Goal: Task Accomplishment & Management: Complete application form

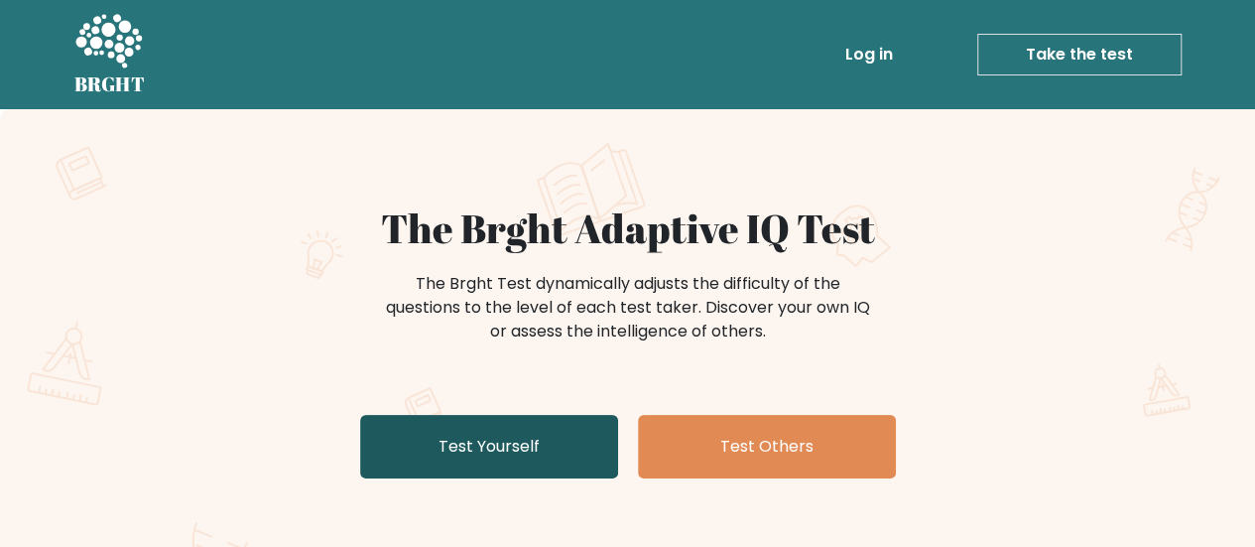
click at [528, 459] on link "Test Yourself" at bounding box center [489, 446] width 258 height 63
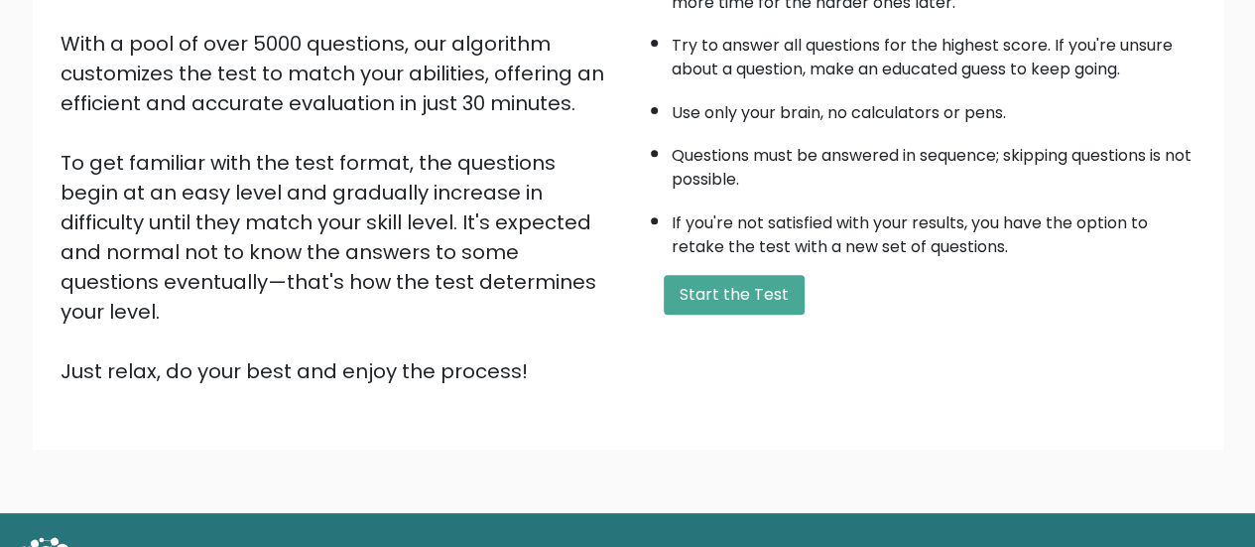
scroll to position [361, 0]
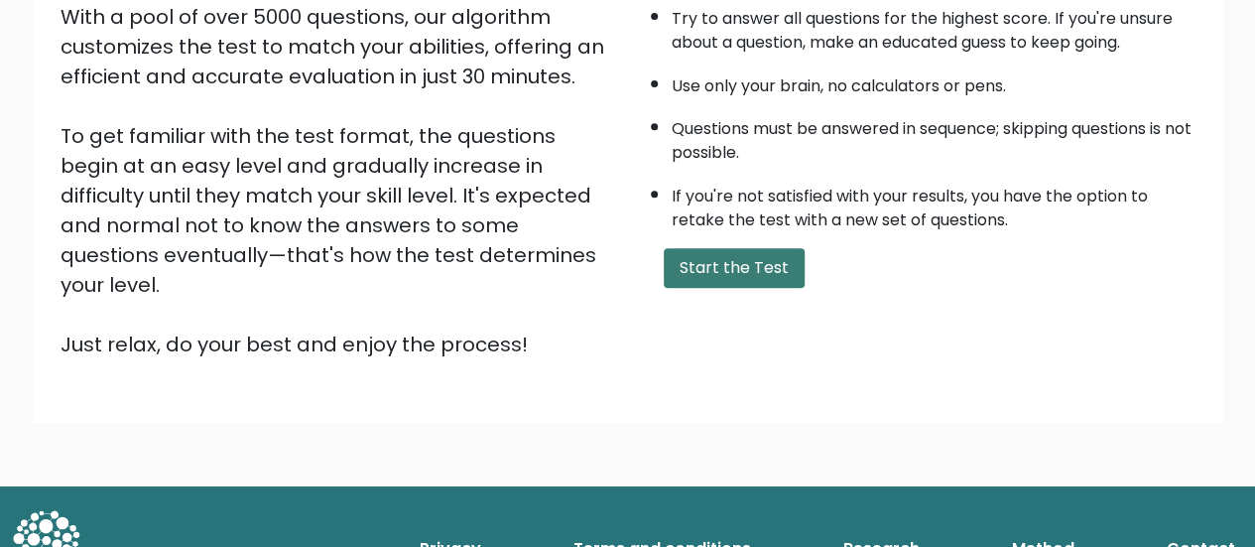
click at [736, 274] on button "Start the Test" at bounding box center [734, 268] width 141 height 40
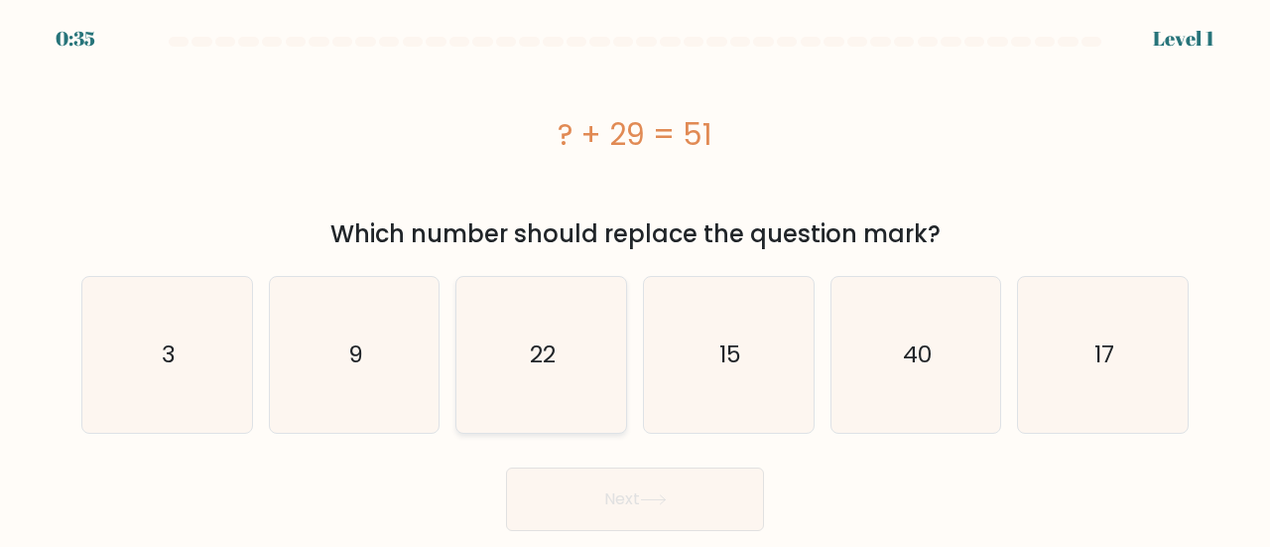
click at [528, 325] on icon "22" at bounding box center [541, 355] width 156 height 156
click at [635, 279] on input "c. 22" at bounding box center [635, 276] width 1 height 5
radio input "true"
click at [615, 510] on button "Next" at bounding box center [635, 498] width 258 height 63
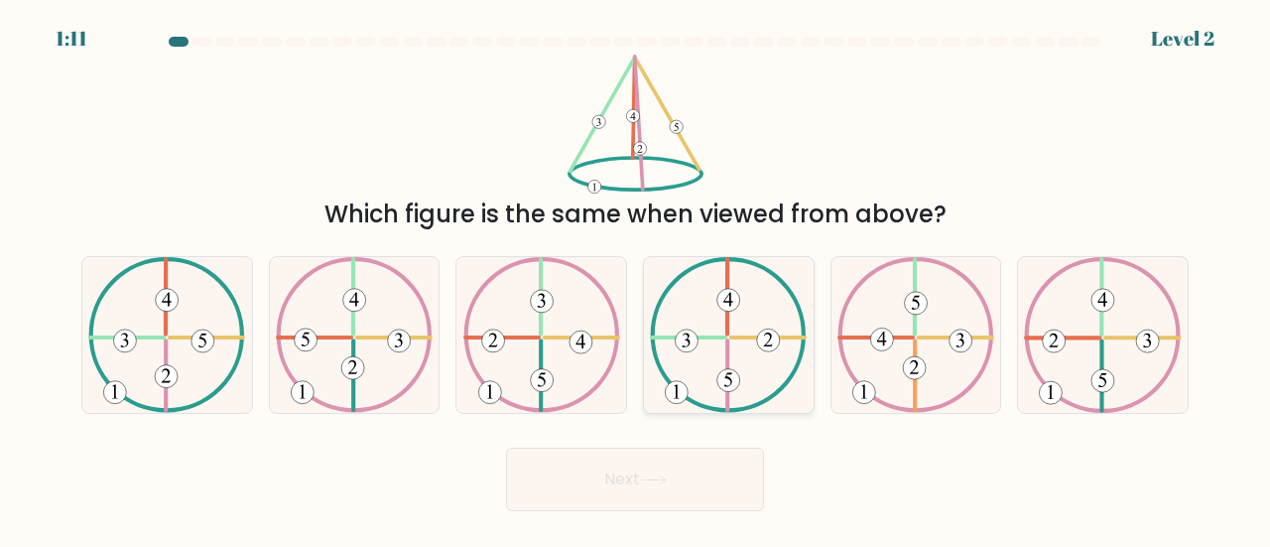
click at [770, 359] on icon at bounding box center [728, 335] width 157 height 156
click at [636, 279] on input "d." at bounding box center [635, 276] width 1 height 5
radio input "true"
click at [698, 498] on button "Next" at bounding box center [635, 478] width 258 height 63
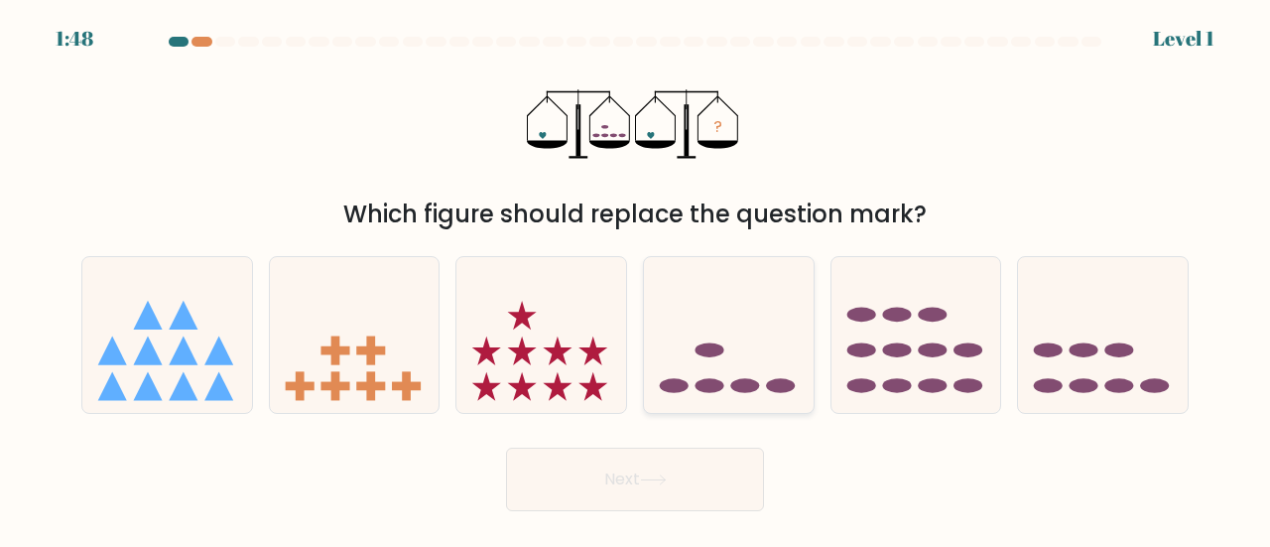
click at [764, 356] on icon at bounding box center [729, 335] width 170 height 140
click at [636, 279] on input "d." at bounding box center [635, 276] width 1 height 5
radio input "true"
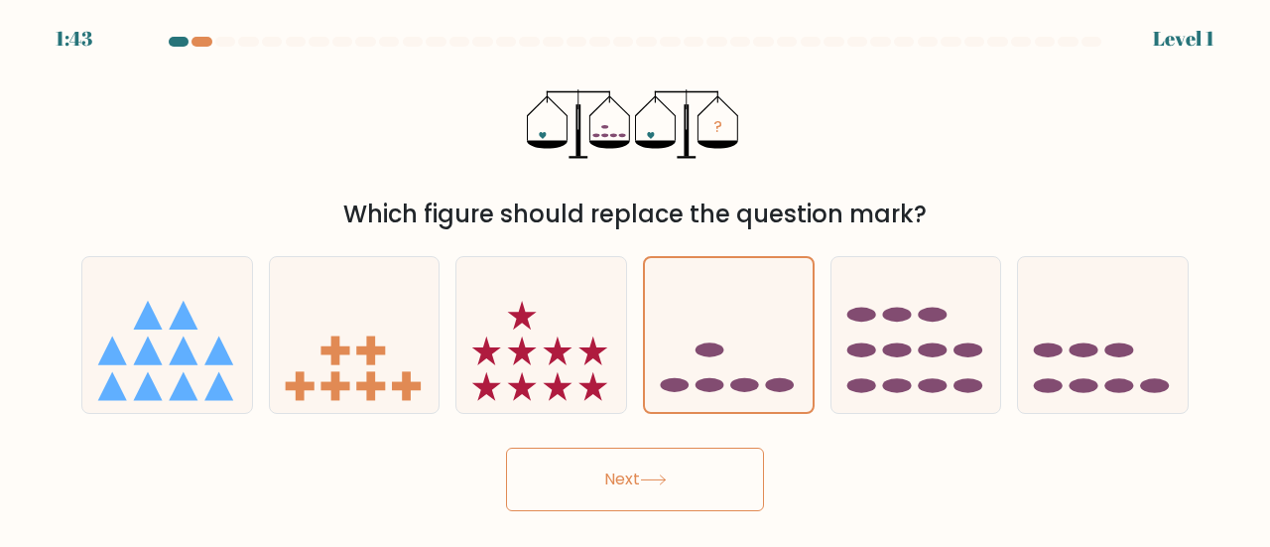
click at [690, 491] on button "Next" at bounding box center [635, 478] width 258 height 63
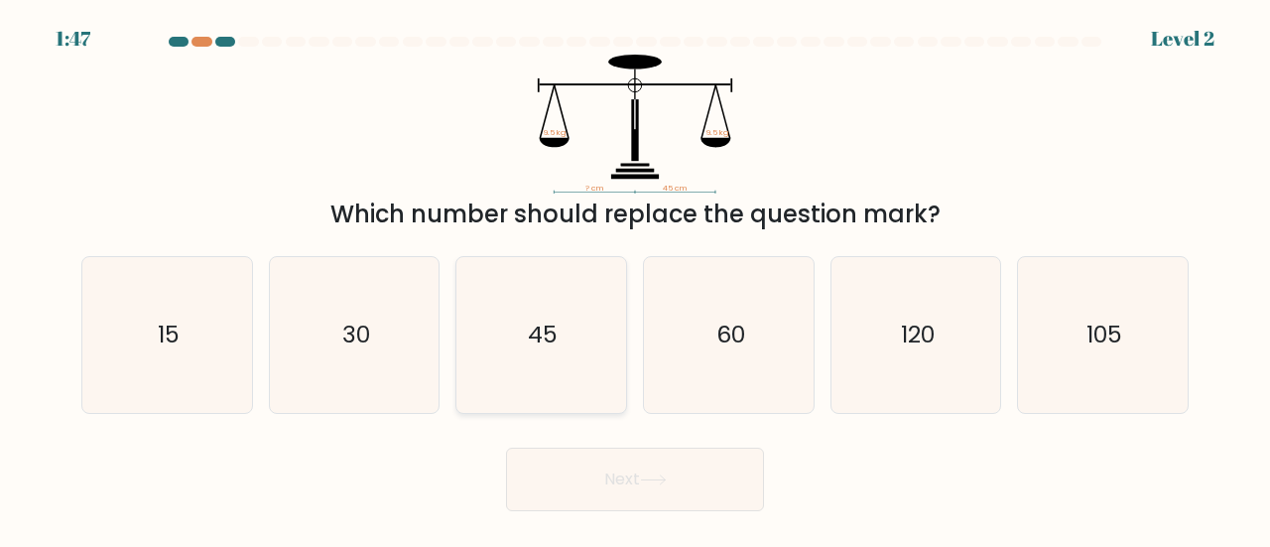
click at [555, 315] on icon "45" at bounding box center [541, 335] width 156 height 156
click at [635, 279] on input "c. 45" at bounding box center [635, 276] width 1 height 5
radio input "true"
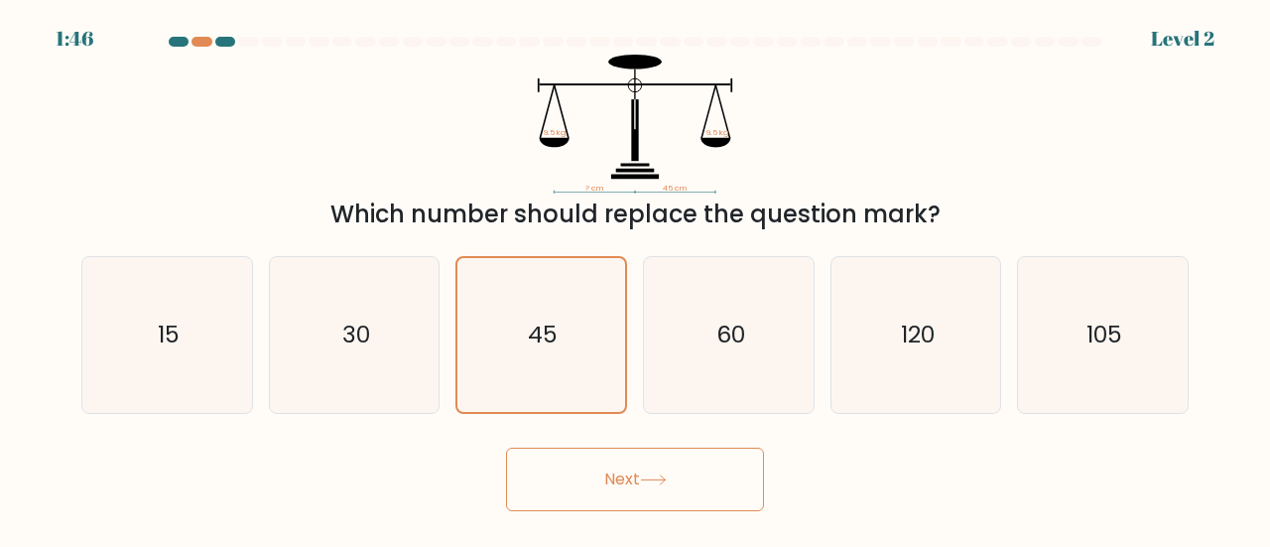
click at [606, 460] on button "Next" at bounding box center [635, 478] width 258 height 63
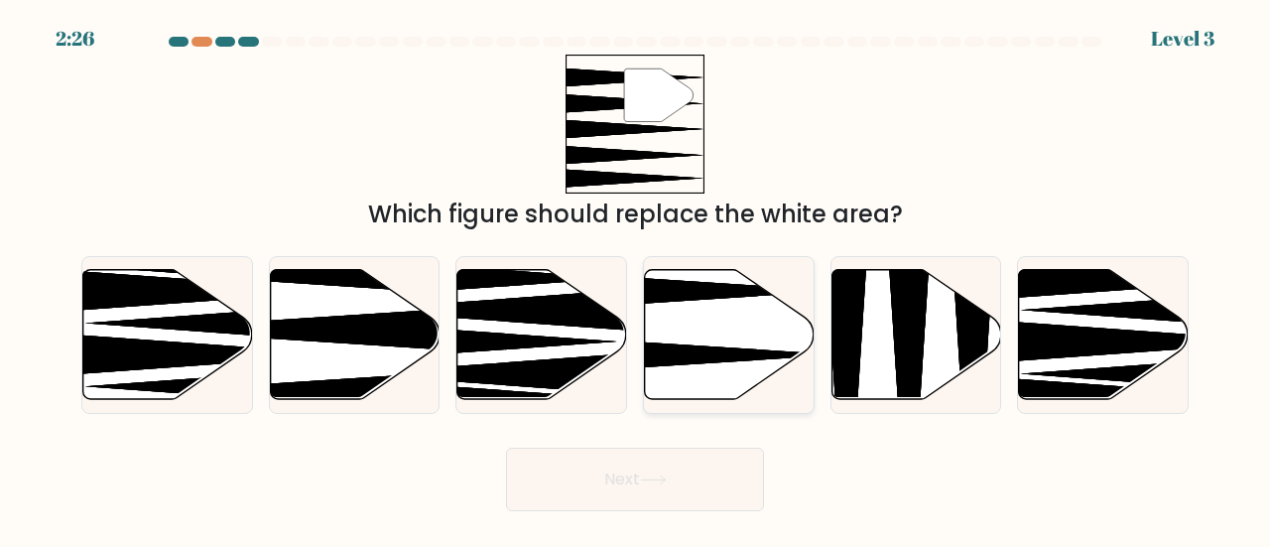
click at [744, 354] on icon at bounding box center [671, 354] width 336 height 44
click at [636, 279] on input "d." at bounding box center [635, 276] width 1 height 5
radio input "true"
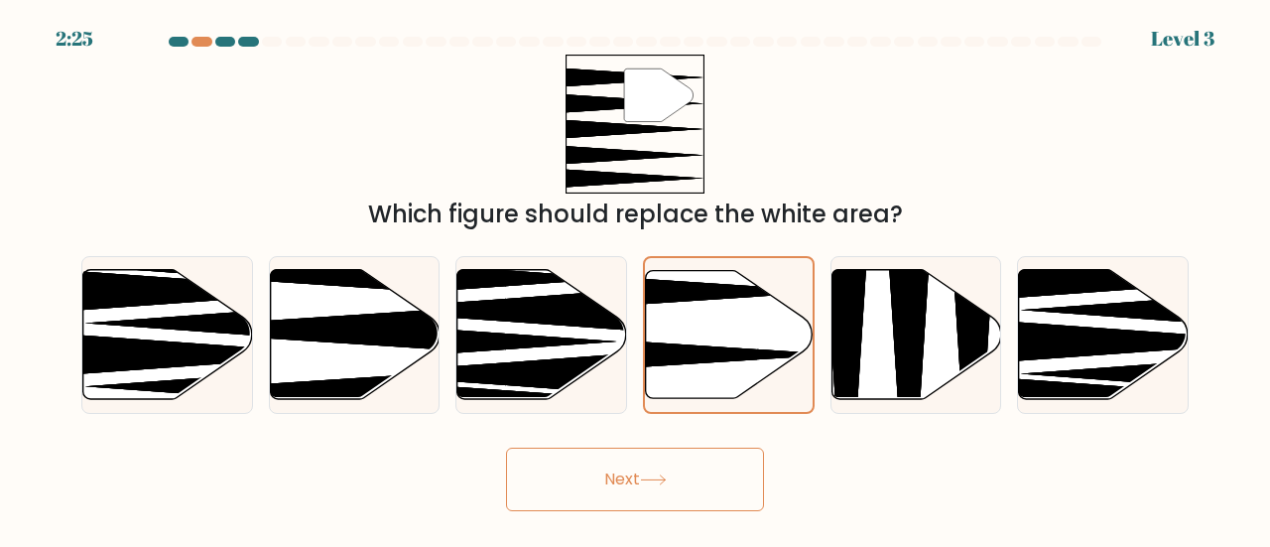
click at [670, 473] on button "Next" at bounding box center [635, 478] width 258 height 63
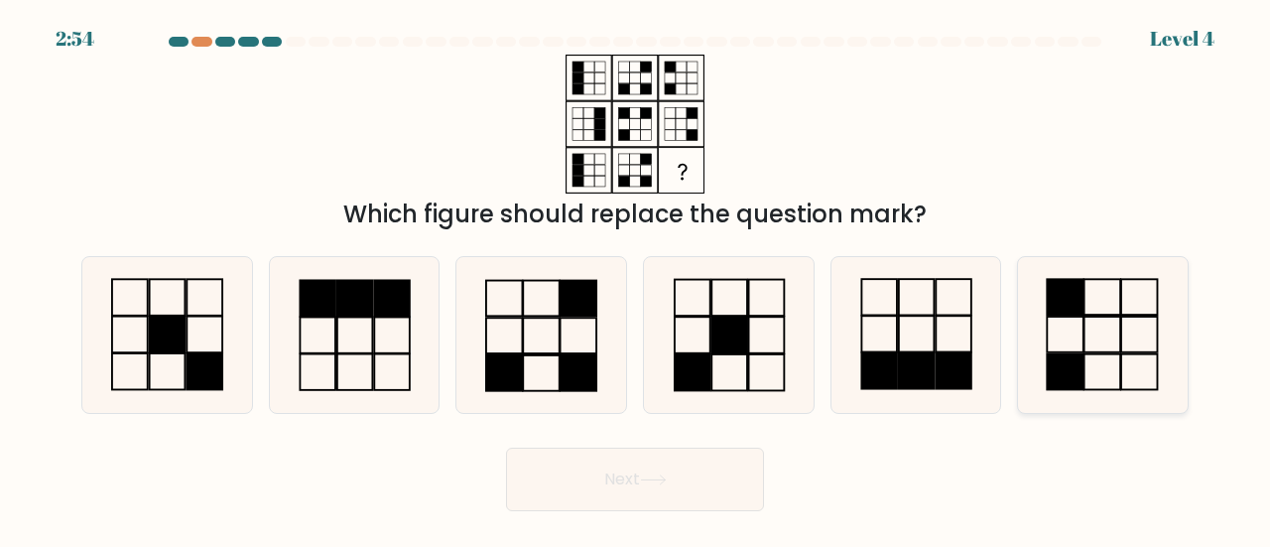
click at [1103, 286] on icon at bounding box center [1103, 335] width 156 height 156
click at [636, 279] on input "f." at bounding box center [635, 276] width 1 height 5
radio input "true"
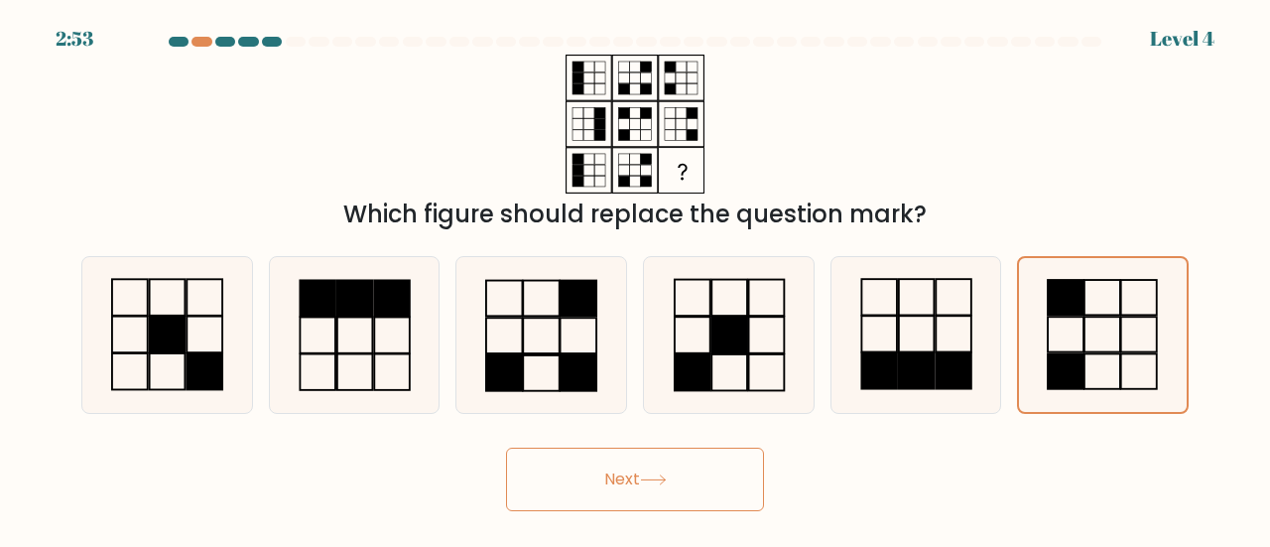
click at [645, 486] on button "Next" at bounding box center [635, 478] width 258 height 63
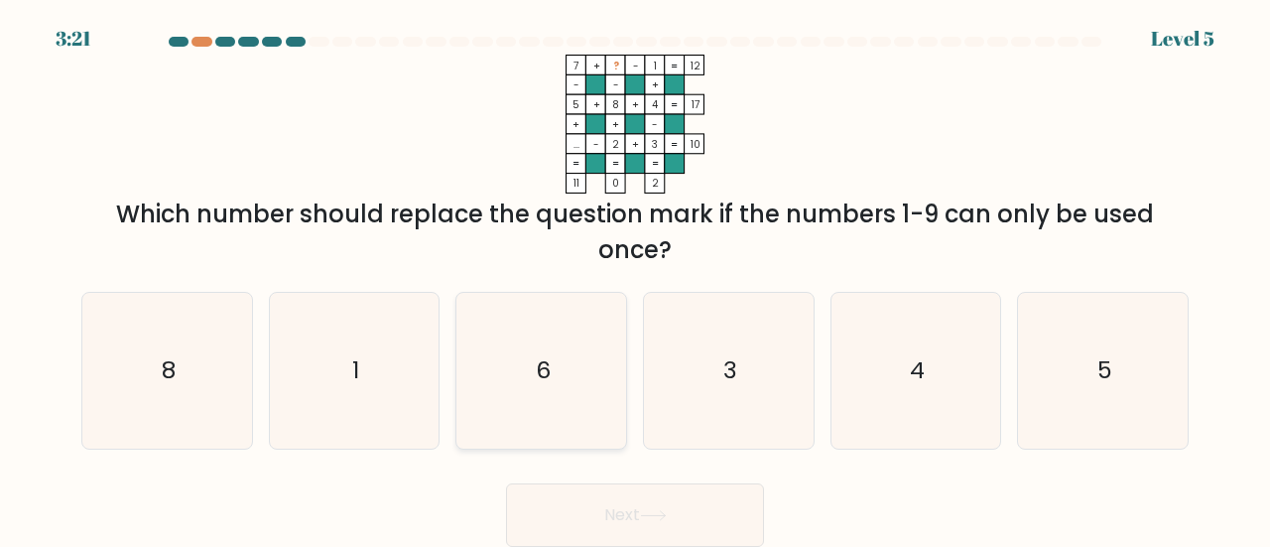
click at [561, 374] on icon "6" at bounding box center [541, 371] width 156 height 156
click at [635, 279] on input "c. 6" at bounding box center [635, 276] width 1 height 5
radio input "true"
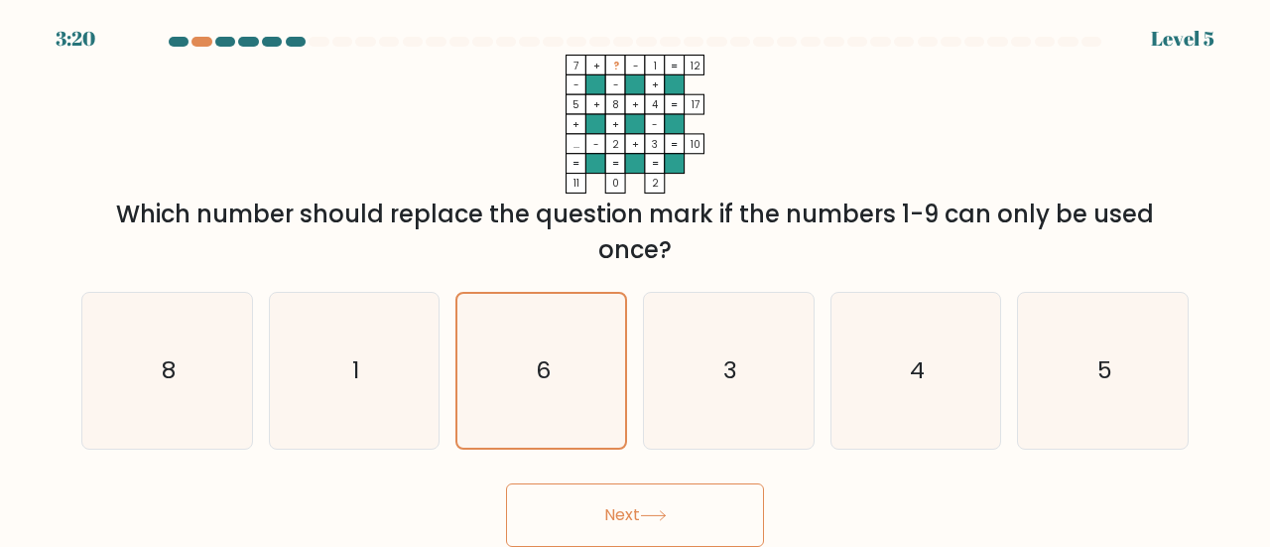
click at [603, 508] on button "Next" at bounding box center [635, 514] width 258 height 63
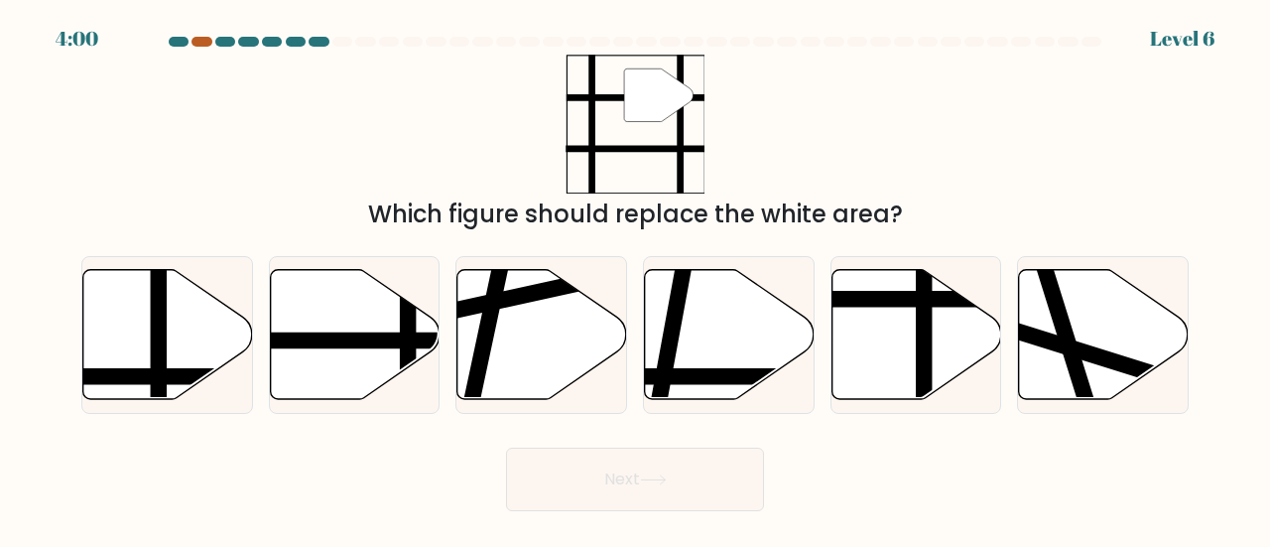
click at [198, 45] on div at bounding box center [201, 42] width 20 height 10
click at [185, 347] on icon at bounding box center [168, 334] width 170 height 130
click at [635, 279] on input "a." at bounding box center [635, 276] width 1 height 5
radio input "true"
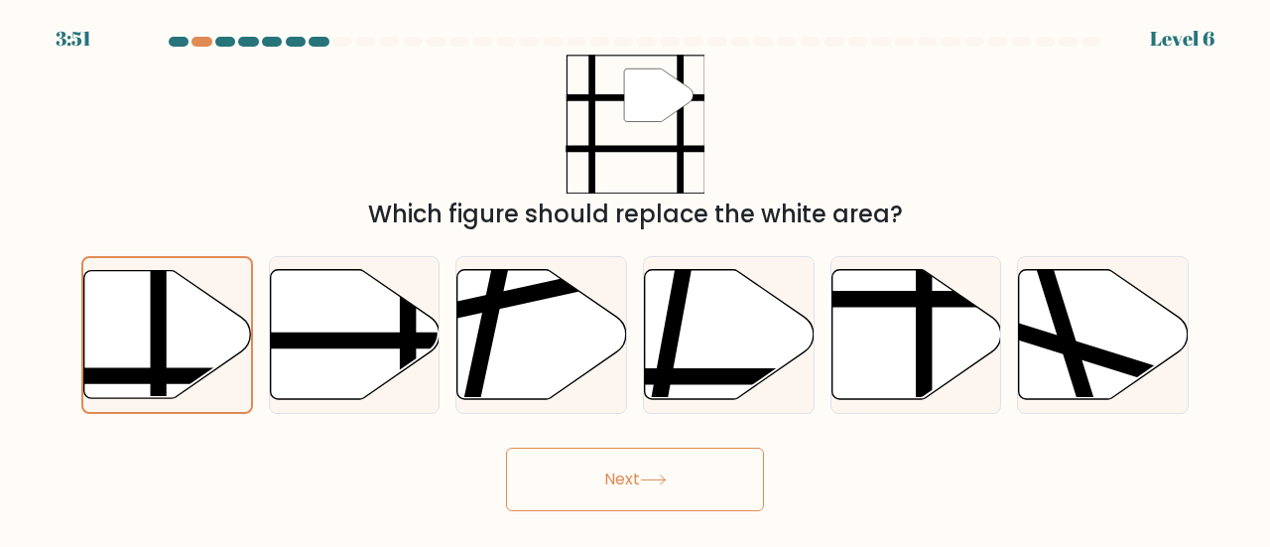
click at [655, 481] on icon at bounding box center [653, 479] width 27 height 11
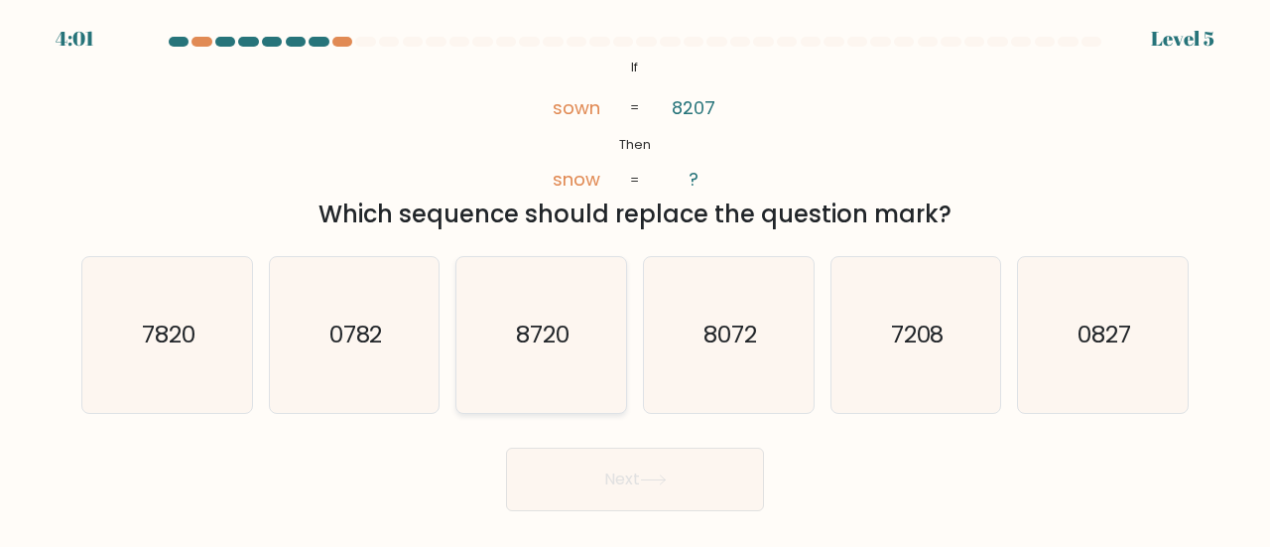
drag, startPoint x: 591, startPoint y: 338, endPoint x: 544, endPoint y: 367, distance: 55.6
click at [544, 367] on icon "8720" at bounding box center [541, 335] width 156 height 156
click at [635, 279] on input "c. 8720" at bounding box center [635, 276] width 1 height 5
radio input "true"
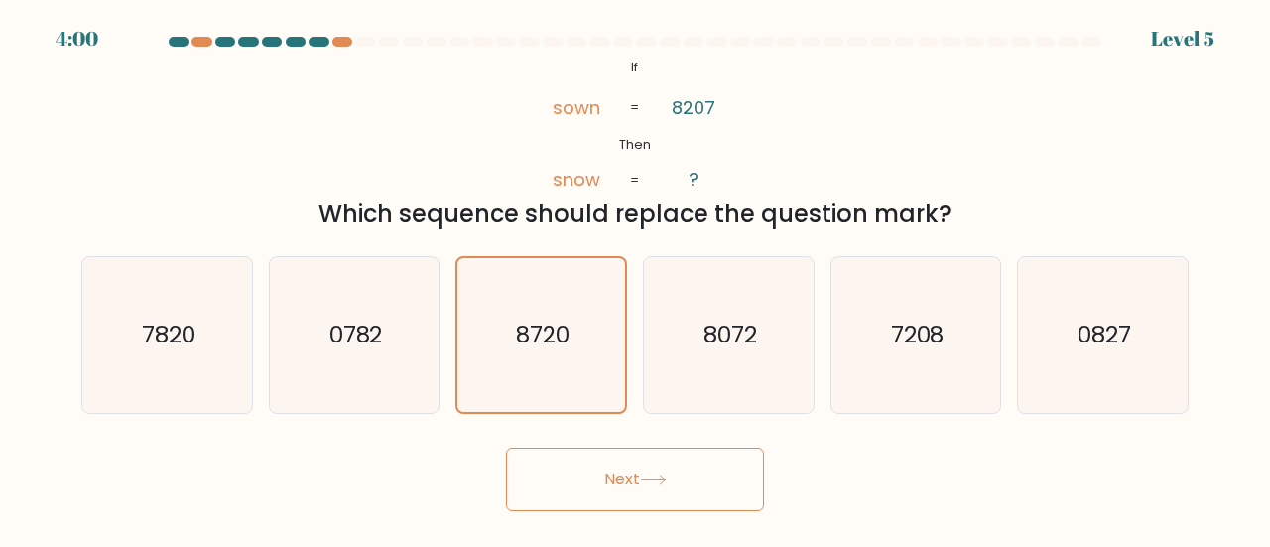
click at [635, 453] on button "Next" at bounding box center [635, 478] width 258 height 63
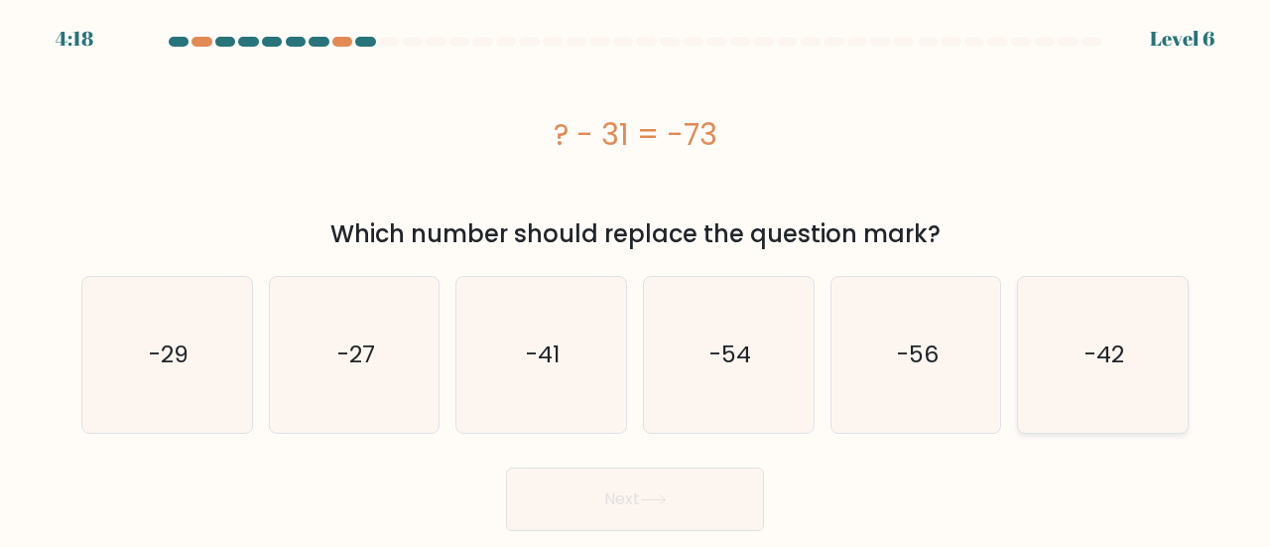
click at [1054, 290] on icon "-42" at bounding box center [1103, 355] width 156 height 156
click at [636, 279] on input "f. -42" at bounding box center [635, 276] width 1 height 5
radio input "true"
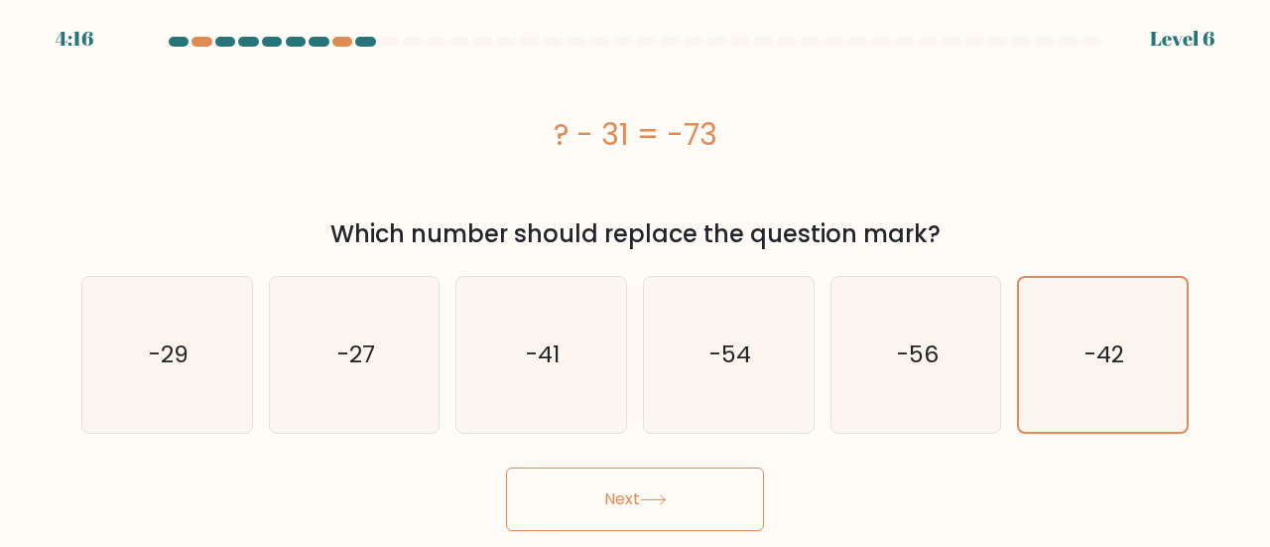
click at [600, 493] on button "Next" at bounding box center [635, 498] width 258 height 63
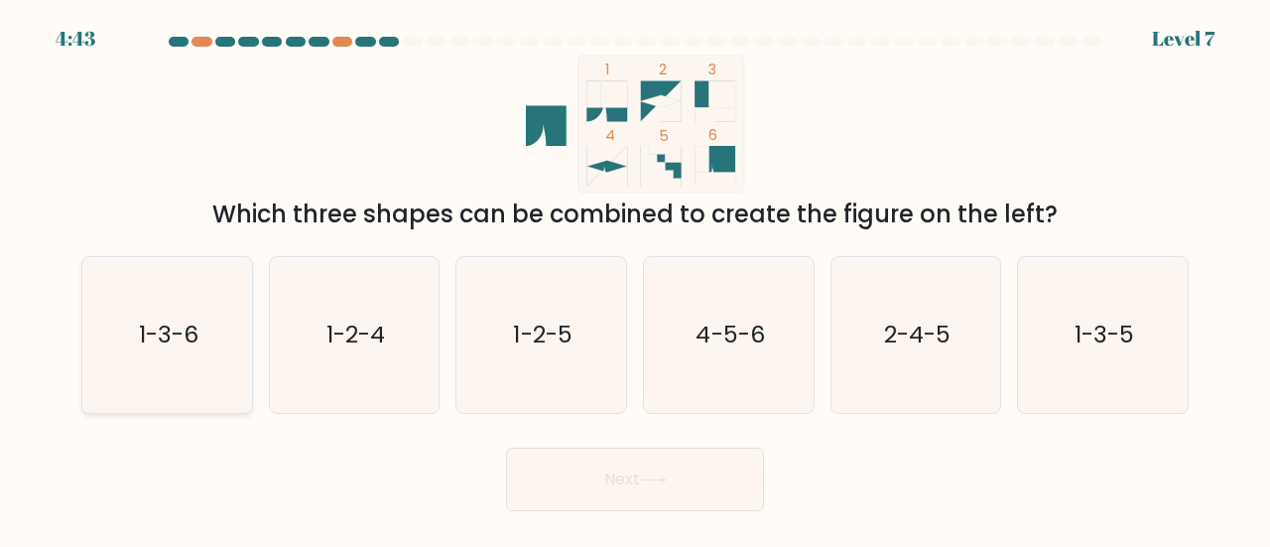
click at [187, 332] on text "1-3-6" at bounding box center [169, 333] width 60 height 33
click at [635, 279] on input "a. 1-3-6" at bounding box center [635, 276] width 1 height 5
radio input "true"
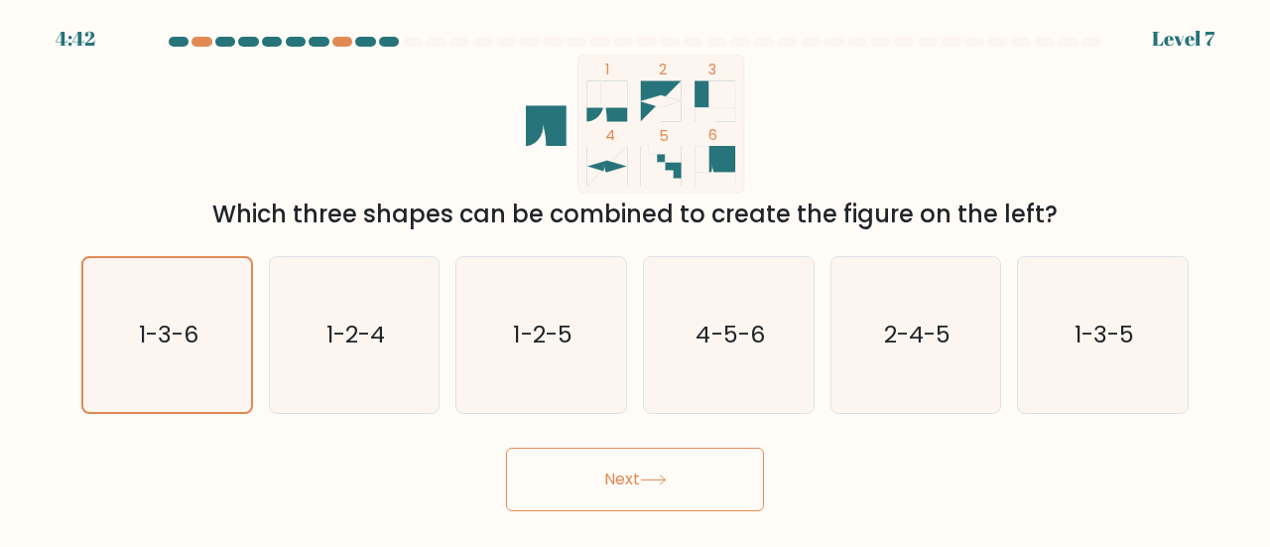
click at [638, 489] on button "Next" at bounding box center [635, 478] width 258 height 63
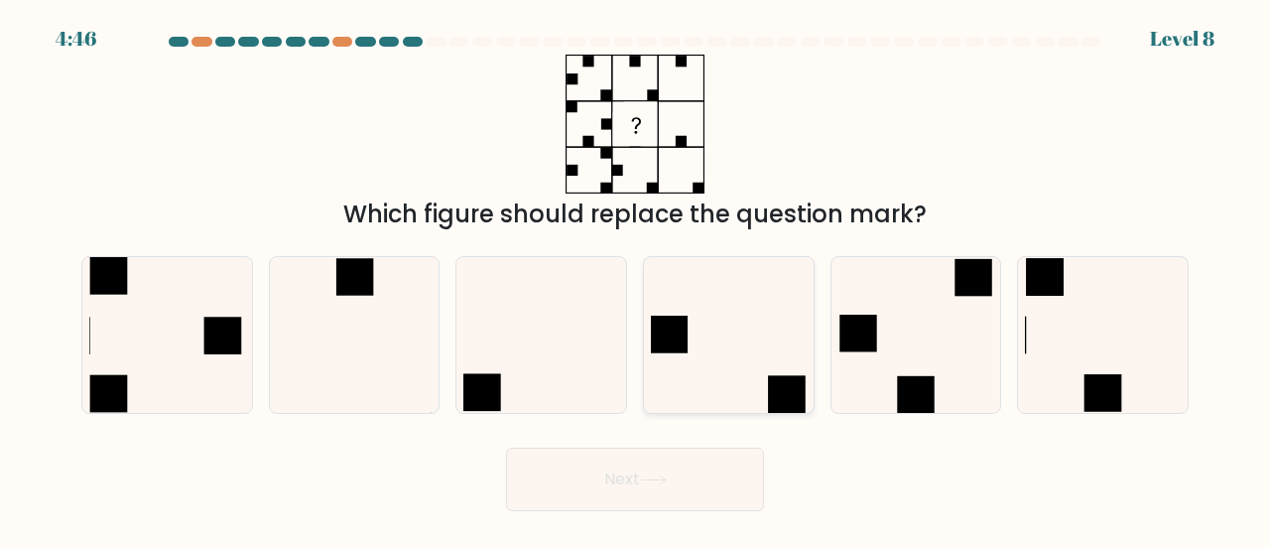
click at [744, 342] on icon at bounding box center [729, 335] width 156 height 156
click at [636, 279] on input "d." at bounding box center [635, 276] width 1 height 5
radio input "true"
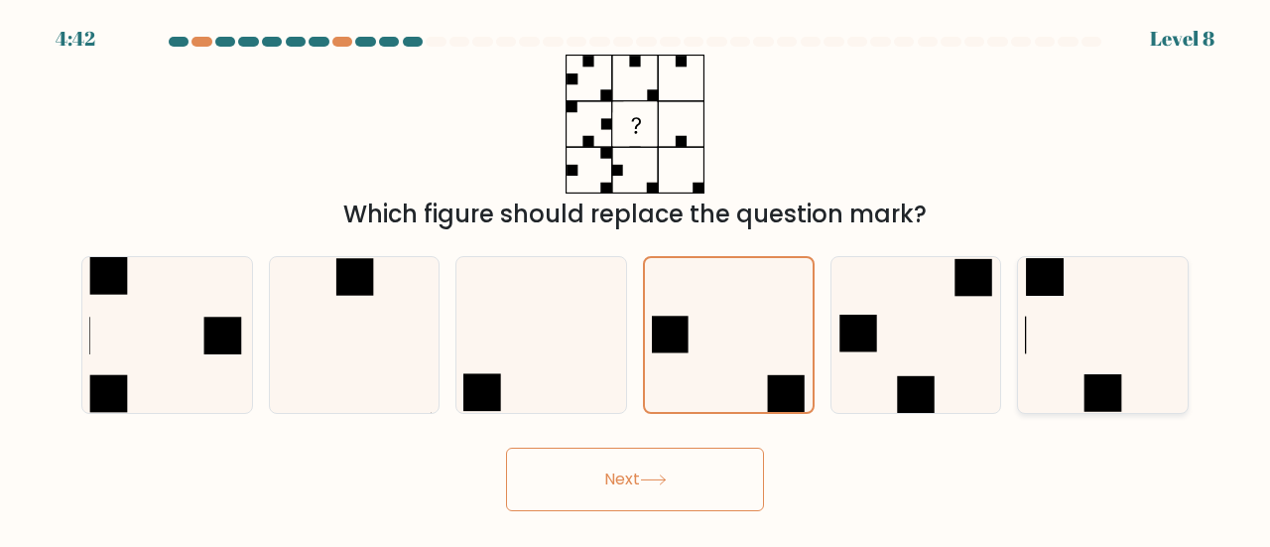
click at [1079, 315] on icon at bounding box center [1103, 335] width 156 height 156
click at [636, 279] on input "f." at bounding box center [635, 276] width 1 height 5
radio input "true"
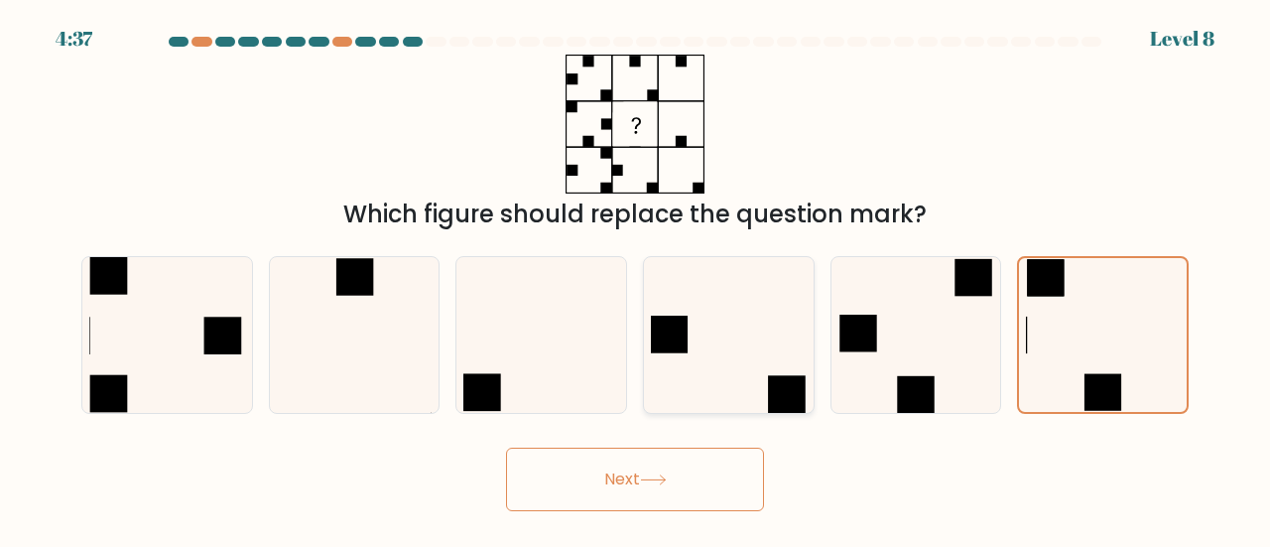
click at [740, 345] on icon at bounding box center [729, 335] width 156 height 156
click at [636, 279] on input "d." at bounding box center [635, 276] width 1 height 5
radio input "true"
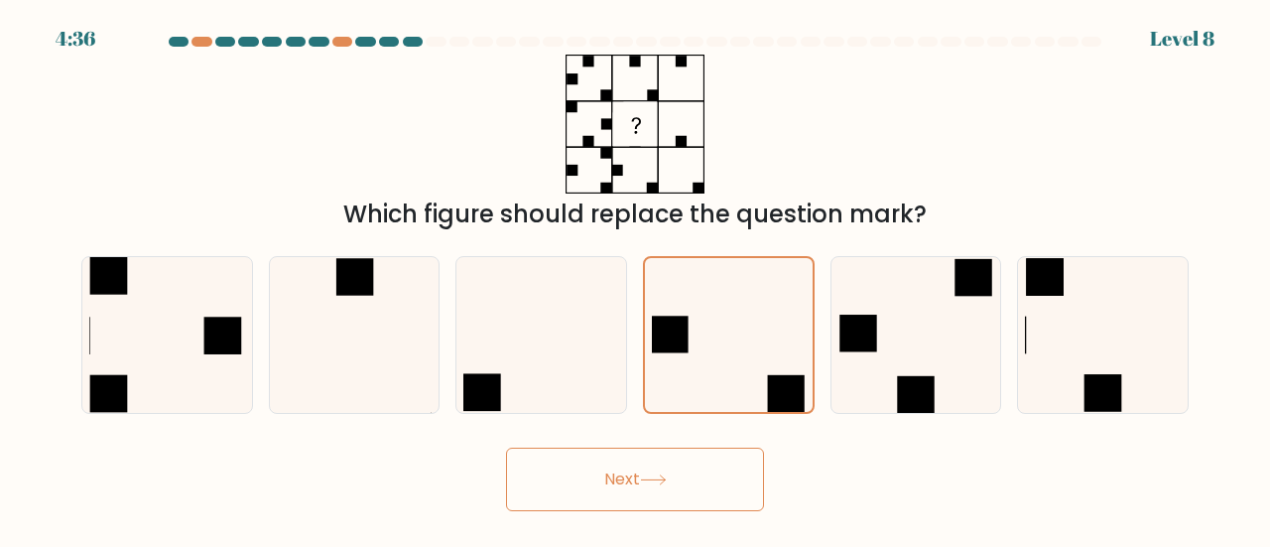
click at [647, 475] on icon at bounding box center [653, 479] width 27 height 11
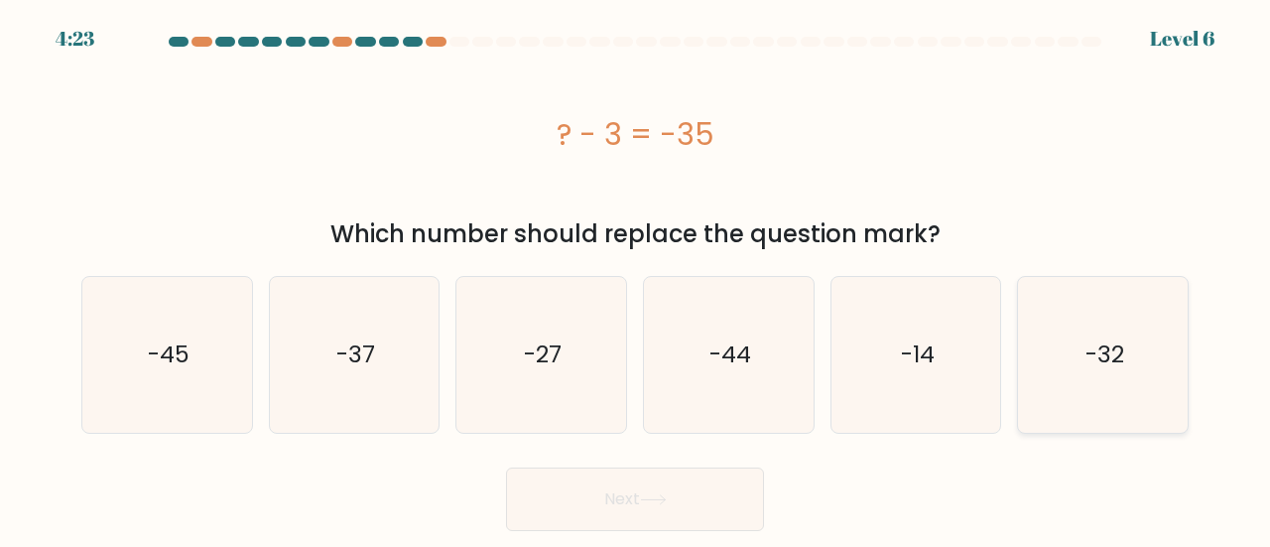
click at [1099, 303] on icon "-32" at bounding box center [1103, 355] width 156 height 156
click at [636, 279] on input "f. -32" at bounding box center [635, 276] width 1 height 5
radio input "true"
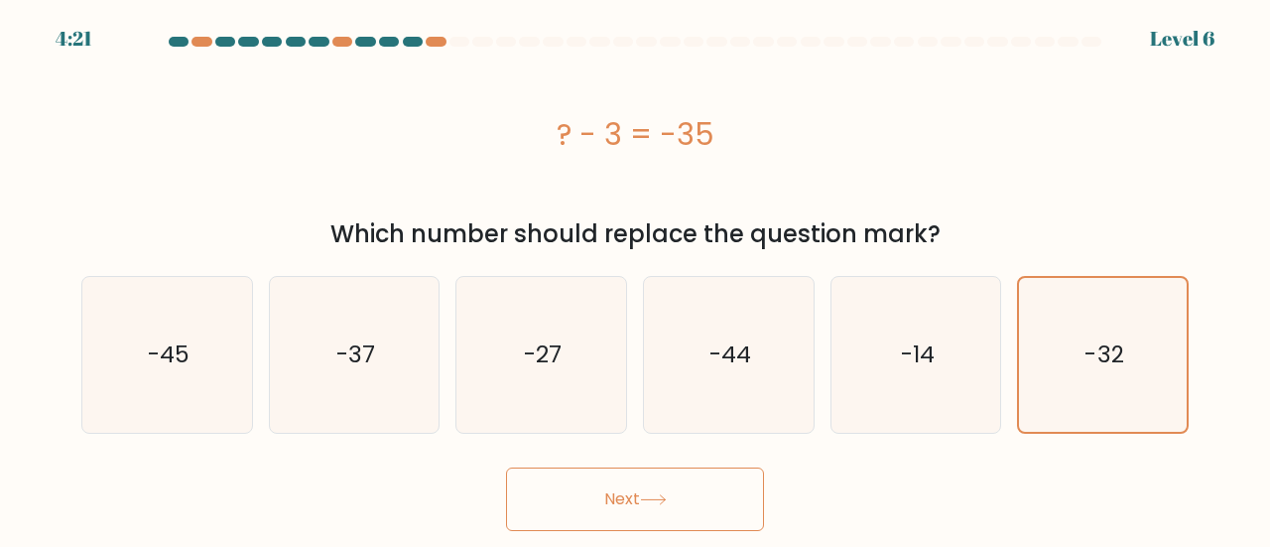
click at [648, 494] on icon at bounding box center [653, 499] width 27 height 11
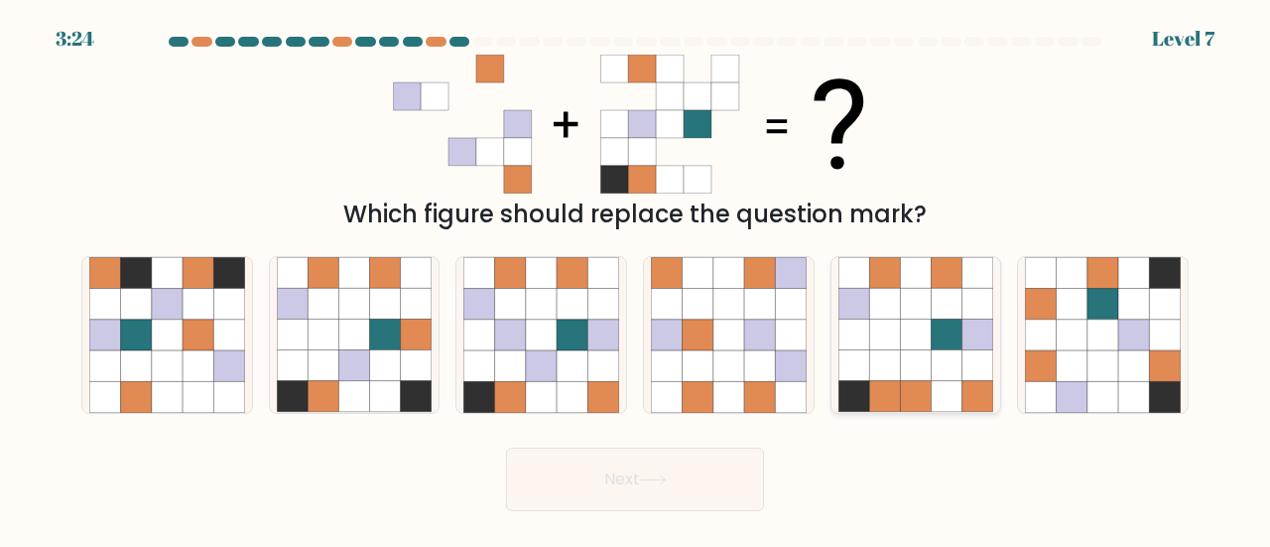
click at [896, 318] on icon at bounding box center [884, 304] width 31 height 31
click at [636, 279] on input "e." at bounding box center [635, 276] width 1 height 5
radio input "true"
click at [634, 467] on button "Next" at bounding box center [635, 478] width 258 height 63
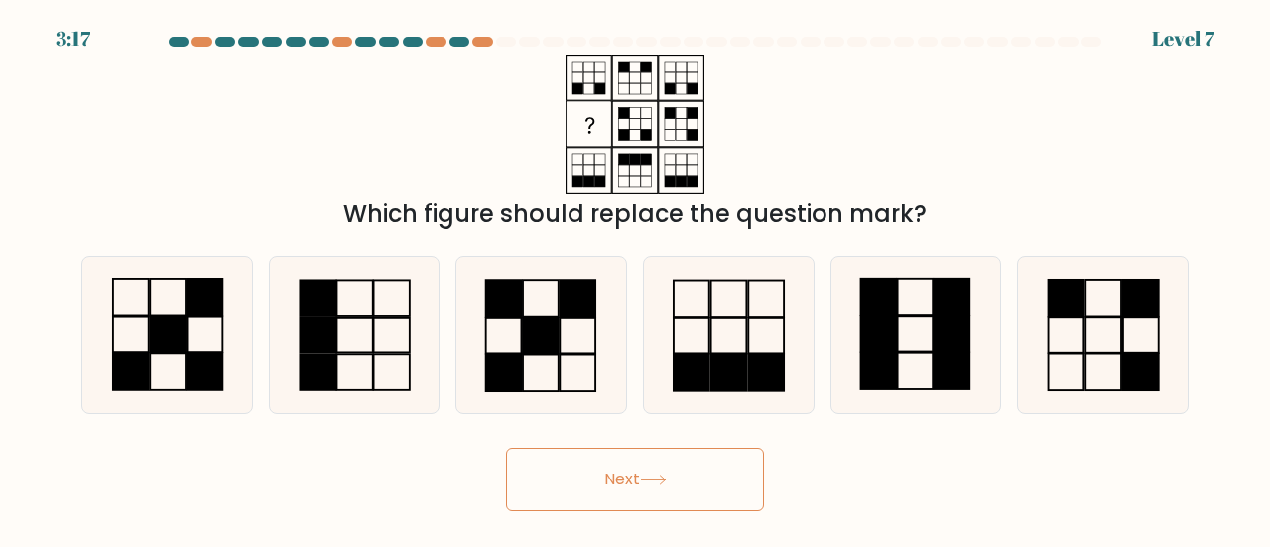
click at [633, 470] on button "Next" at bounding box center [635, 478] width 258 height 63
click at [761, 120] on div "Which figure should replace the question mark?" at bounding box center [634, 144] width 1131 height 178
click at [1071, 283] on rect at bounding box center [1066, 298] width 36 height 36
click at [636, 279] on input "f." at bounding box center [635, 276] width 1 height 5
radio input "true"
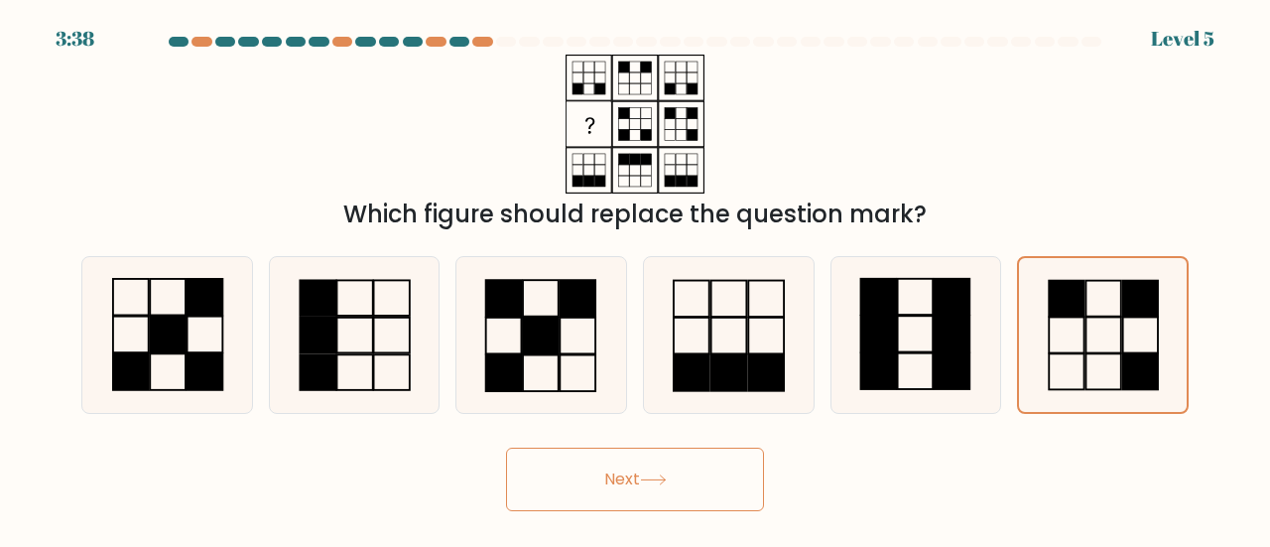
click at [631, 484] on button "Next" at bounding box center [635, 478] width 258 height 63
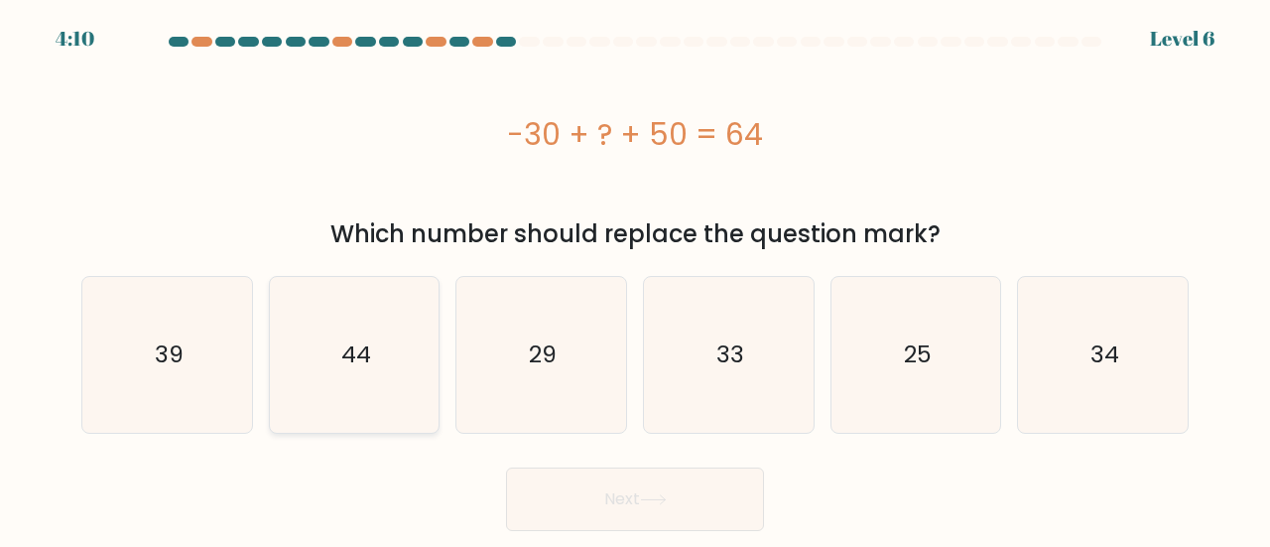
click at [374, 352] on icon "44" at bounding box center [355, 355] width 156 height 156
click at [635, 279] on input "b. 44" at bounding box center [635, 276] width 1 height 5
radio input "true"
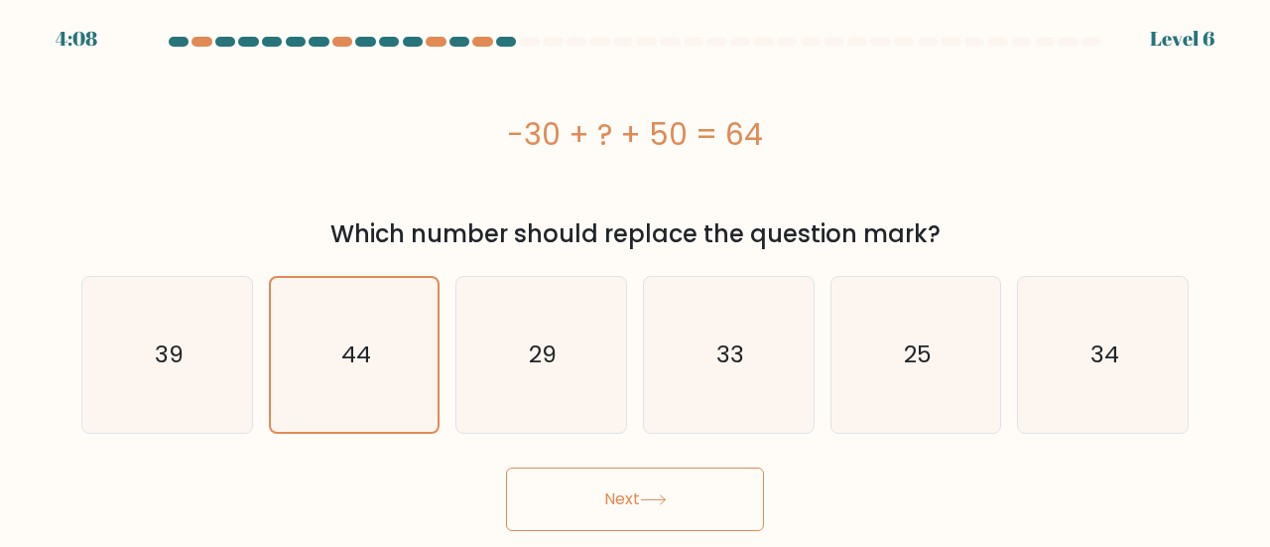
click at [632, 503] on button "Next" at bounding box center [635, 498] width 258 height 63
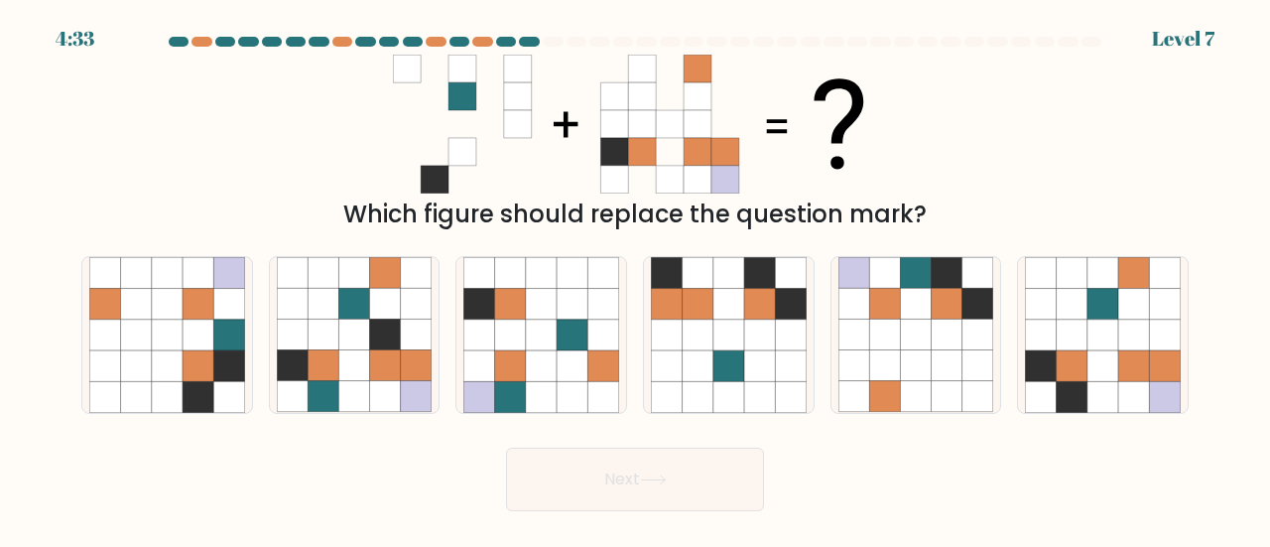
click at [632, 503] on button "Next" at bounding box center [635, 478] width 258 height 63
click at [944, 175] on div "Which figure should replace the question mark?" at bounding box center [634, 144] width 1131 height 178
click at [533, 346] on icon at bounding box center [541, 334] width 31 height 31
click at [635, 279] on input "c." at bounding box center [635, 276] width 1 height 5
radio input "true"
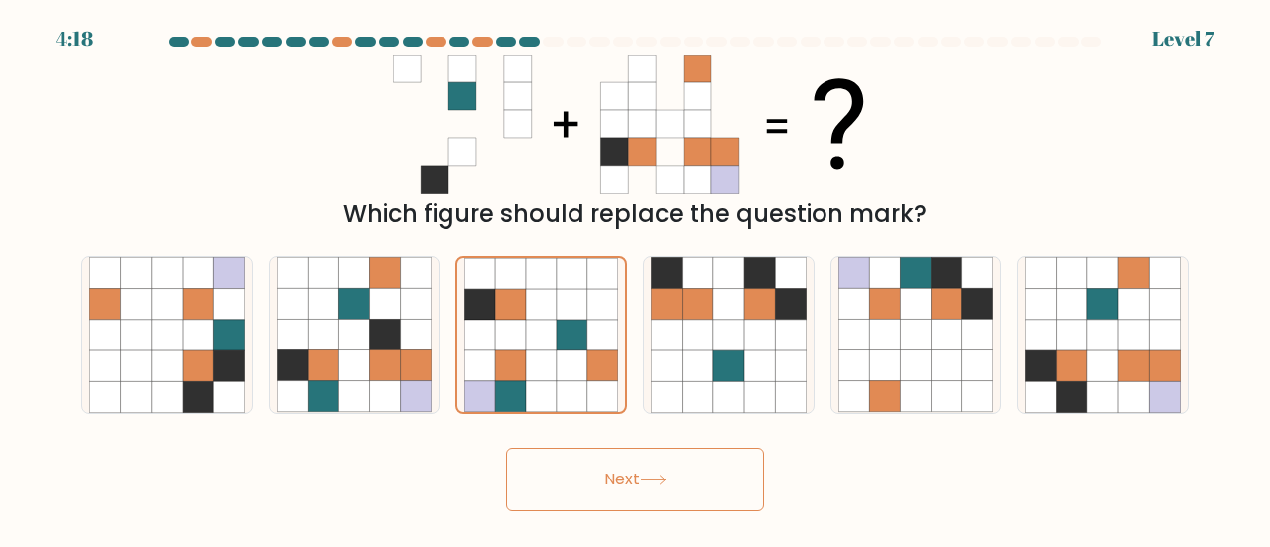
click at [649, 500] on button "Next" at bounding box center [635, 478] width 258 height 63
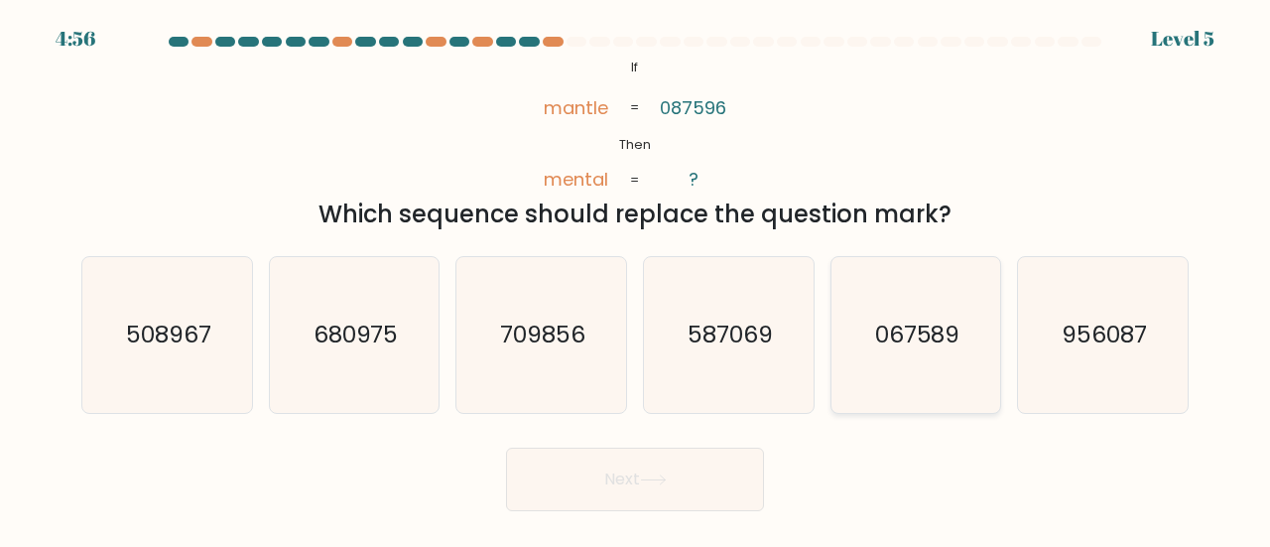
click at [914, 314] on icon "067589" at bounding box center [916, 335] width 156 height 156
click at [636, 279] on input "e. 067589" at bounding box center [635, 276] width 1 height 5
radio input "true"
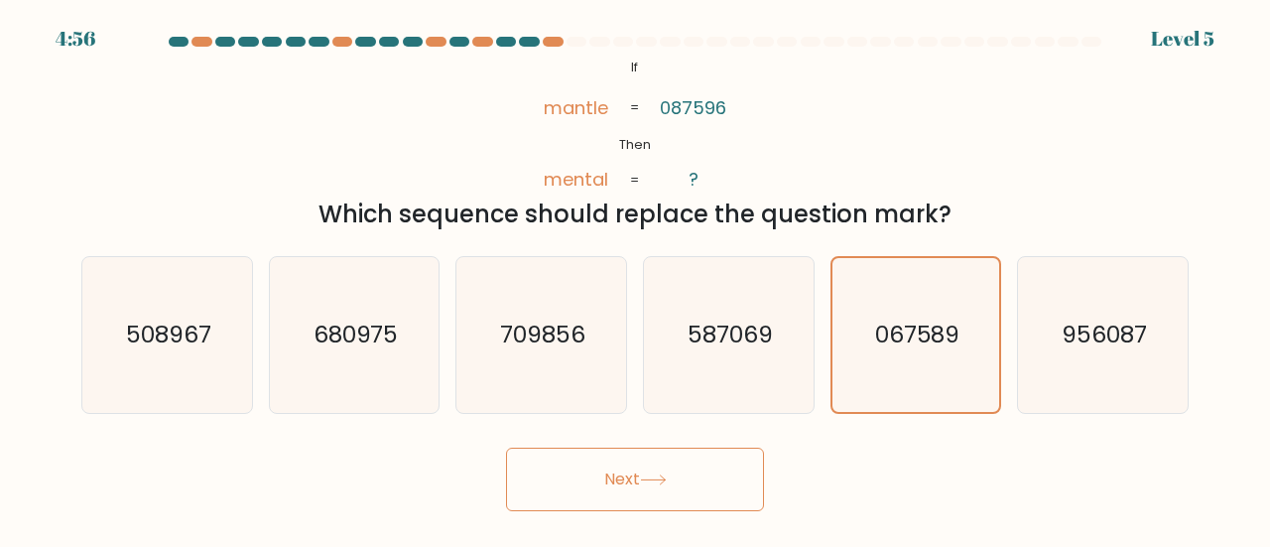
click at [664, 475] on icon at bounding box center [653, 479] width 27 height 11
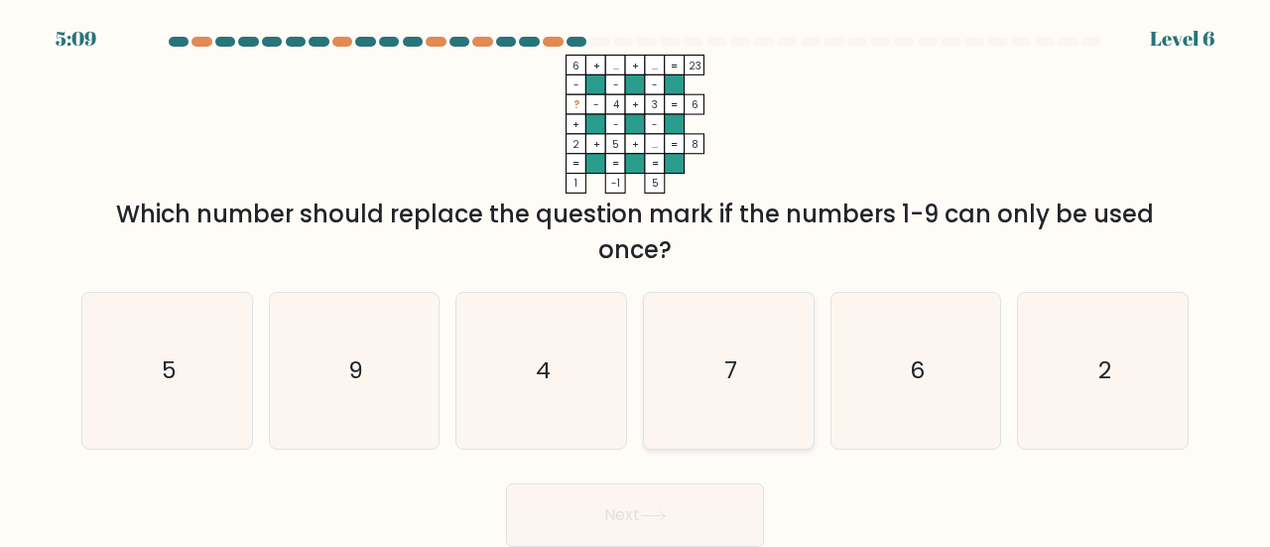
click at [729, 339] on icon "7" at bounding box center [729, 371] width 156 height 156
click at [636, 279] on input "d. 7" at bounding box center [635, 276] width 1 height 5
radio input "true"
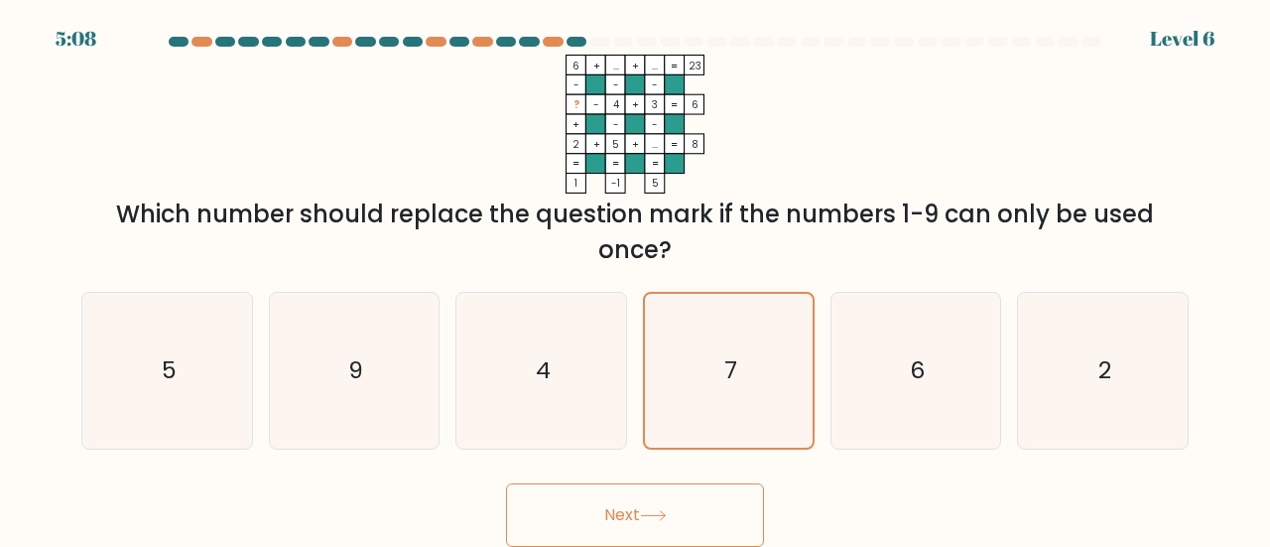
click at [649, 521] on button "Next" at bounding box center [635, 514] width 258 height 63
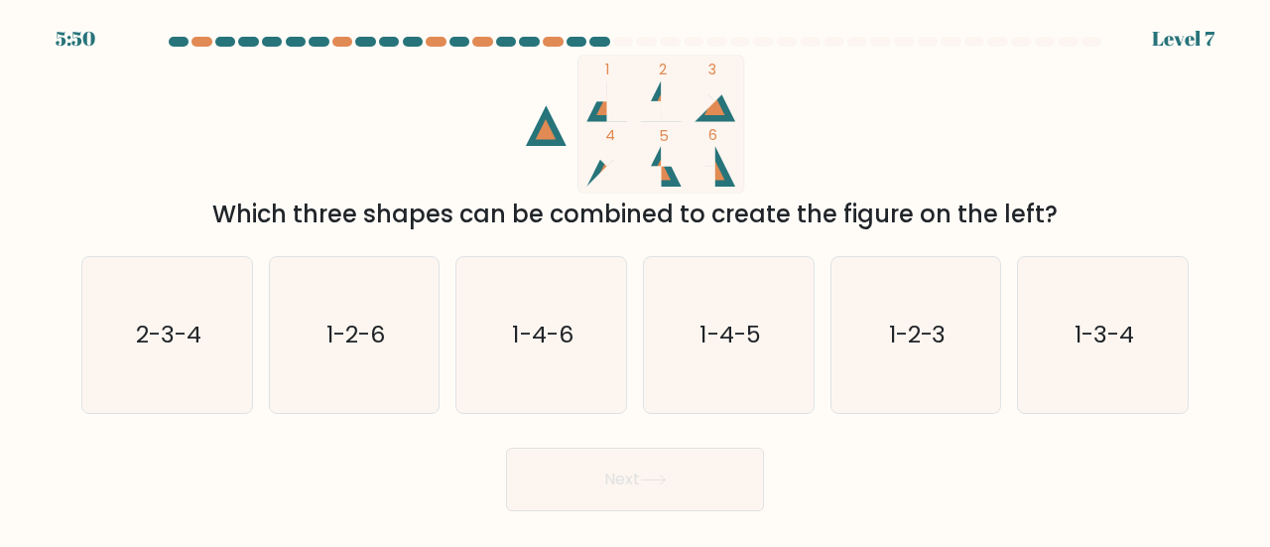
click at [599, 39] on div at bounding box center [599, 42] width 20 height 10
click at [396, 334] on icon "1-2-6" at bounding box center [355, 335] width 156 height 156
click at [635, 279] on input "b. 1-2-6" at bounding box center [635, 276] width 1 height 5
radio input "true"
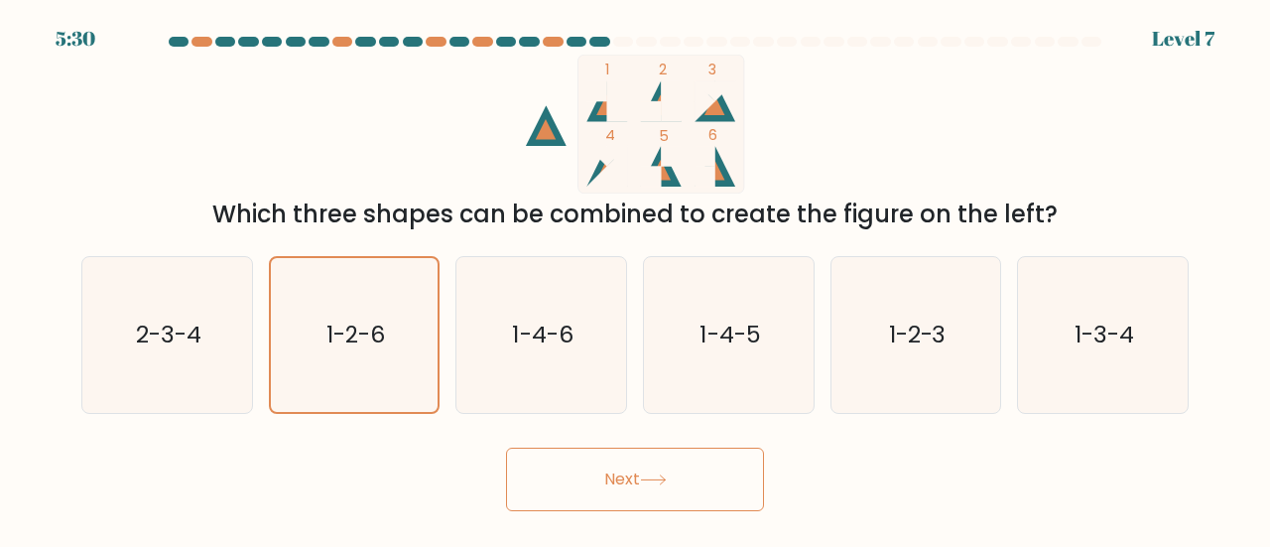
click at [641, 464] on button "Next" at bounding box center [635, 478] width 258 height 63
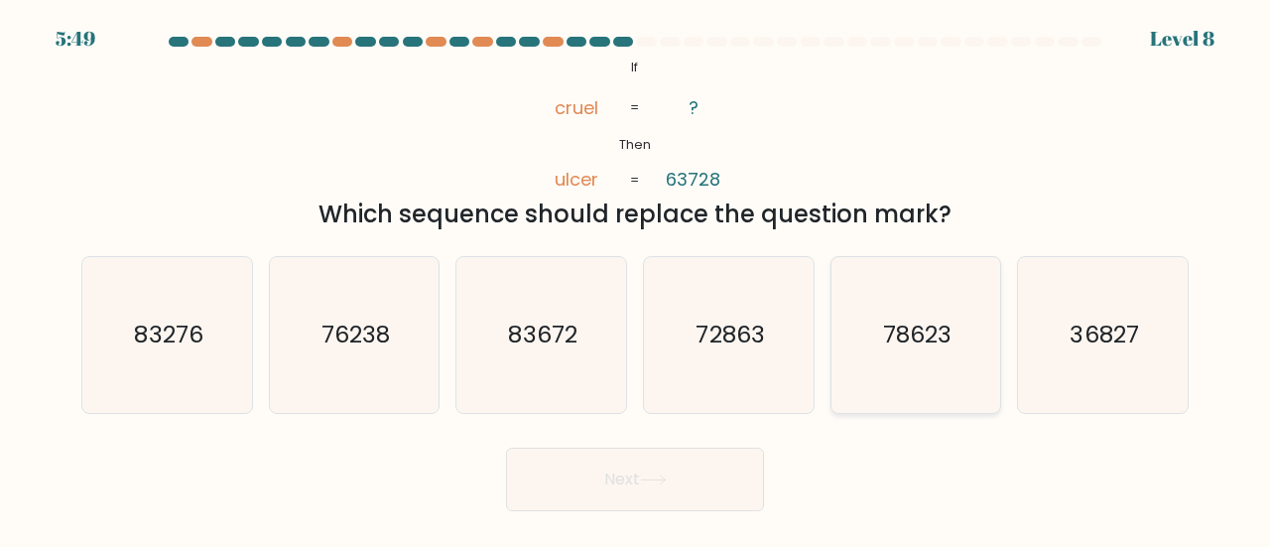
click at [920, 322] on text "78623" at bounding box center [917, 333] width 68 height 33
click at [636, 279] on input "e. 78623" at bounding box center [635, 276] width 1 height 5
radio input "true"
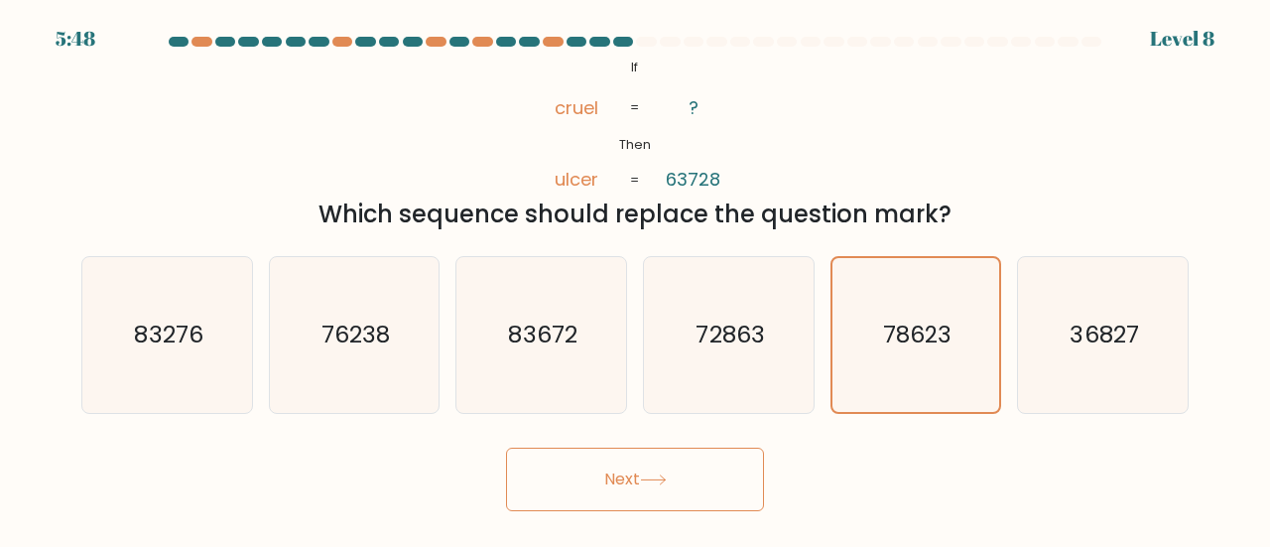
click at [653, 464] on button "Next" at bounding box center [635, 478] width 258 height 63
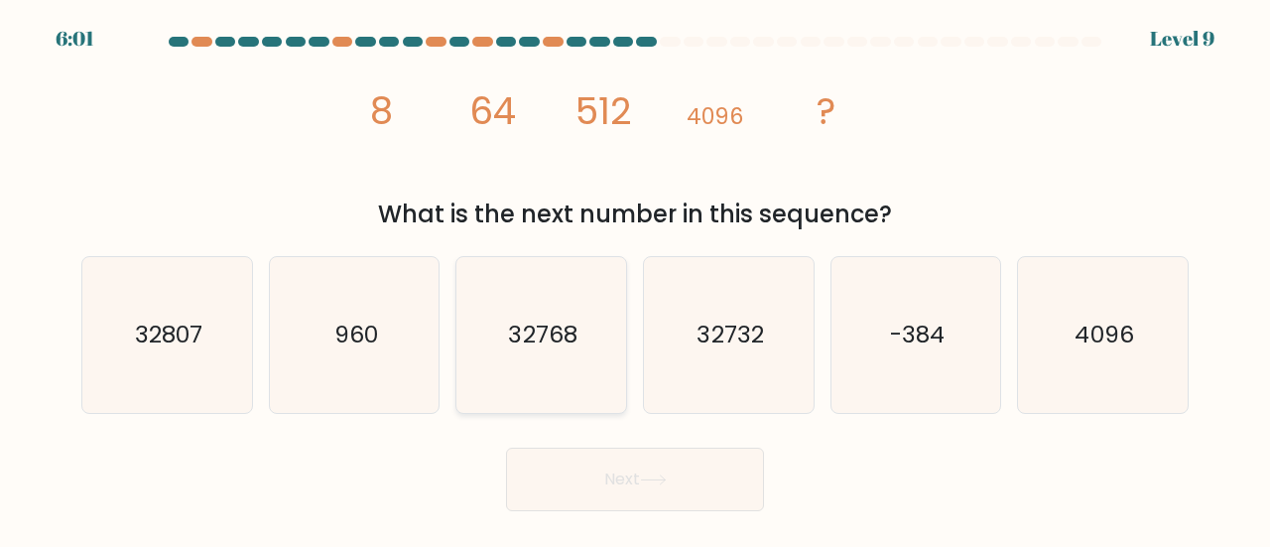
click at [561, 291] on icon "32768" at bounding box center [541, 335] width 156 height 156
click at [635, 279] on input "c. 32768" at bounding box center [635, 276] width 1 height 5
radio input "true"
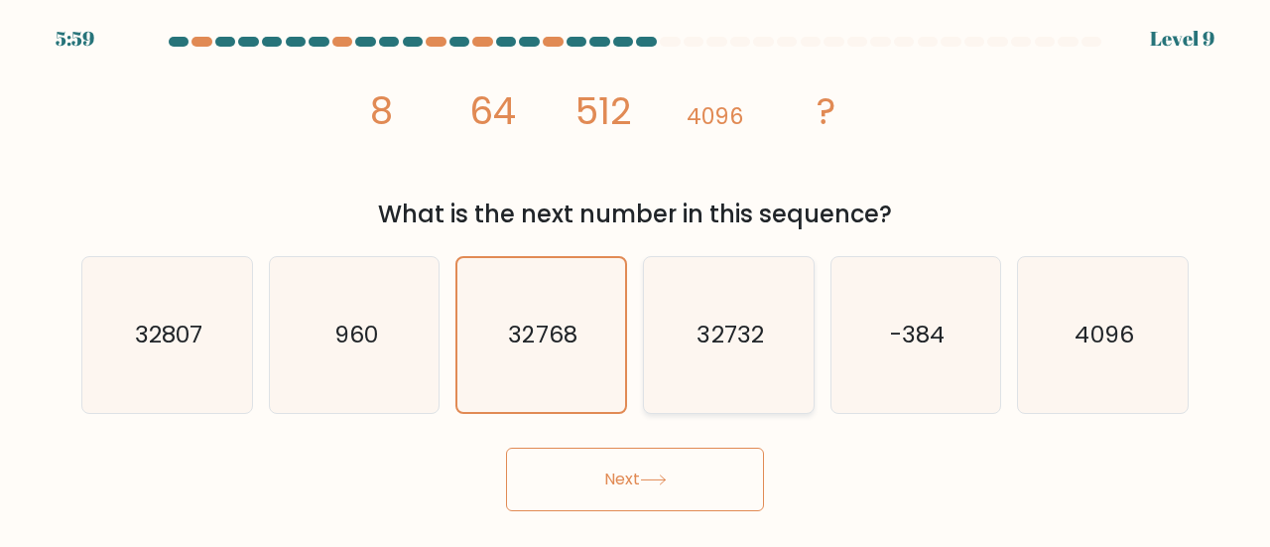
click at [697, 346] on text "32732" at bounding box center [729, 333] width 66 height 33
click at [636, 279] on input "d. 32732" at bounding box center [635, 276] width 1 height 5
radio input "true"
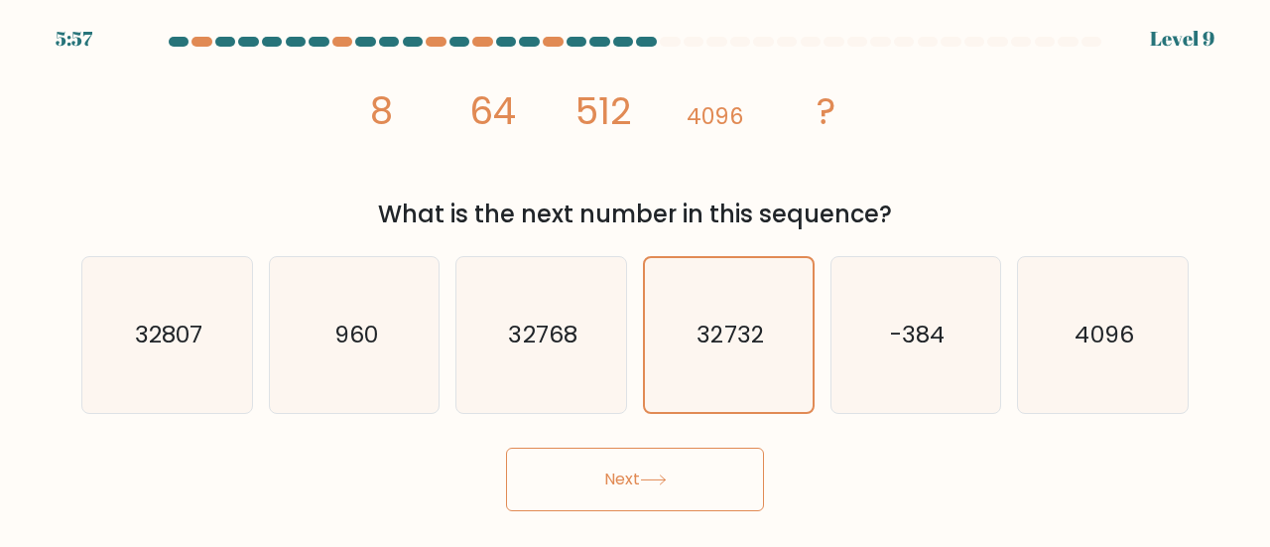
click at [667, 475] on icon at bounding box center [653, 479] width 27 height 11
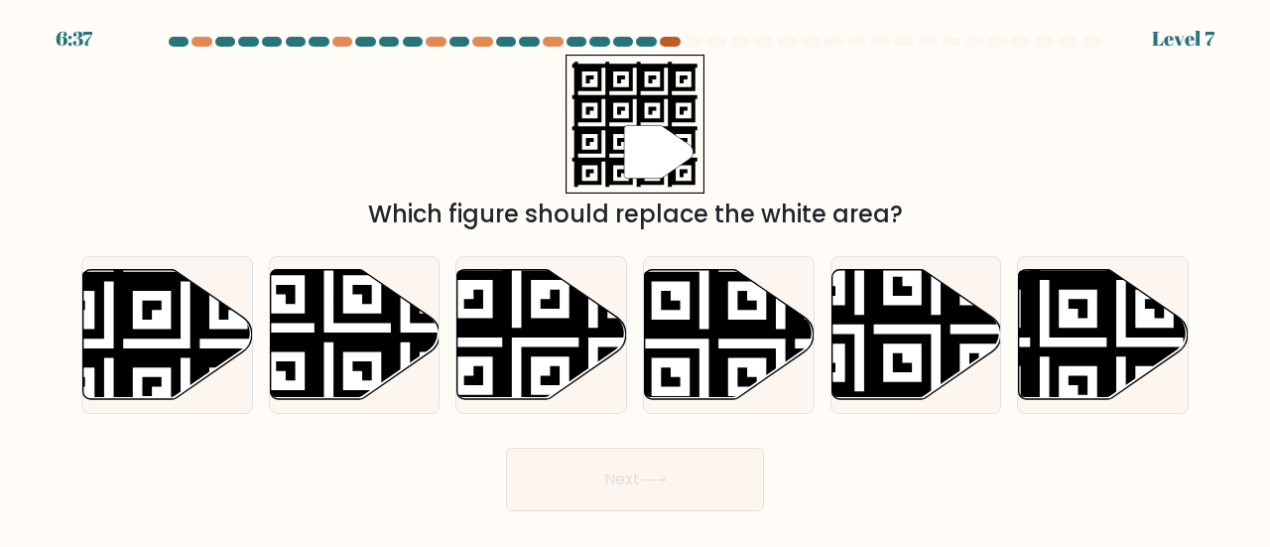
click at [672, 39] on div at bounding box center [670, 42] width 20 height 10
click at [627, 42] on div at bounding box center [623, 42] width 20 height 10
click at [630, 42] on div at bounding box center [623, 42] width 20 height 10
click at [652, 42] on div at bounding box center [646, 42] width 20 height 10
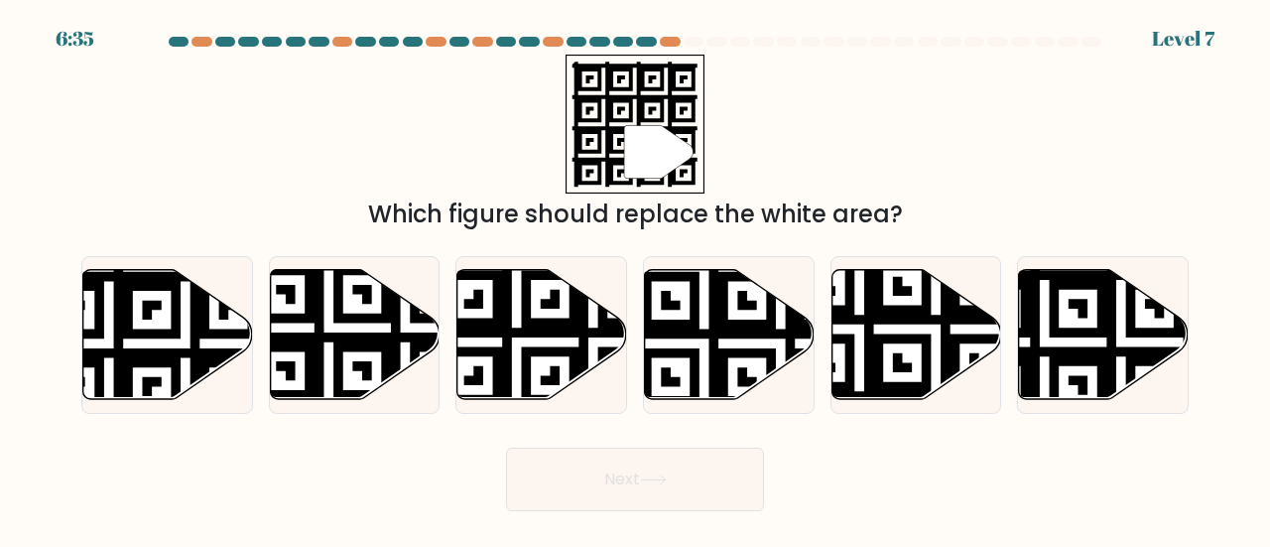
click at [652, 42] on div at bounding box center [646, 42] width 20 height 10
click at [667, 40] on div at bounding box center [670, 42] width 20 height 10
click at [180, 340] on icon at bounding box center [168, 334] width 170 height 130
click at [635, 279] on input "a." at bounding box center [635, 276] width 1 height 5
radio input "true"
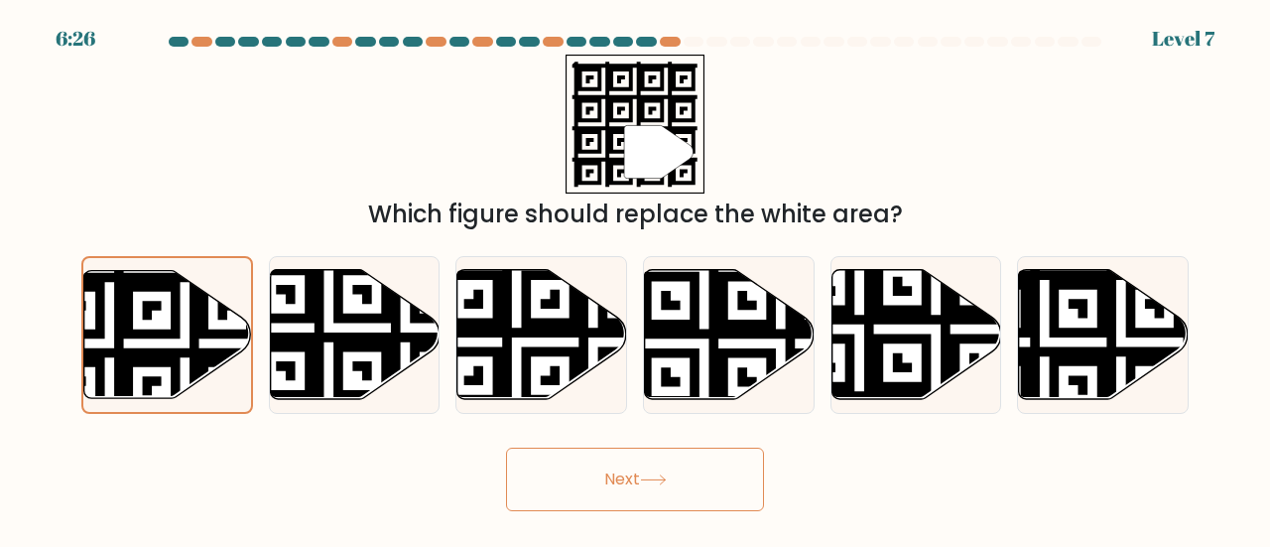
click at [629, 474] on button "Next" at bounding box center [635, 478] width 258 height 63
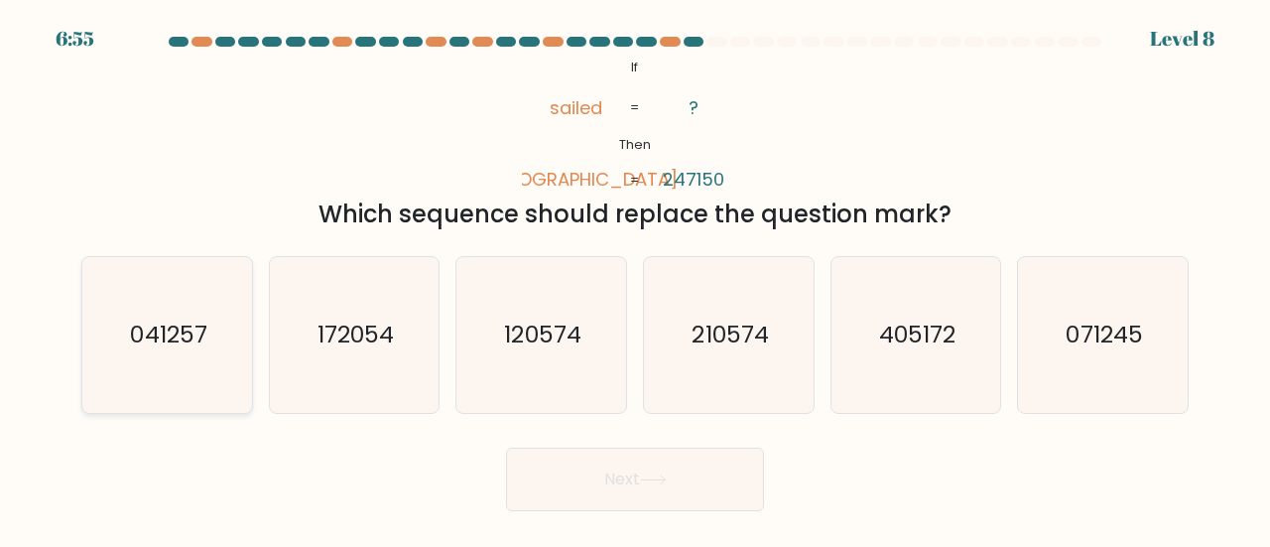
click at [175, 345] on text "041257" at bounding box center [168, 333] width 76 height 33
click at [635, 279] on input "a. 041257" at bounding box center [635, 276] width 1 height 5
radio input "true"
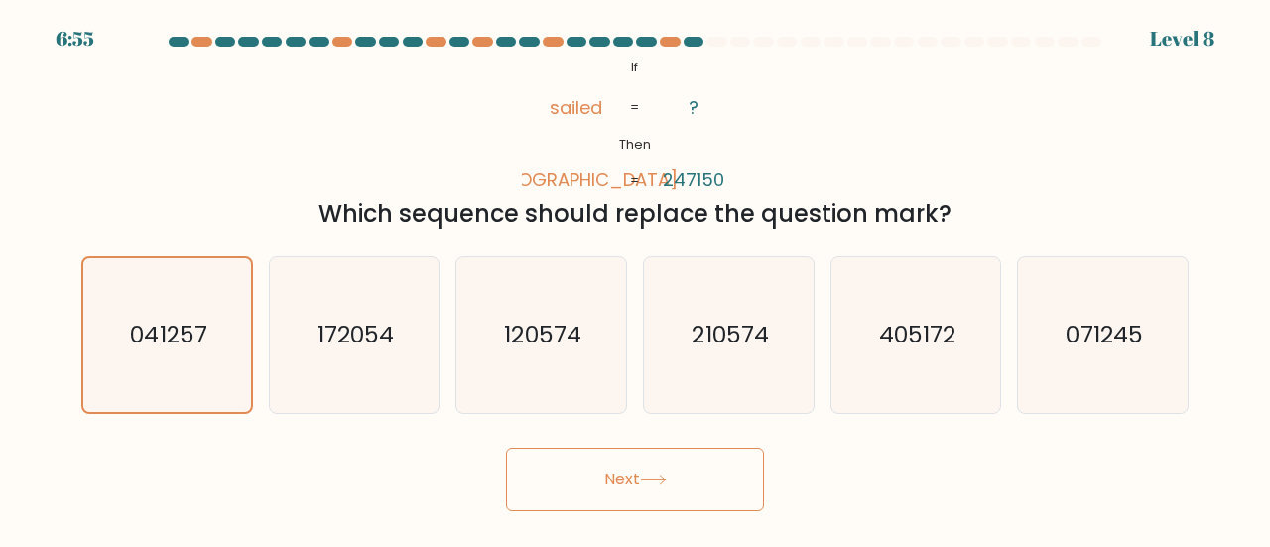
click at [616, 462] on button "Next" at bounding box center [635, 478] width 258 height 63
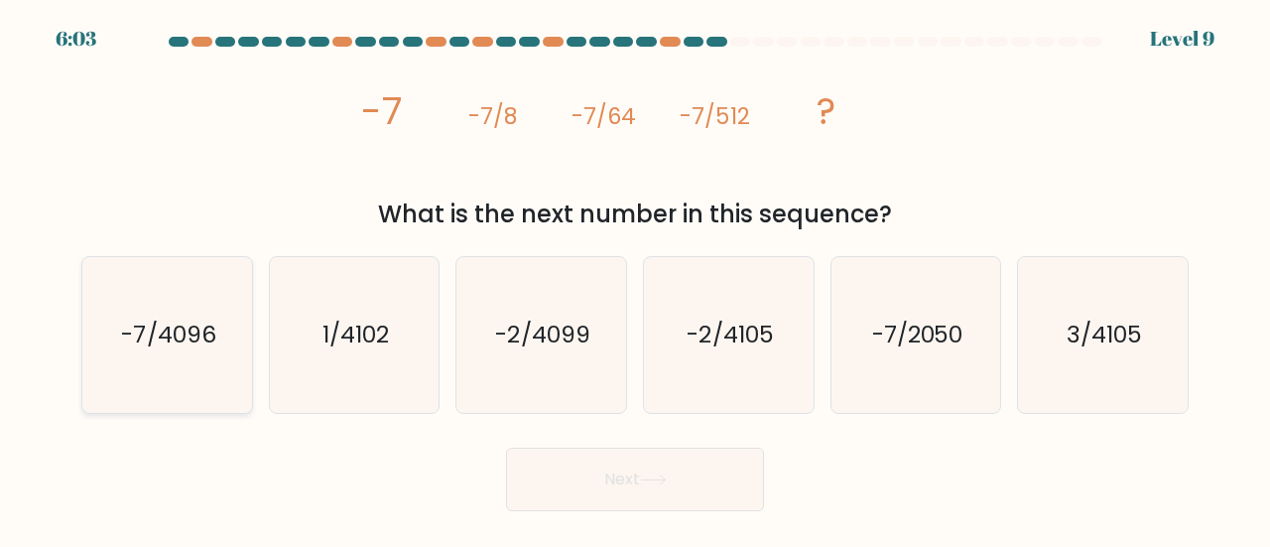
click at [200, 299] on icon "-7/4096" at bounding box center [167, 335] width 156 height 156
click at [635, 279] on input "a. -7/4096" at bounding box center [635, 276] width 1 height 5
radio input "true"
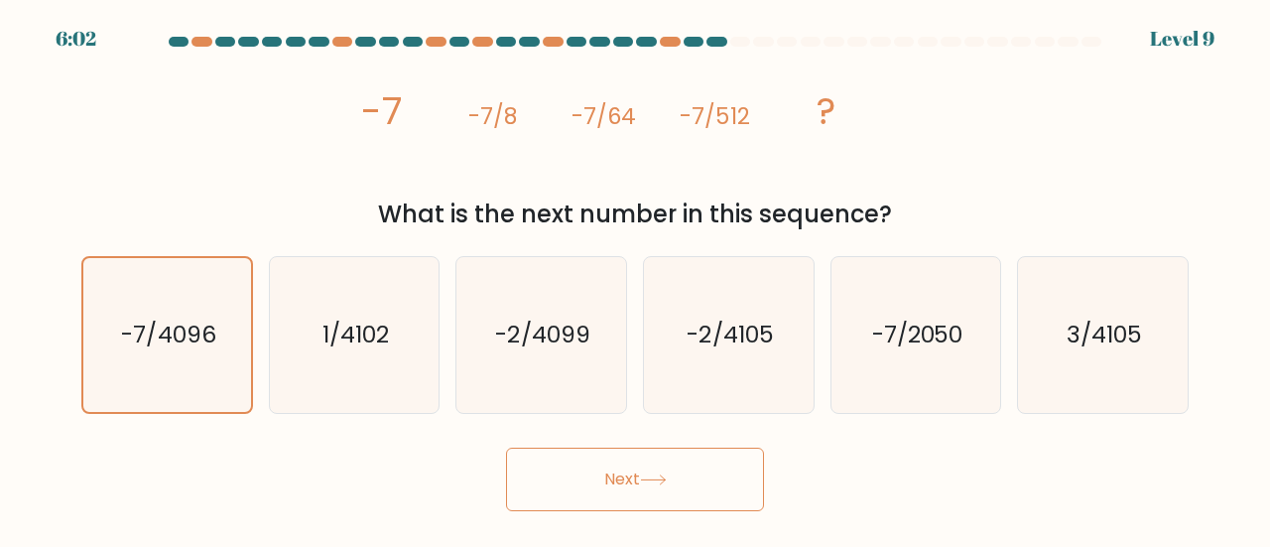
click at [661, 460] on button "Next" at bounding box center [635, 478] width 258 height 63
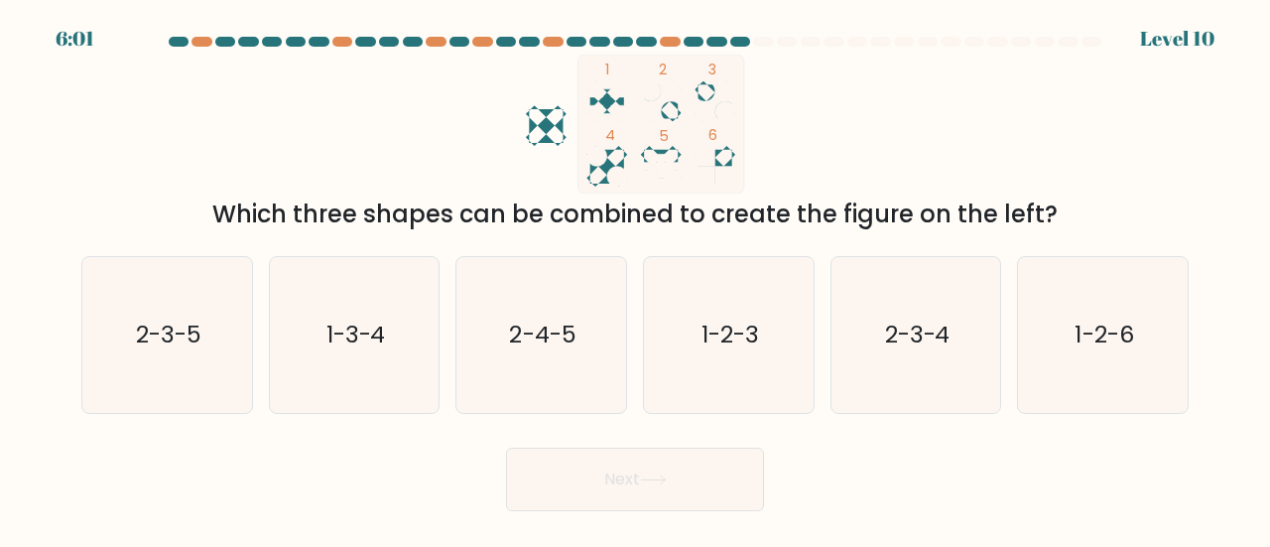
click at [607, 493] on button "Next" at bounding box center [635, 478] width 258 height 63
click at [399, 487] on div "Next" at bounding box center [634, 473] width 1131 height 73
drag, startPoint x: 754, startPoint y: 174, endPoint x: 751, endPoint y: -120, distance: 293.6
click at [751, 0] on html "5:35 Level 10" at bounding box center [635, 273] width 1270 height 547
click at [972, 128] on div "1 2 3 4 5 6 Which three shapes can be combined to create the figure on the left?" at bounding box center [634, 144] width 1131 height 178
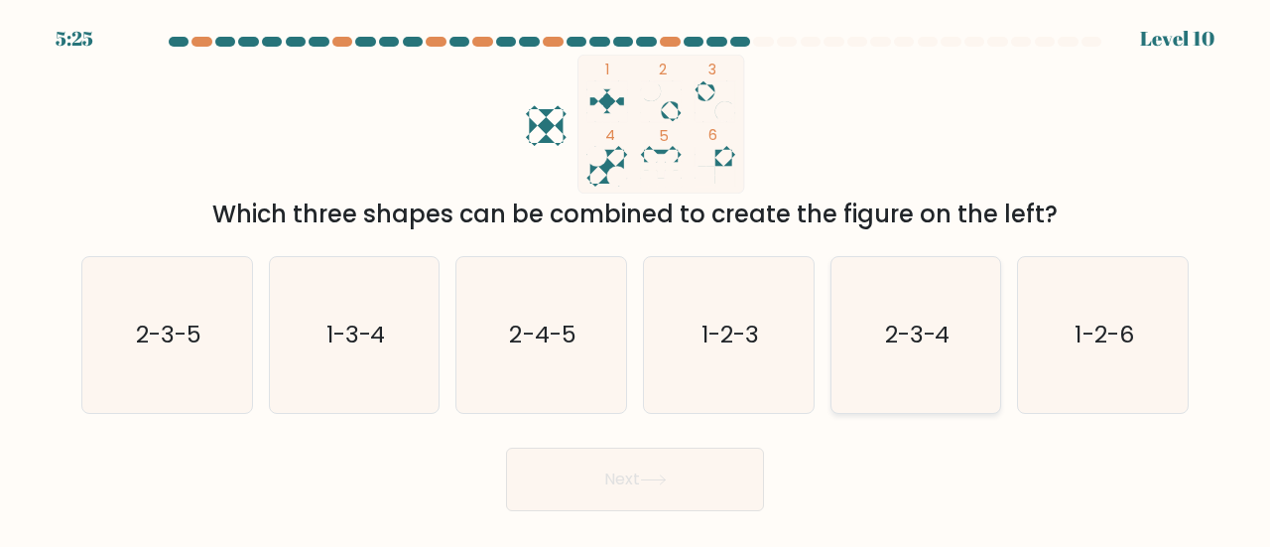
click at [897, 330] on text "2-3-4" at bounding box center [917, 333] width 65 height 33
click at [636, 279] on input "e. 2-3-4" at bounding box center [635, 276] width 1 height 5
radio input "true"
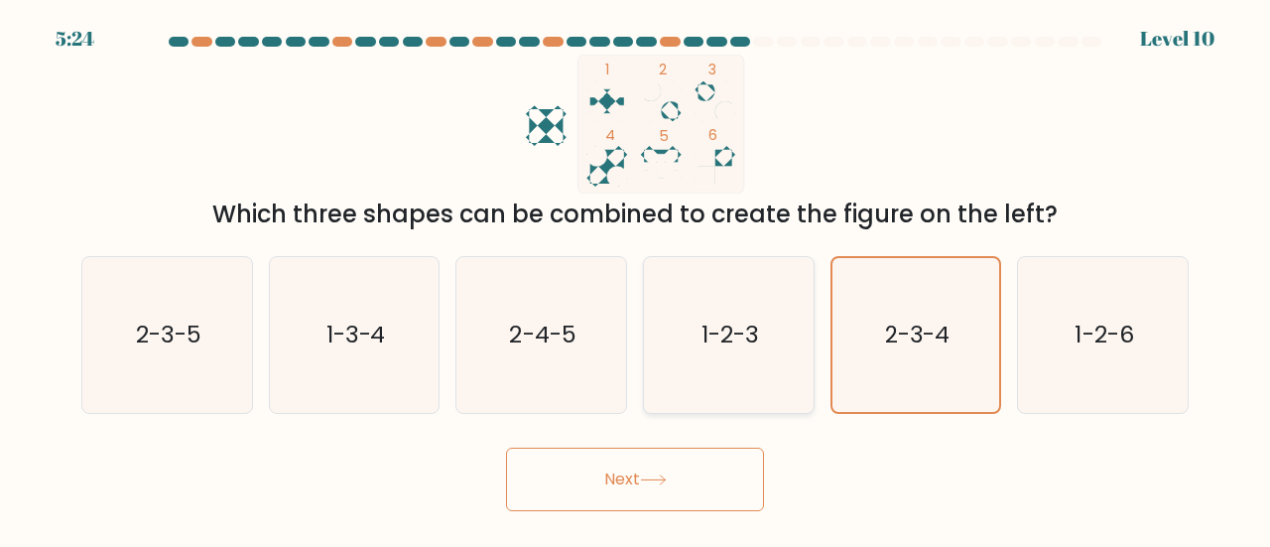
click at [712, 339] on text "1-2-3" at bounding box center [730, 333] width 58 height 33
click at [636, 279] on input "d. 1-2-3" at bounding box center [635, 276] width 1 height 5
radio input "true"
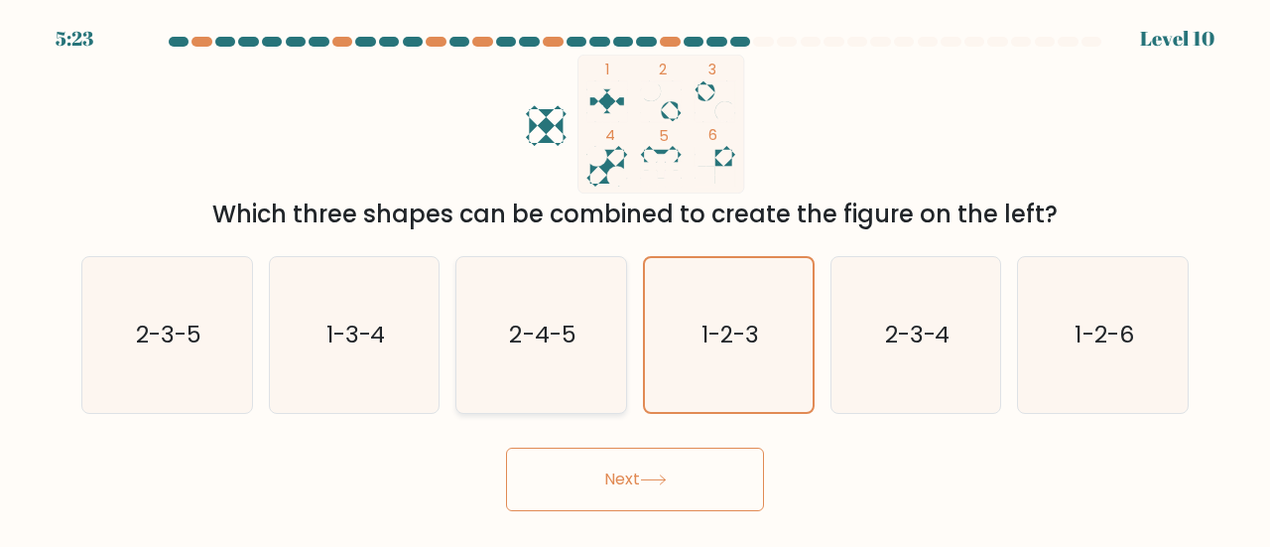
click at [532, 301] on icon "2-4-5" at bounding box center [541, 335] width 156 height 156
click at [635, 279] on input "c. 2-4-5" at bounding box center [635, 276] width 1 height 5
radio input "true"
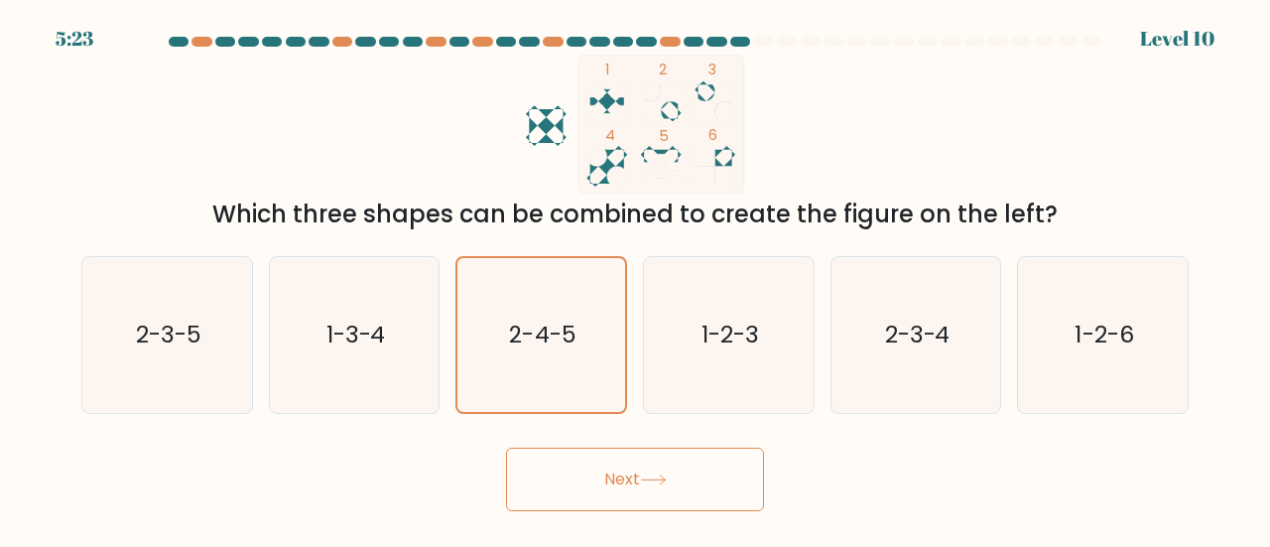
click at [633, 481] on button "Next" at bounding box center [635, 478] width 258 height 63
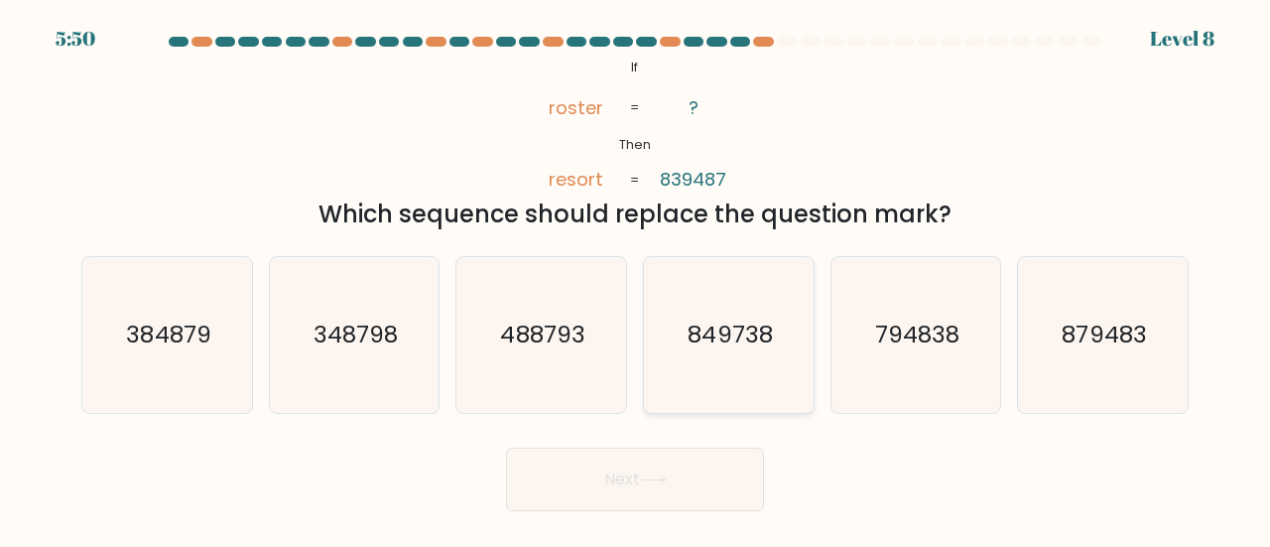
click at [740, 314] on icon "849738" at bounding box center [729, 335] width 156 height 156
click at [636, 279] on input "d. 849738" at bounding box center [635, 276] width 1 height 5
radio input "true"
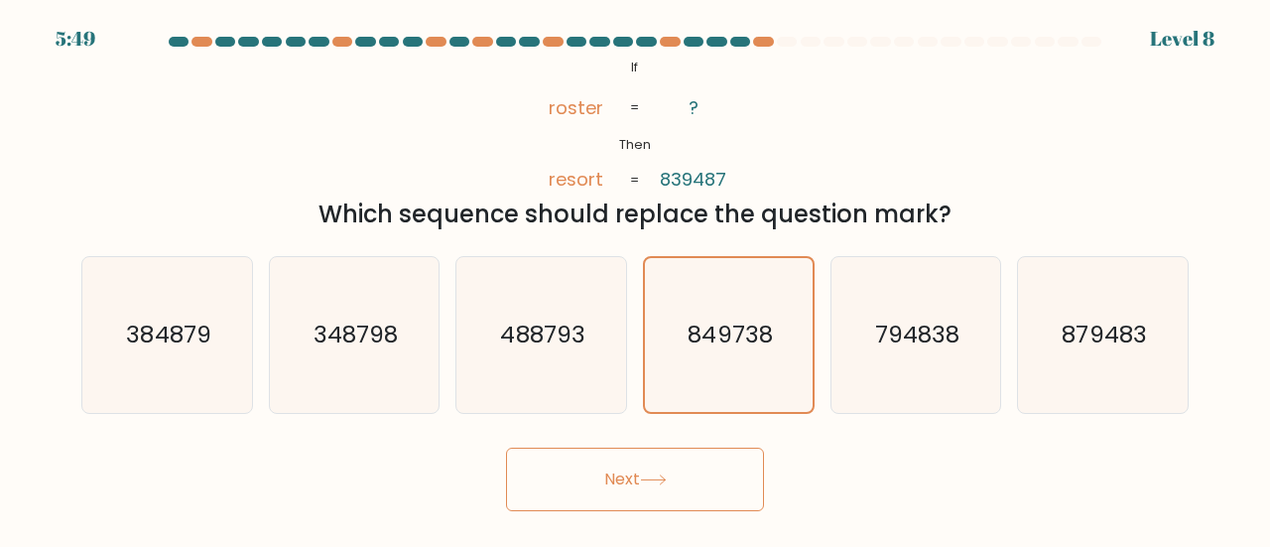
click at [663, 480] on icon at bounding box center [653, 479] width 27 height 11
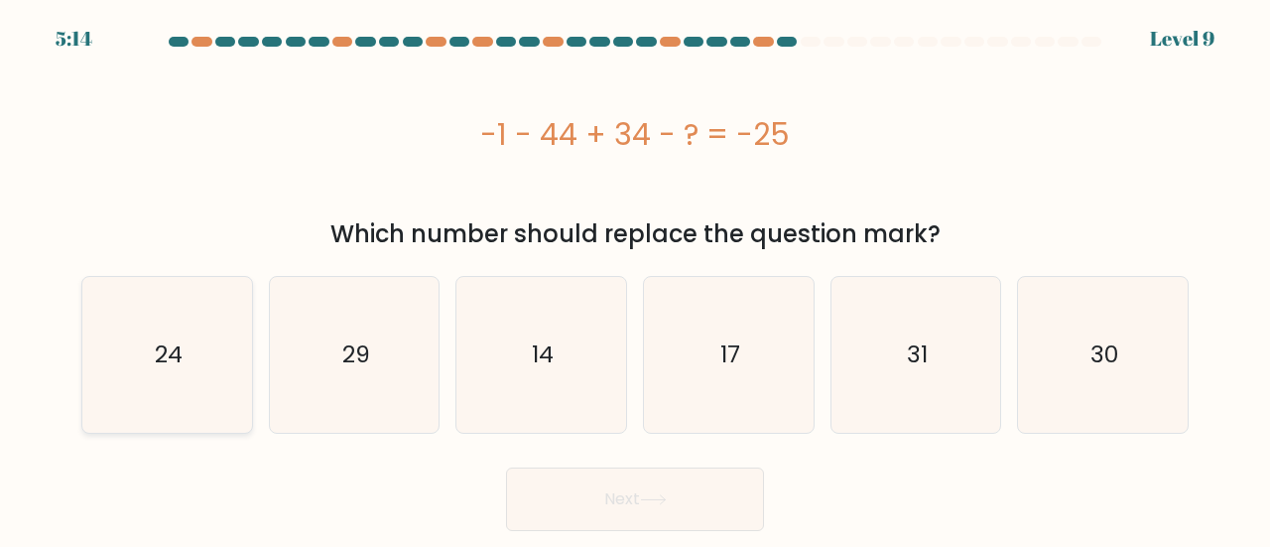
click at [187, 301] on icon "24" at bounding box center [167, 355] width 156 height 156
click at [635, 279] on input "a. 24" at bounding box center [635, 276] width 1 height 5
radio input "true"
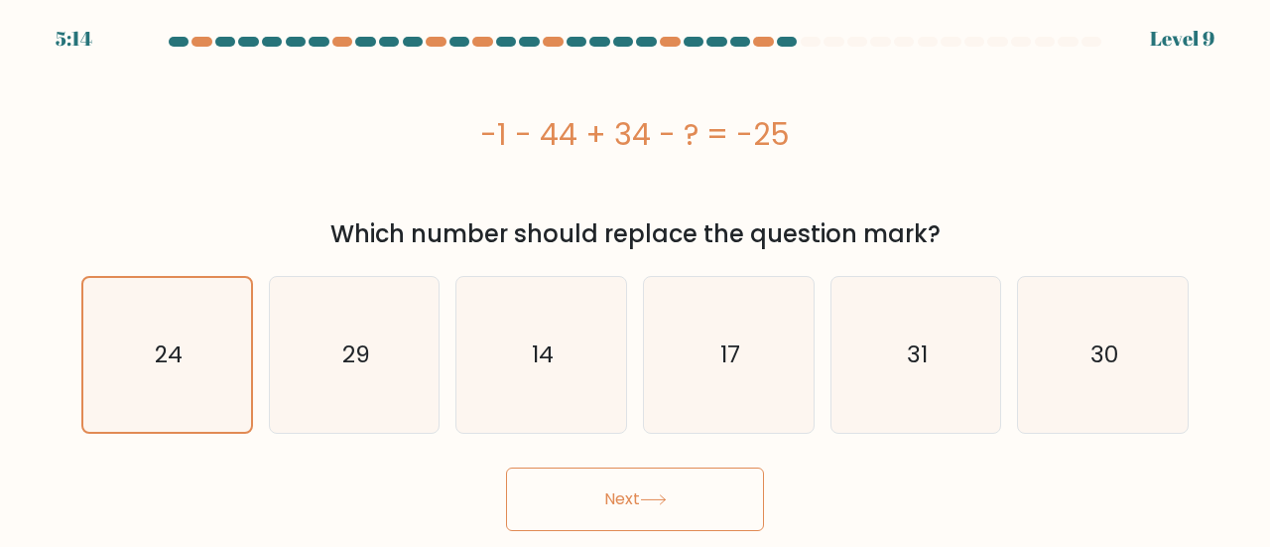
click at [647, 499] on icon at bounding box center [653, 499] width 24 height 9
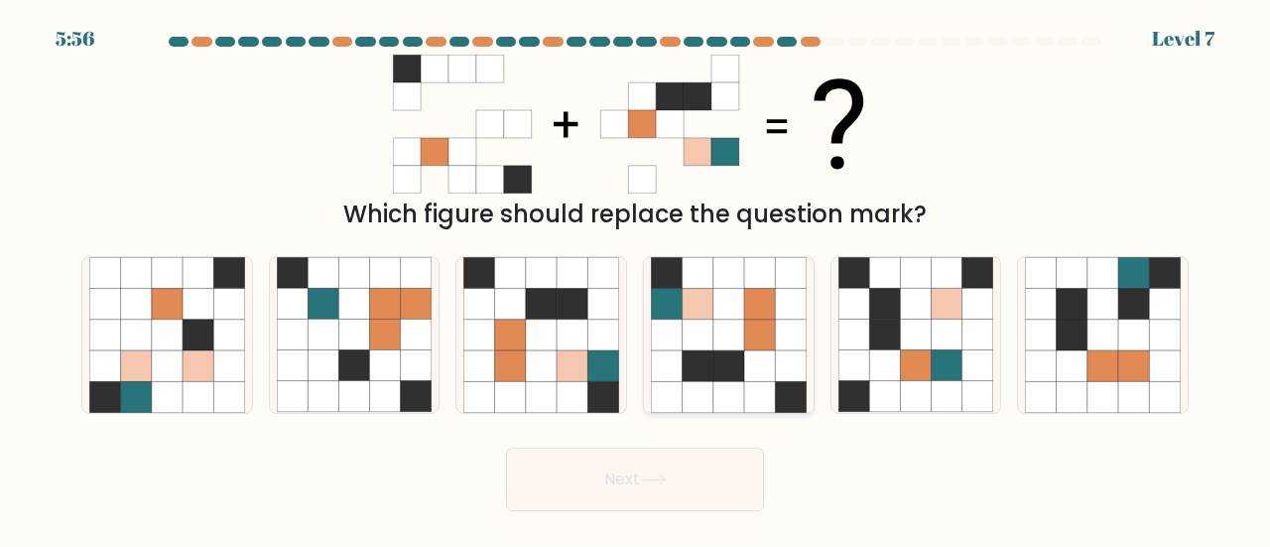
click at [788, 293] on icon at bounding box center [790, 304] width 31 height 31
click at [636, 279] on input "d." at bounding box center [635, 276] width 1 height 5
radio input "true"
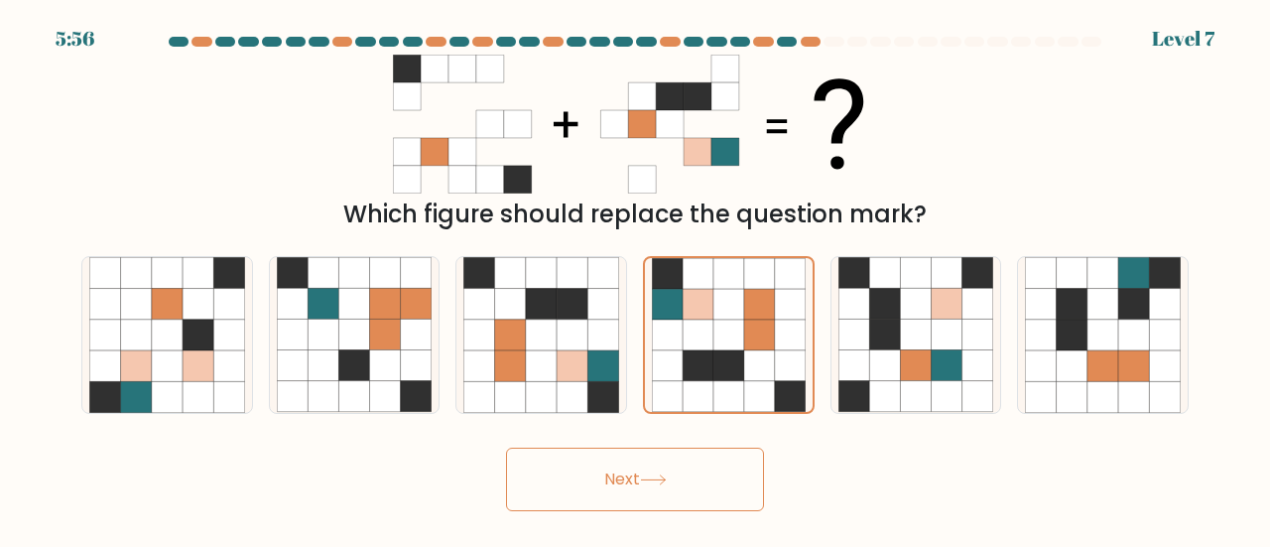
click at [687, 461] on button "Next" at bounding box center [635, 478] width 258 height 63
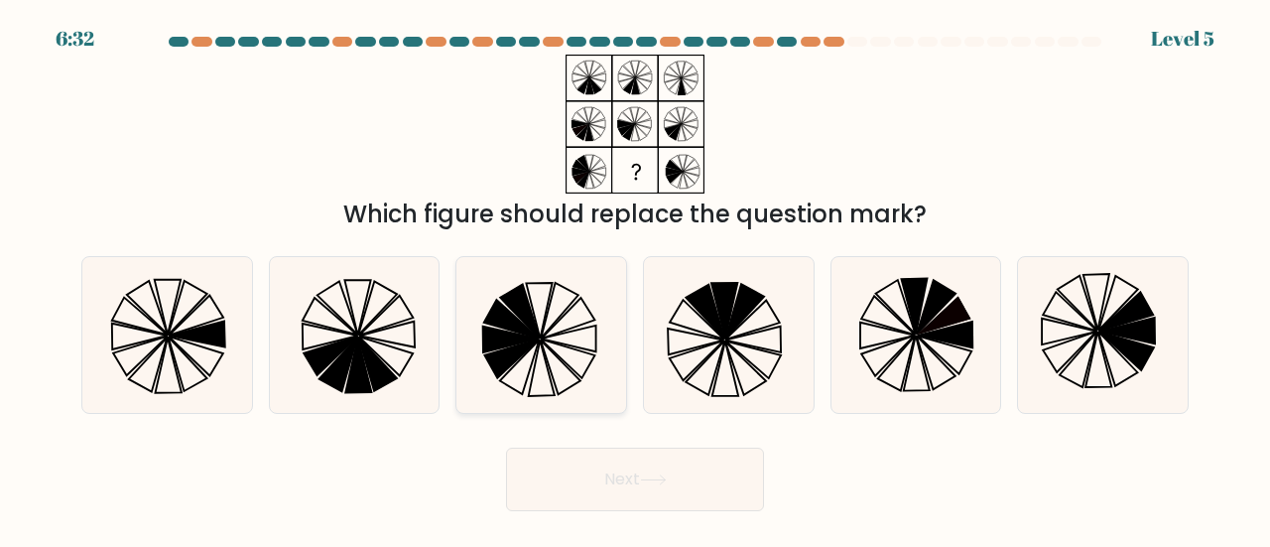
click at [570, 350] on icon at bounding box center [541, 335] width 156 height 156
click at [635, 279] on input "c." at bounding box center [635, 276] width 1 height 5
radio input "true"
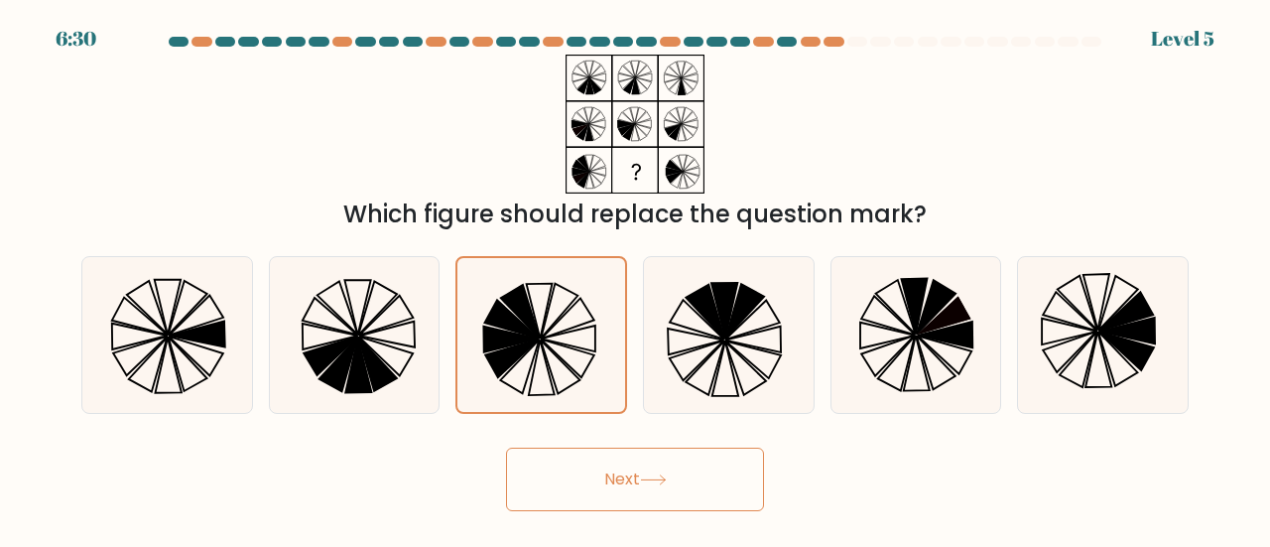
click at [671, 475] on button "Next" at bounding box center [635, 478] width 258 height 63
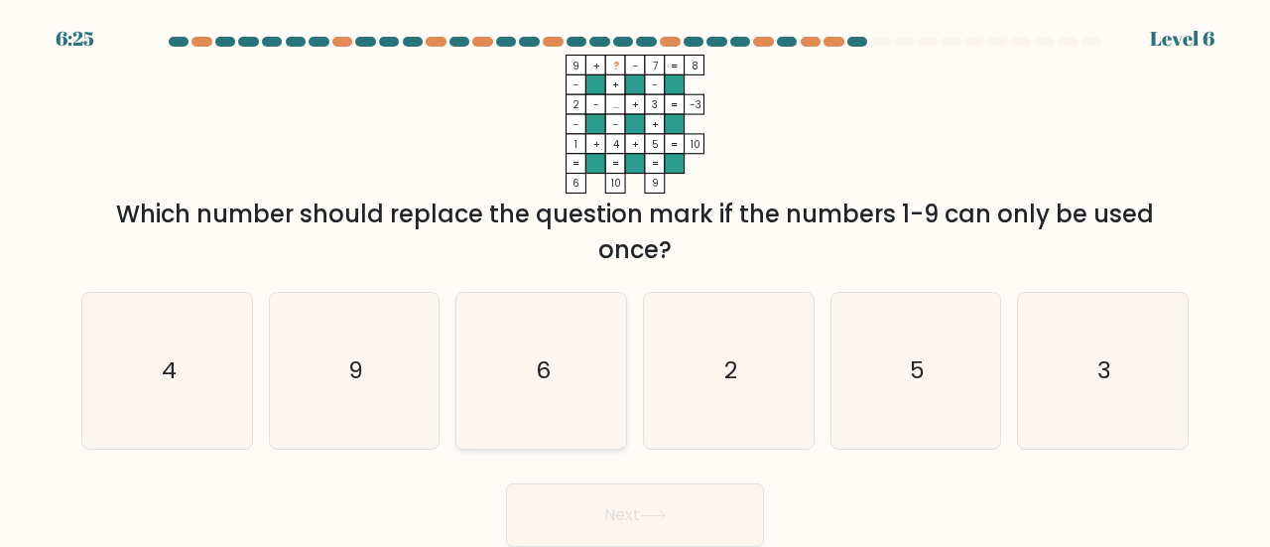
click at [521, 334] on icon "6" at bounding box center [541, 371] width 156 height 156
click at [635, 279] on input "c. 6" at bounding box center [635, 276] width 1 height 5
radio input "true"
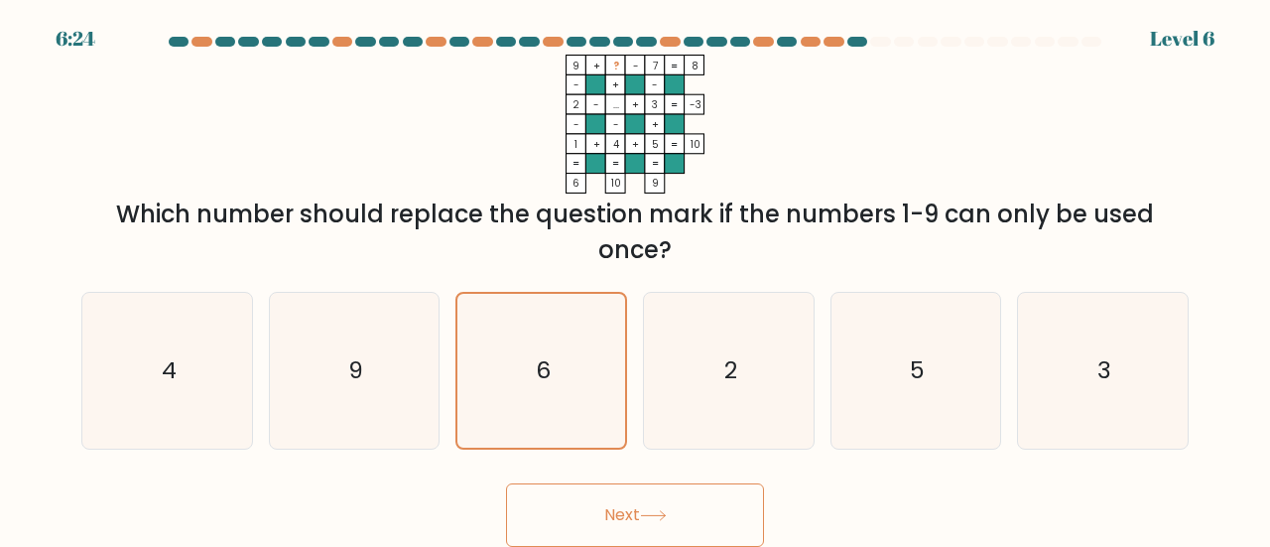
click at [590, 511] on button "Next" at bounding box center [635, 514] width 258 height 63
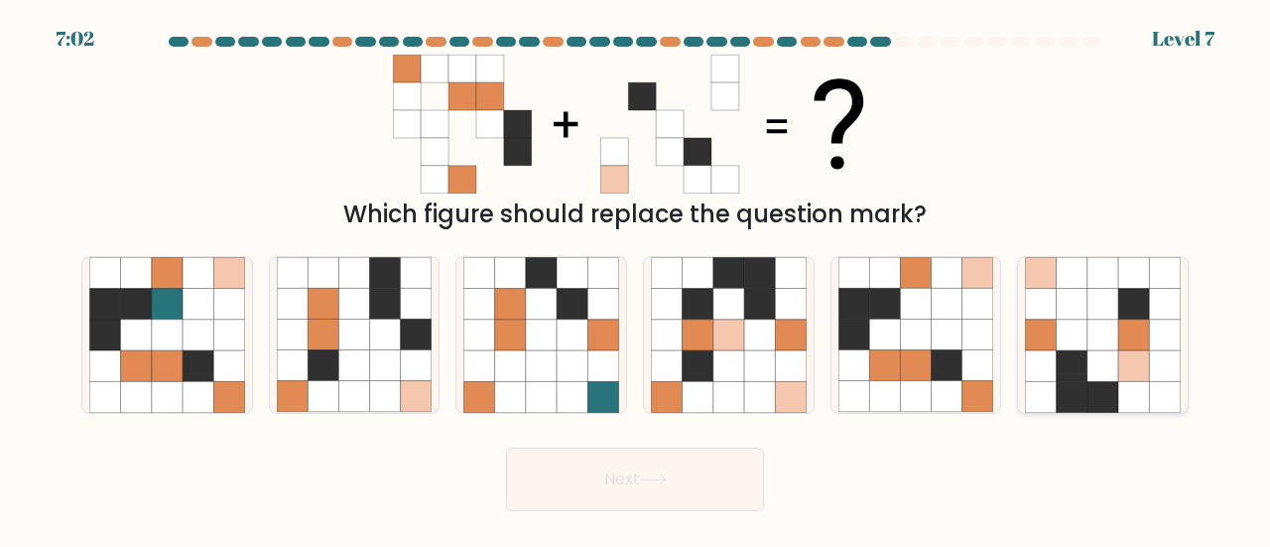
click at [1051, 348] on icon at bounding box center [1041, 334] width 31 height 31
click at [636, 279] on input "f." at bounding box center [635, 276] width 1 height 5
radio input "true"
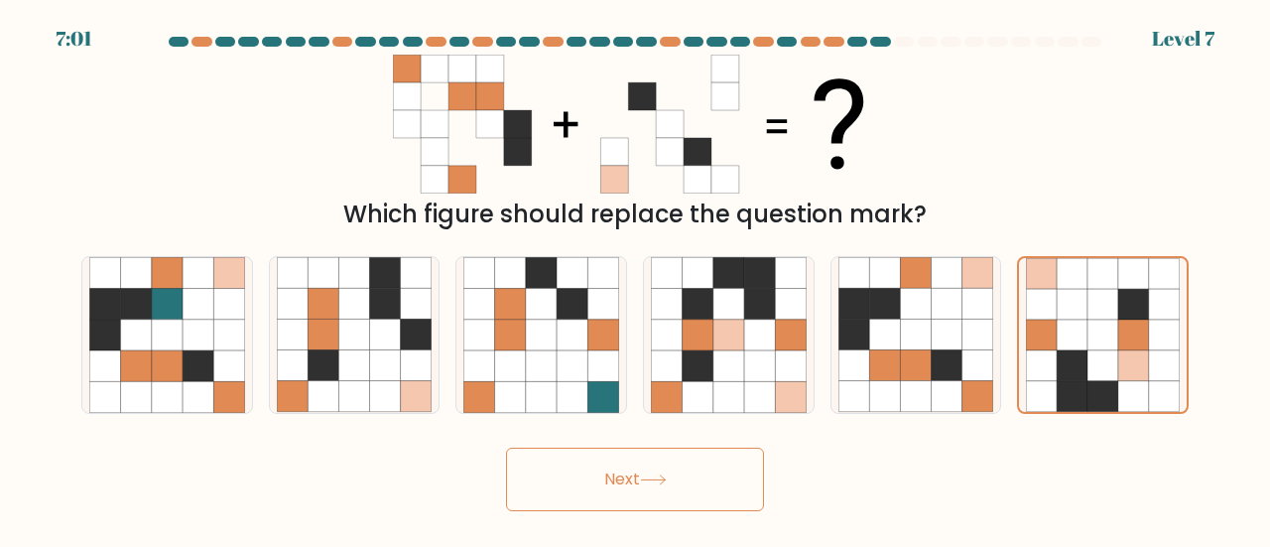
click at [632, 445] on div "Next" at bounding box center [634, 473] width 1131 height 73
click at [865, 336] on icon at bounding box center [853, 334] width 31 height 31
click at [636, 279] on input "e." at bounding box center [635, 276] width 1 height 5
radio input "true"
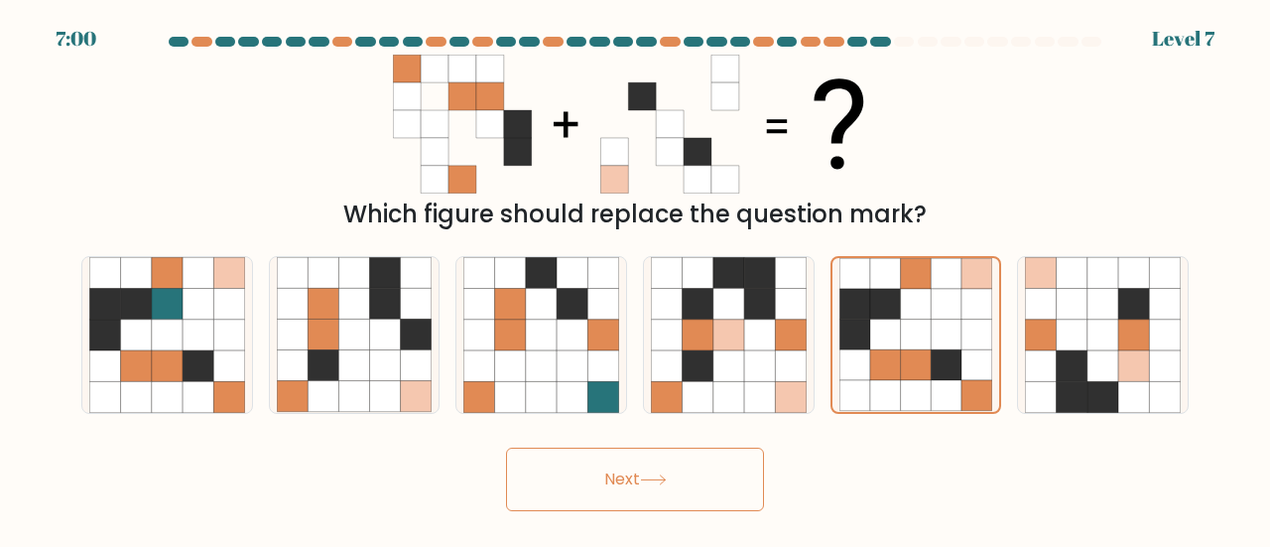
click at [659, 447] on button "Next" at bounding box center [635, 478] width 258 height 63
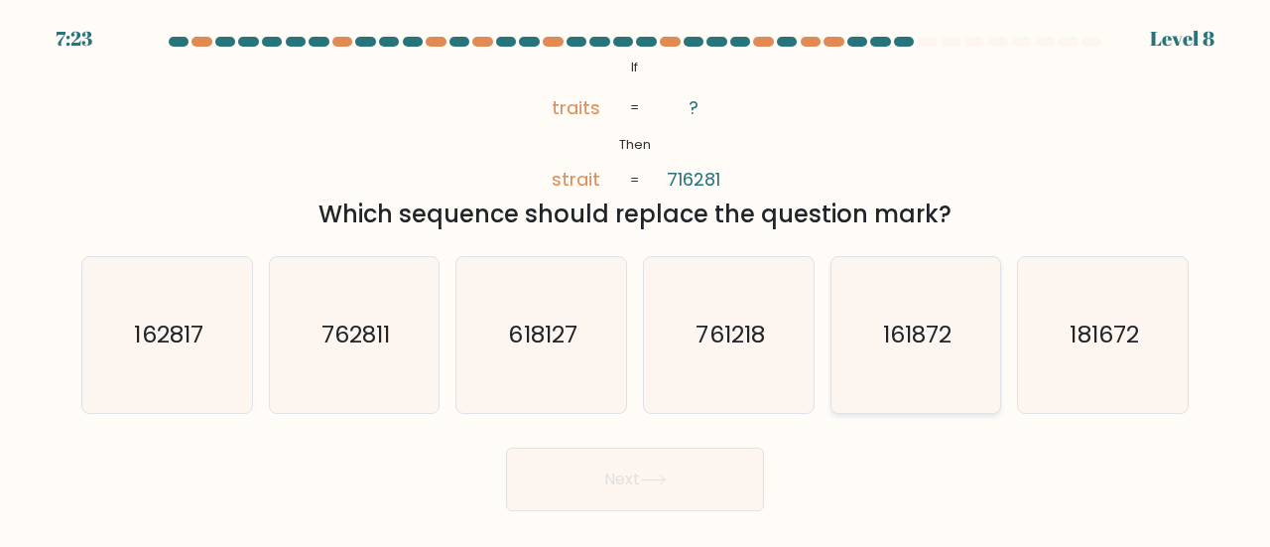
click at [952, 311] on icon "161872" at bounding box center [916, 335] width 156 height 156
click at [636, 279] on input "e. 161872" at bounding box center [635, 276] width 1 height 5
radio input "true"
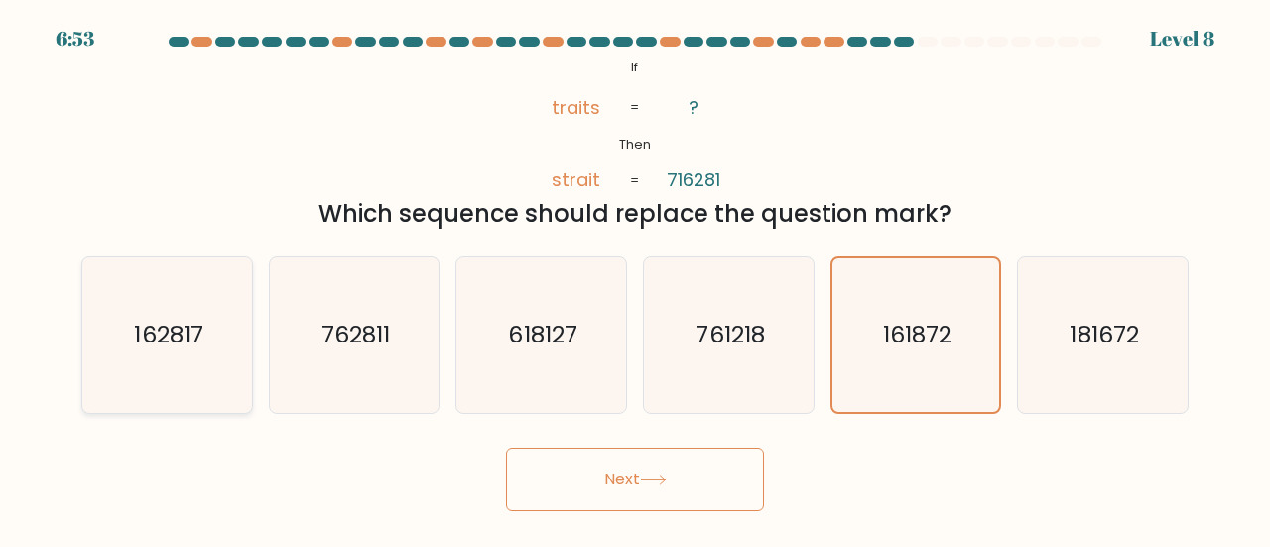
drag, startPoint x: 181, startPoint y: 301, endPoint x: 117, endPoint y: 344, distance: 77.0
click at [117, 344] on icon "162817" at bounding box center [167, 335] width 156 height 156
click at [635, 279] on input "a. 162817" at bounding box center [635, 276] width 1 height 5
radio input "true"
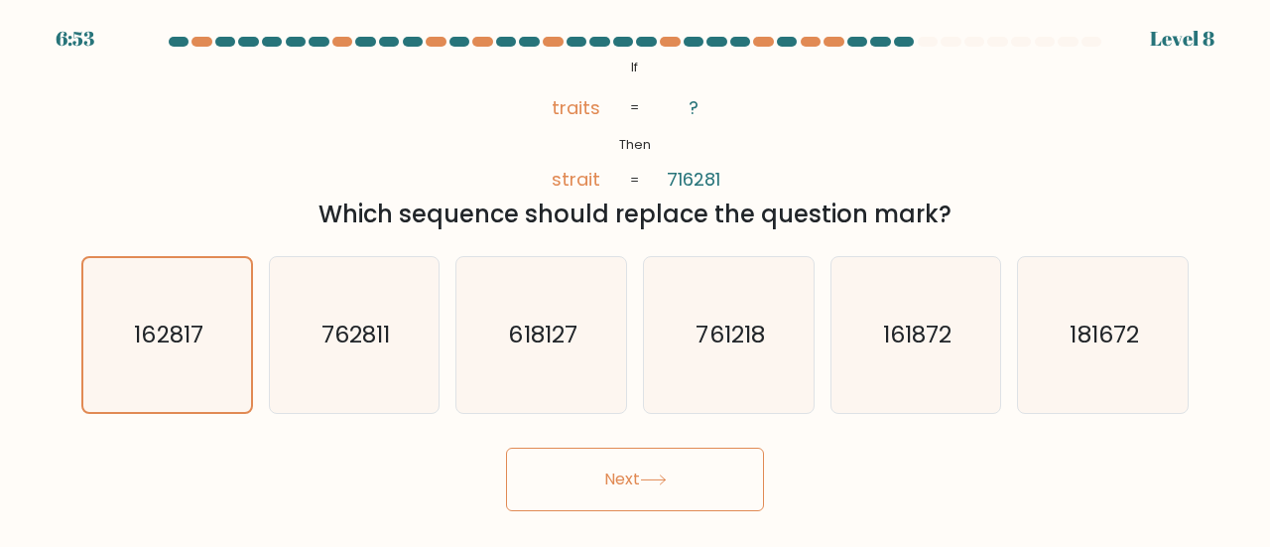
click at [645, 464] on button "Next" at bounding box center [635, 478] width 258 height 63
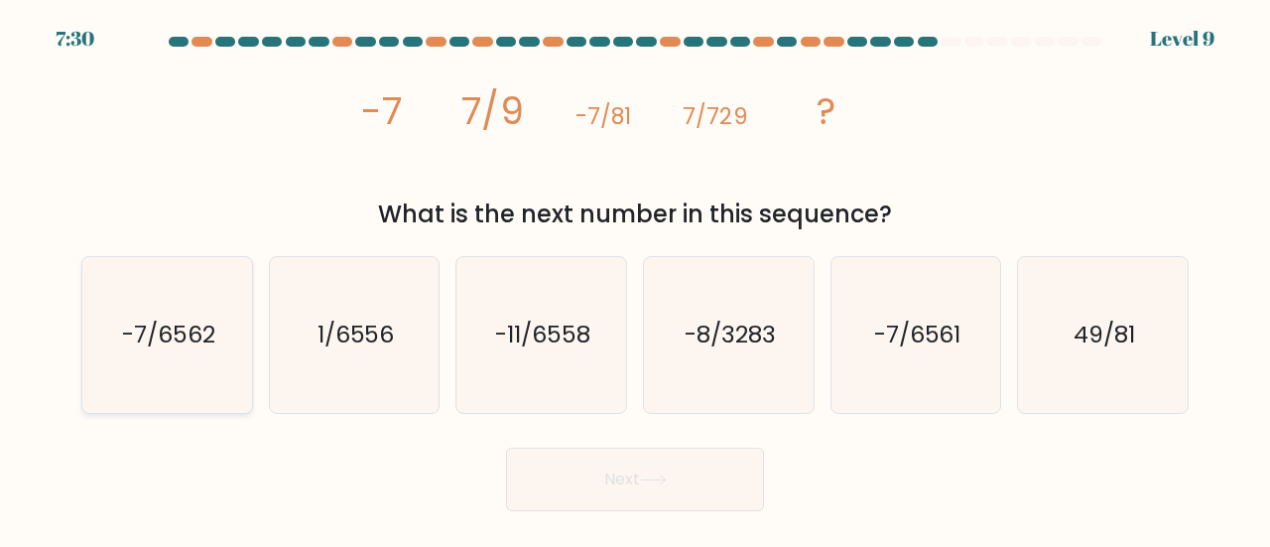
click at [233, 315] on icon "-7/6562" at bounding box center [167, 335] width 156 height 156
click at [635, 279] on input "a. -7/6562" at bounding box center [635, 276] width 1 height 5
radio input "true"
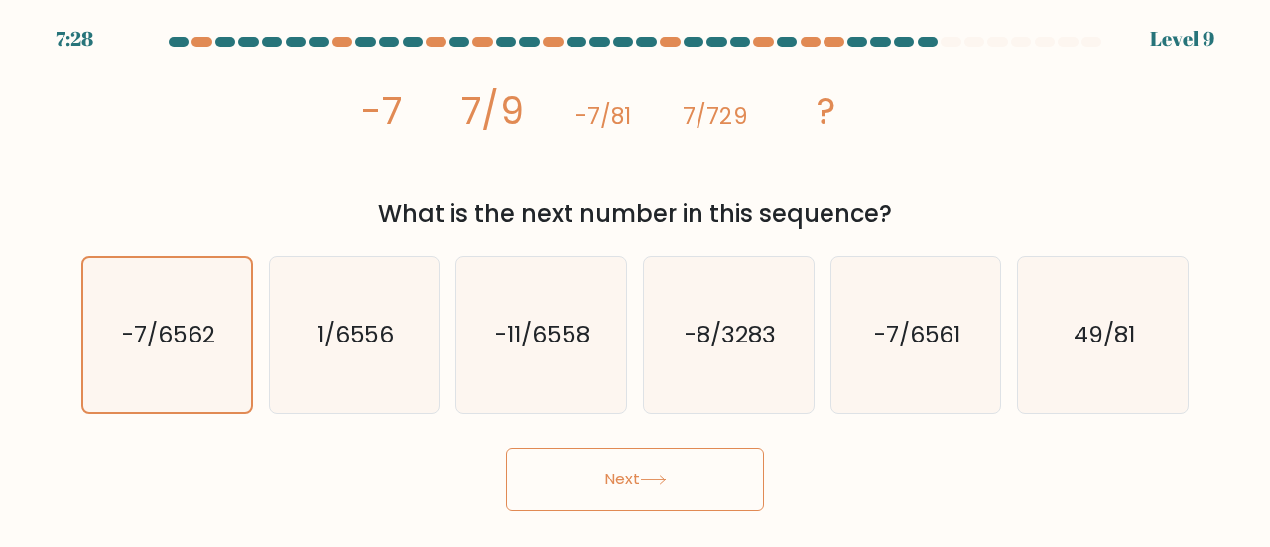
click at [674, 476] on button "Next" at bounding box center [635, 478] width 258 height 63
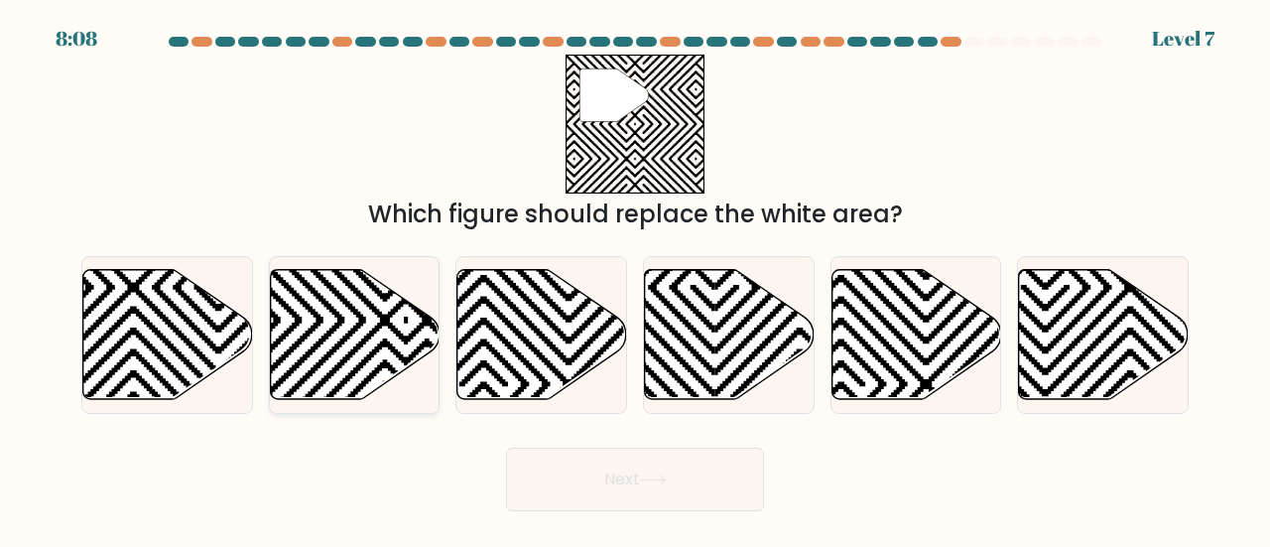
click at [363, 318] on icon at bounding box center [405, 404] width 341 height 341
click at [635, 279] on input "b." at bounding box center [635, 276] width 1 height 5
radio input "true"
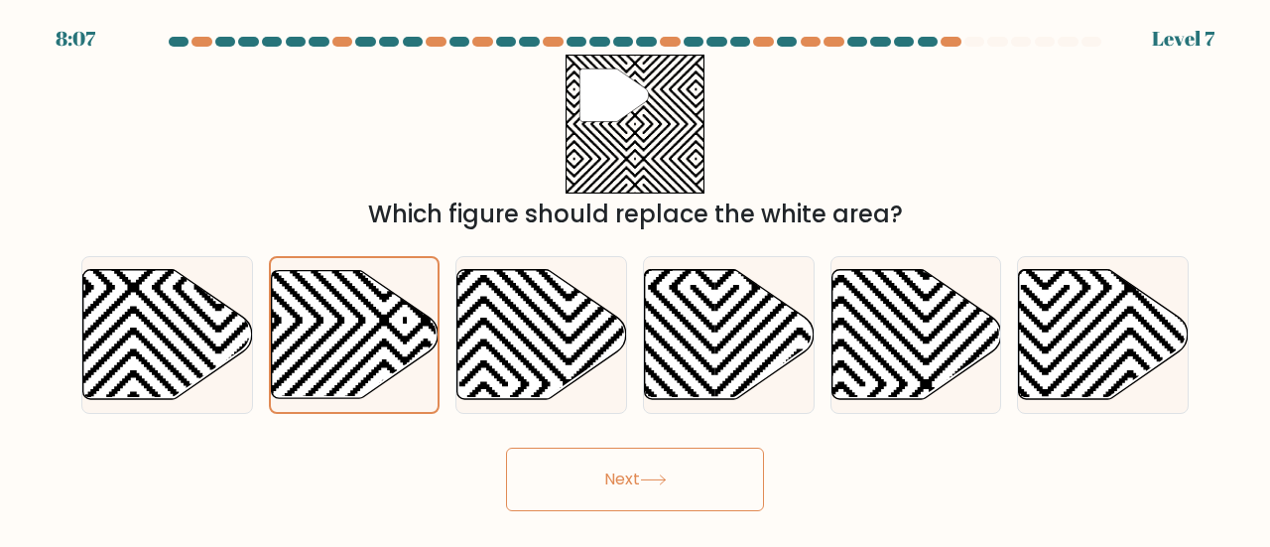
click at [622, 476] on button "Next" at bounding box center [635, 478] width 258 height 63
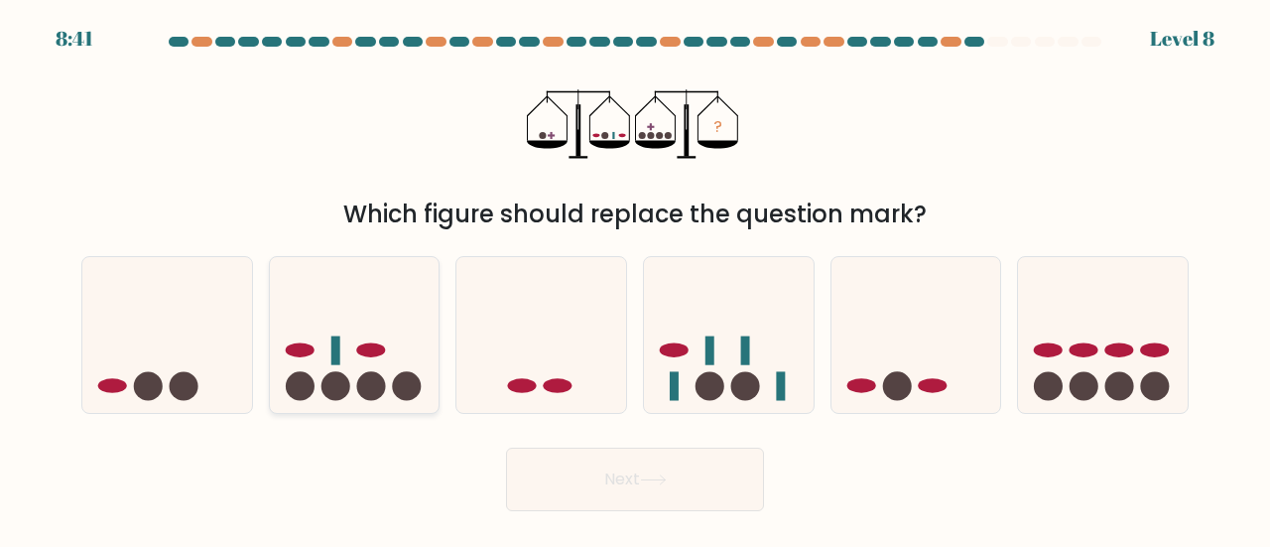
click at [385, 365] on icon at bounding box center [355, 335] width 170 height 140
click at [635, 279] on input "b." at bounding box center [635, 276] width 1 height 5
radio input "true"
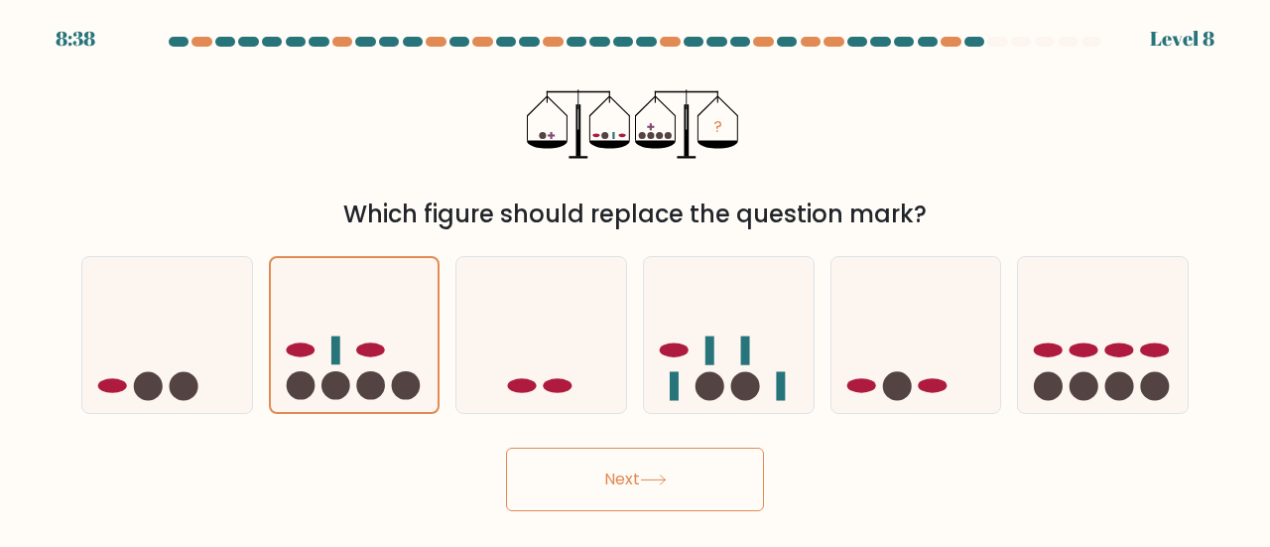
click at [641, 480] on button "Next" at bounding box center [635, 478] width 258 height 63
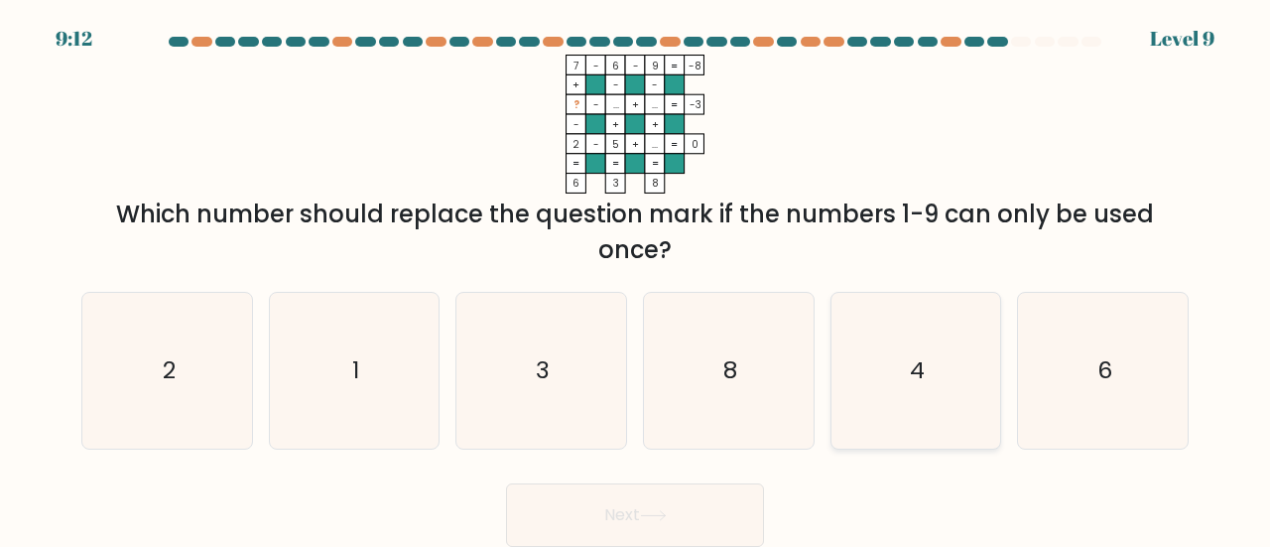
click at [931, 340] on icon "4" at bounding box center [916, 371] width 156 height 156
click at [636, 279] on input "e. 4" at bounding box center [635, 276] width 1 height 5
radio input "true"
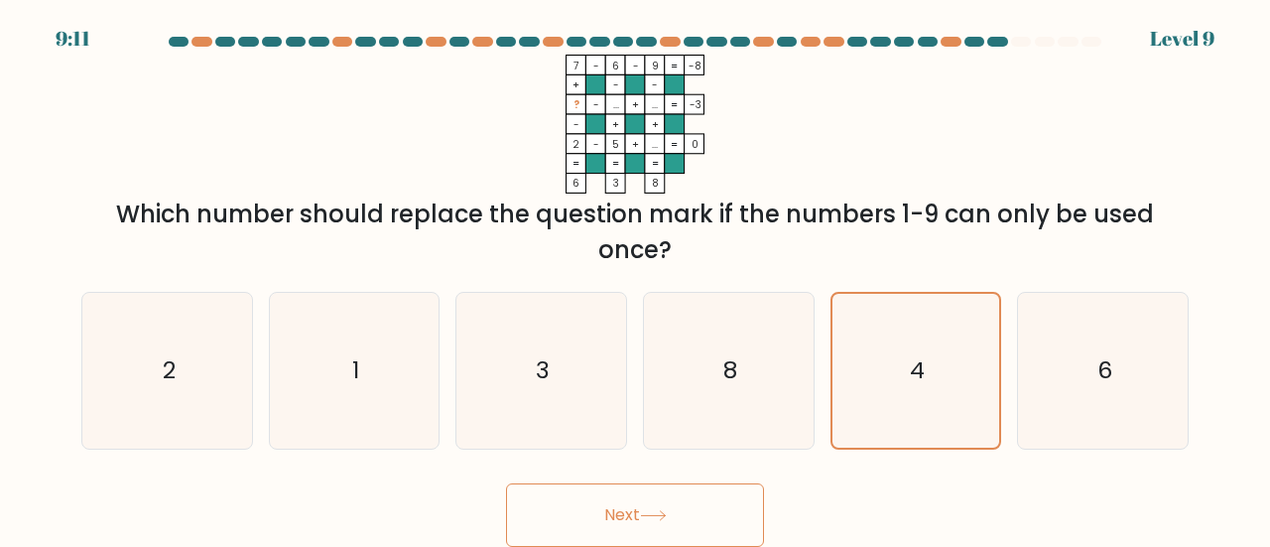
click at [717, 487] on button "Next" at bounding box center [635, 514] width 258 height 63
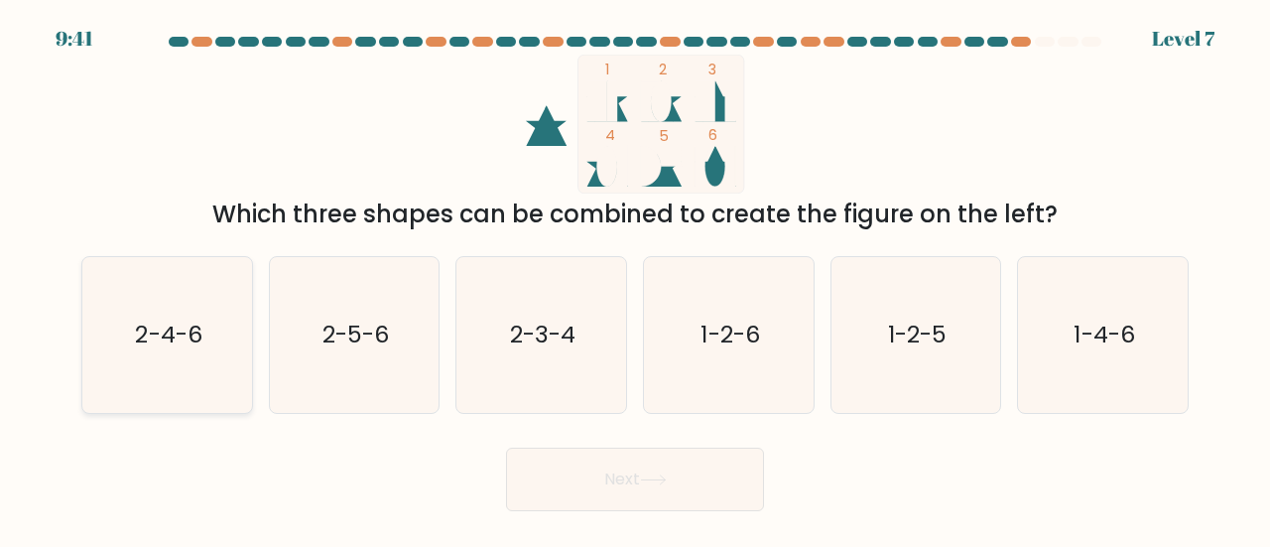
click at [209, 281] on icon "2-4-6" at bounding box center [167, 335] width 156 height 156
click at [635, 279] on input "a. 2-4-6" at bounding box center [635, 276] width 1 height 5
radio input "true"
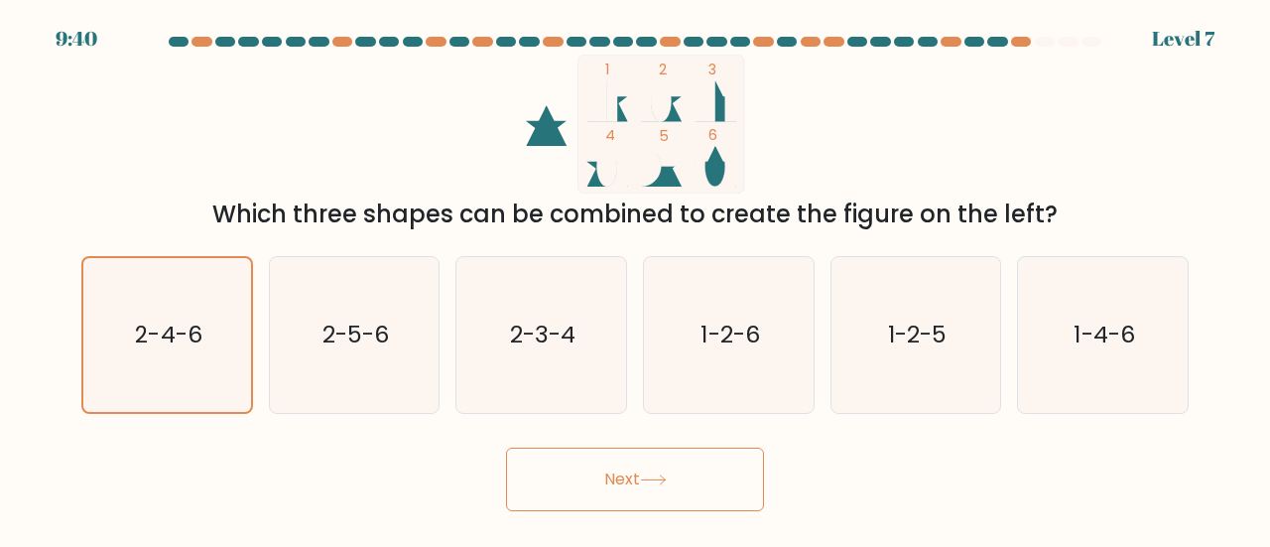
click at [542, 473] on button "Next" at bounding box center [635, 478] width 258 height 63
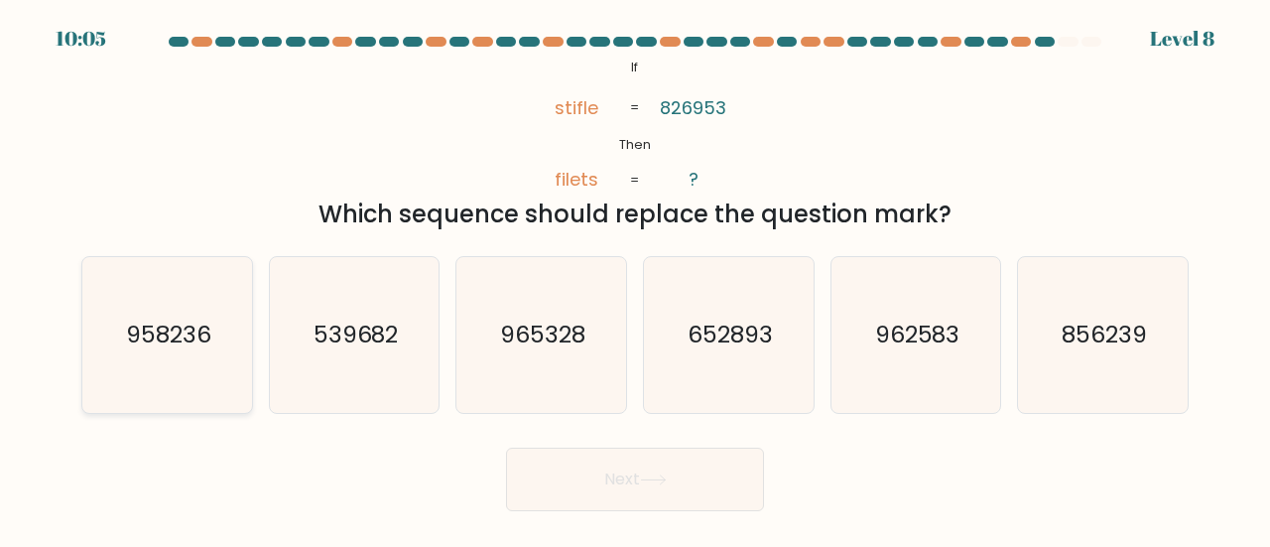
click at [185, 317] on icon "958236" at bounding box center [167, 335] width 156 height 156
click at [635, 279] on input "a. 958236" at bounding box center [635, 276] width 1 height 5
radio input "true"
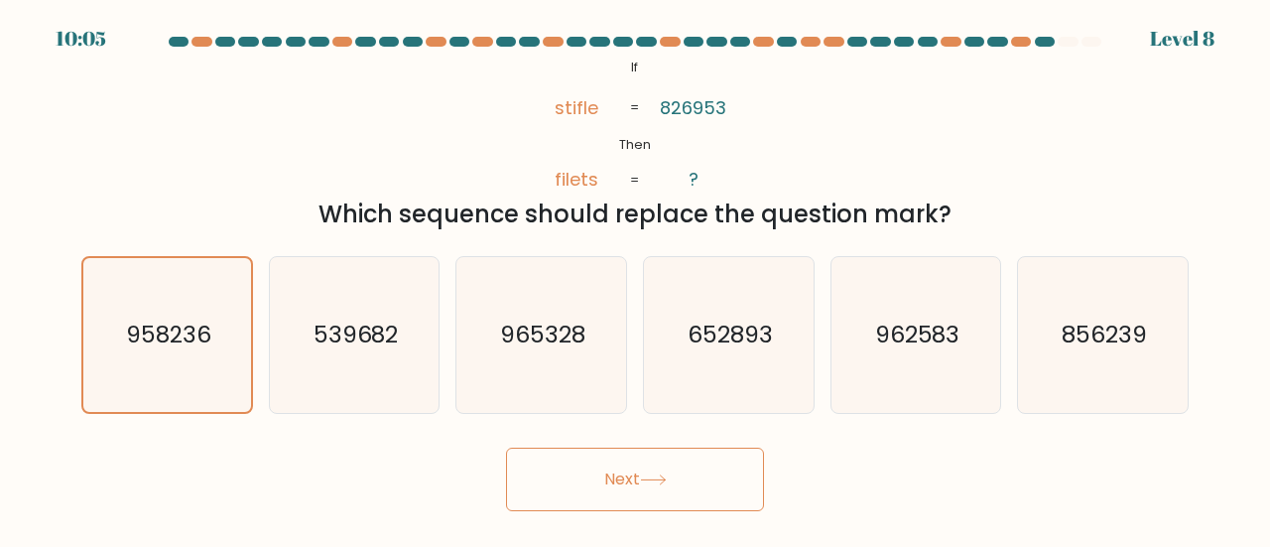
click at [652, 467] on button "Next" at bounding box center [635, 478] width 258 height 63
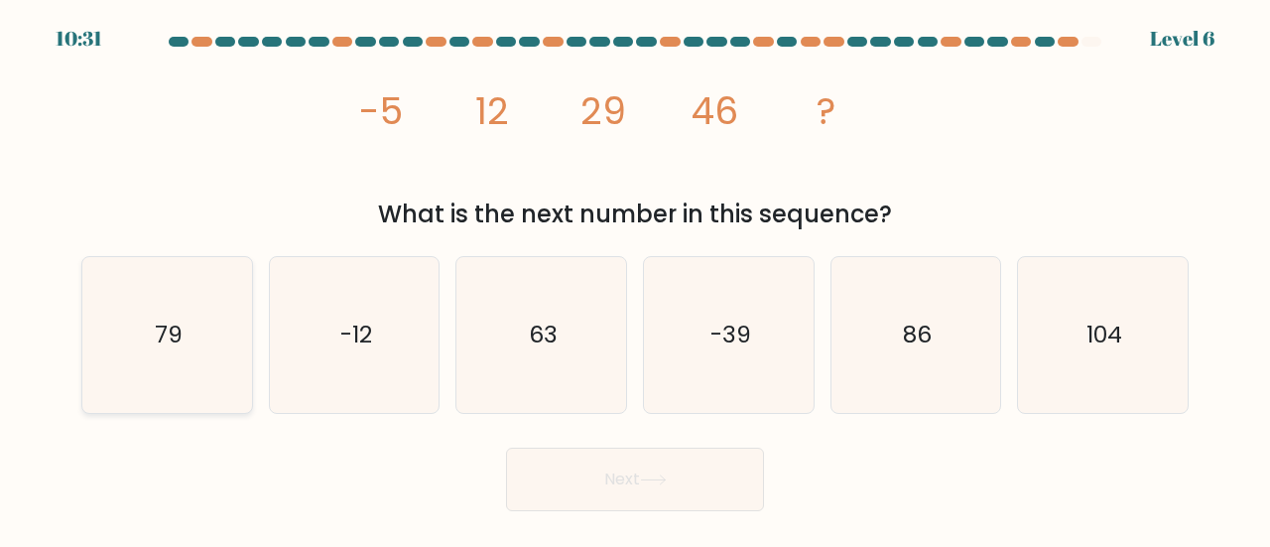
click at [183, 367] on icon "79" at bounding box center [167, 335] width 156 height 156
click at [635, 279] on input "a. 79" at bounding box center [635, 276] width 1 height 5
radio input "true"
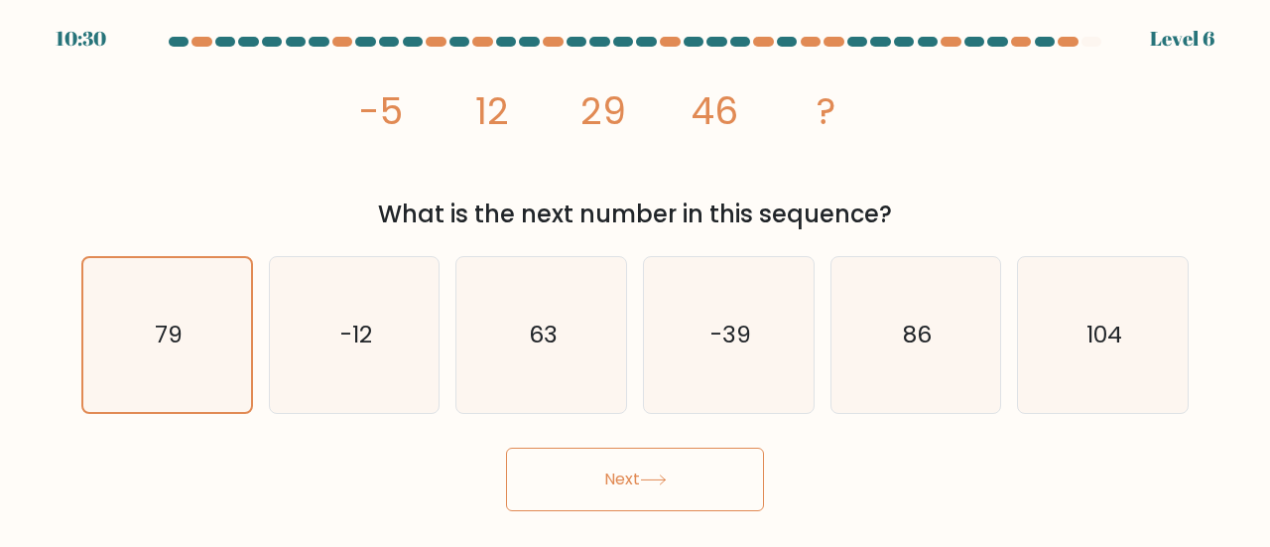
click at [668, 451] on button "Next" at bounding box center [635, 478] width 258 height 63
click at [667, 475] on icon at bounding box center [653, 479] width 27 height 11
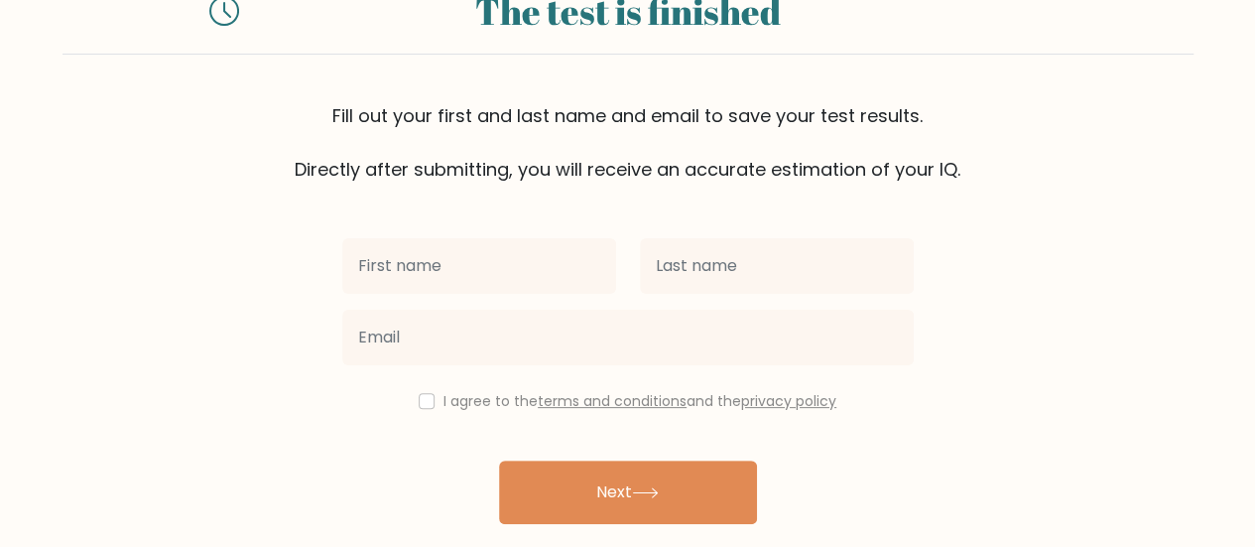
scroll to position [148, 0]
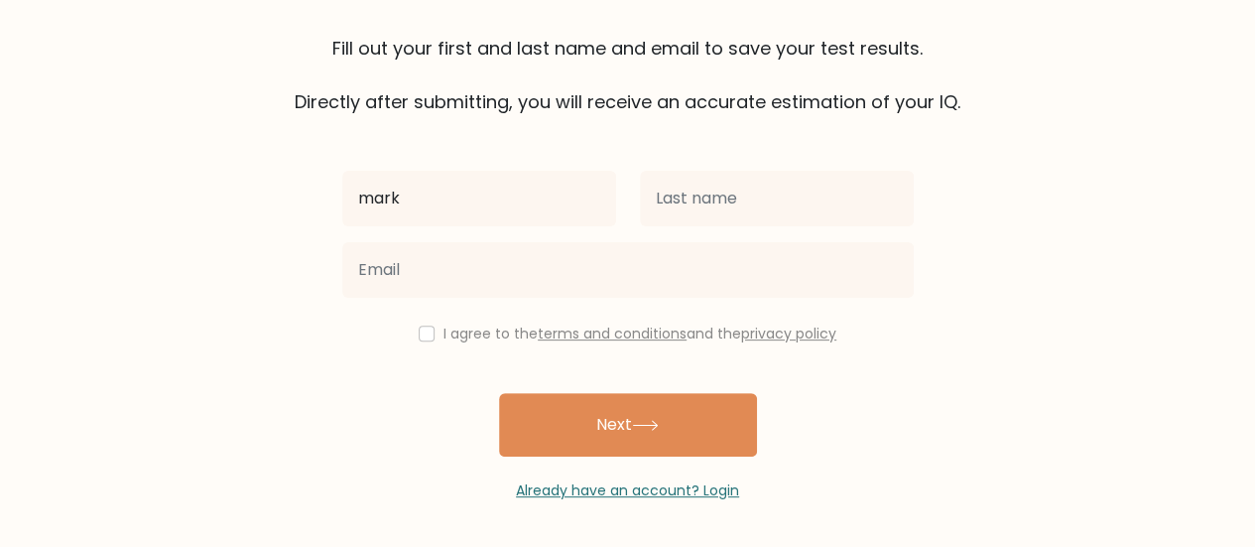
type input "mark"
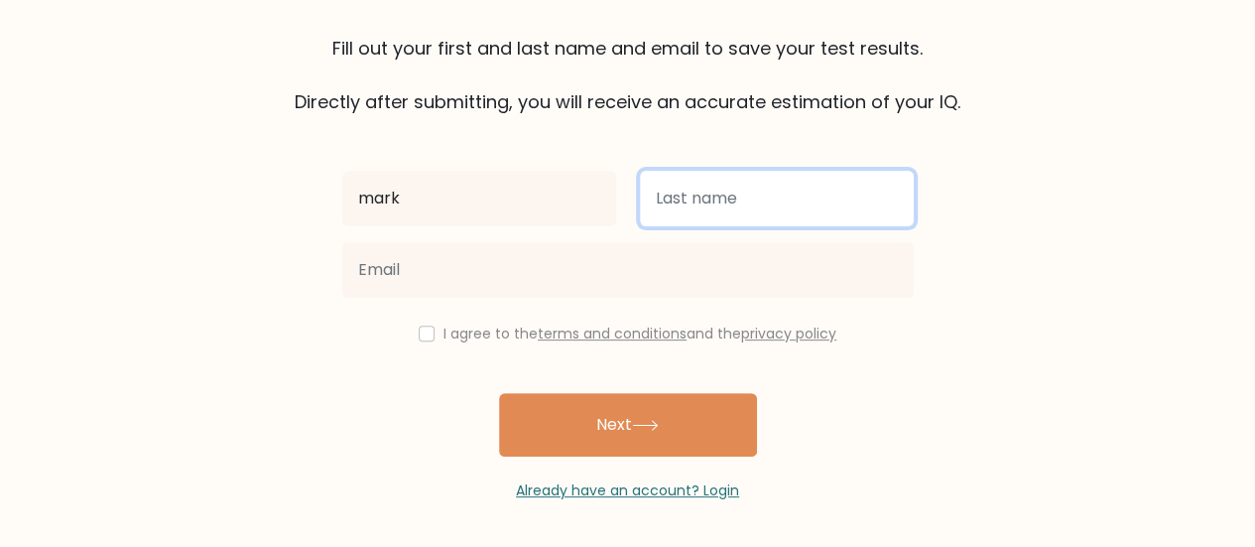
click at [706, 213] on input "text" at bounding box center [777, 199] width 274 height 56
type input "[PERSON_NAME]"
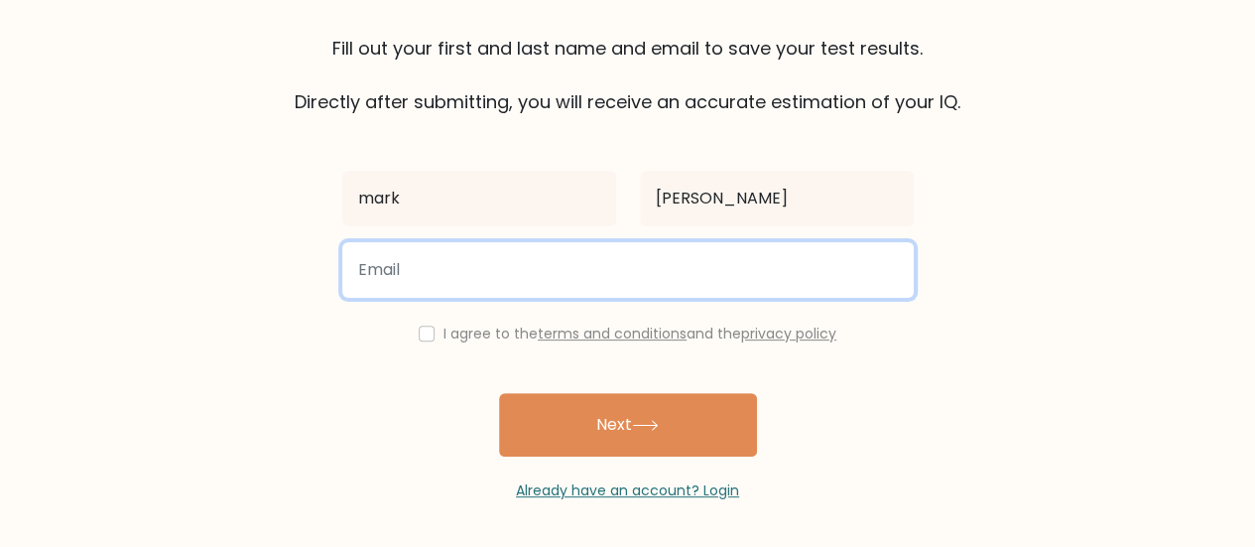
click at [647, 287] on input "email" at bounding box center [627, 270] width 571 height 56
type input "[EMAIL_ADDRESS][DOMAIN_NAME]"
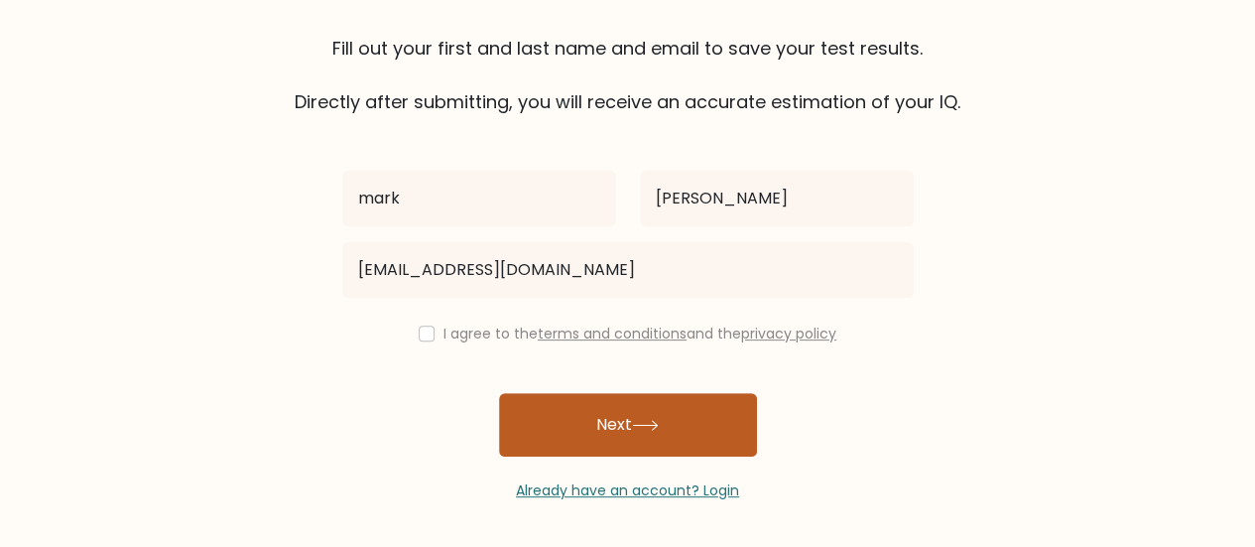
click at [657, 414] on button "Next" at bounding box center [628, 424] width 258 height 63
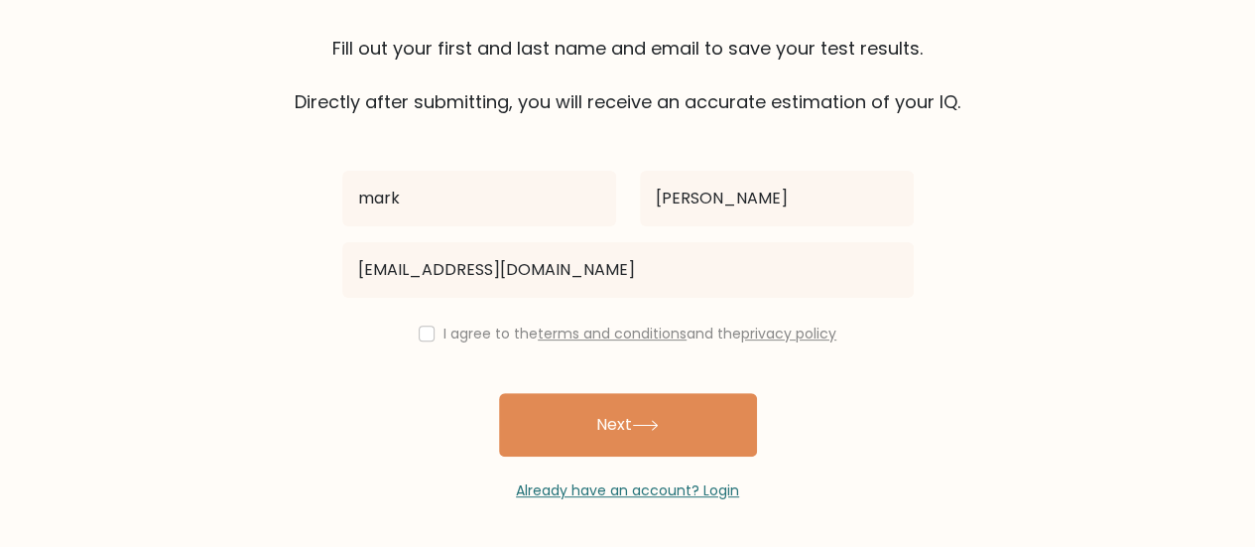
click at [426, 321] on div "I agree to the terms and conditions and the privacy policy" at bounding box center [627, 333] width 595 height 24
click at [409, 322] on div "I agree to the terms and conditions and the privacy policy" at bounding box center [627, 333] width 595 height 24
click at [419, 332] on input "checkbox" at bounding box center [427, 333] width 16 height 16
checkbox input "true"
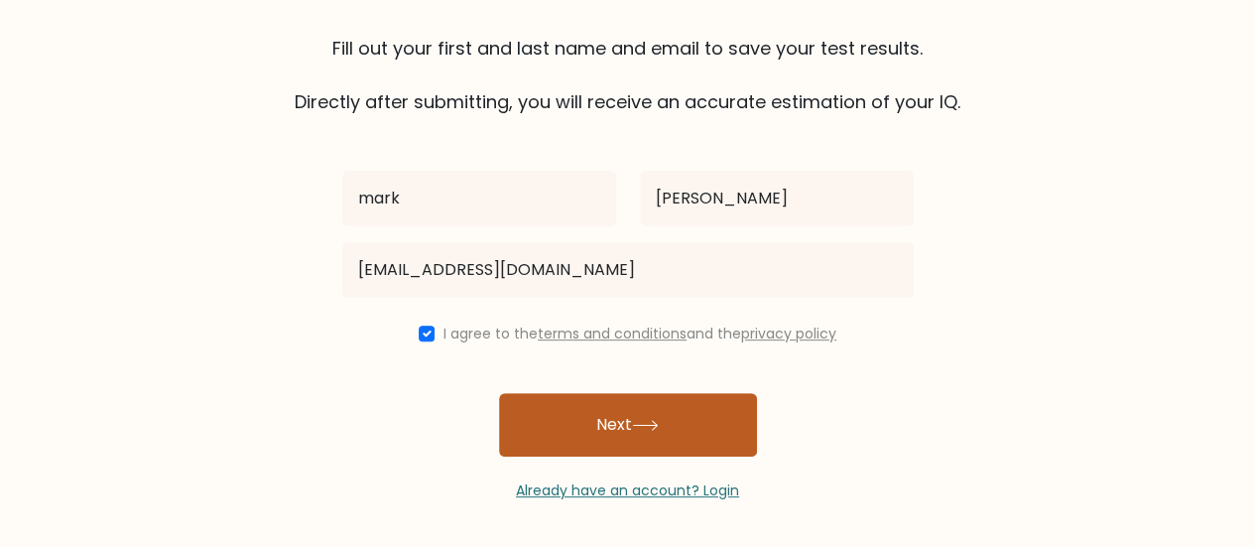
click at [603, 421] on button "Next" at bounding box center [628, 424] width 258 height 63
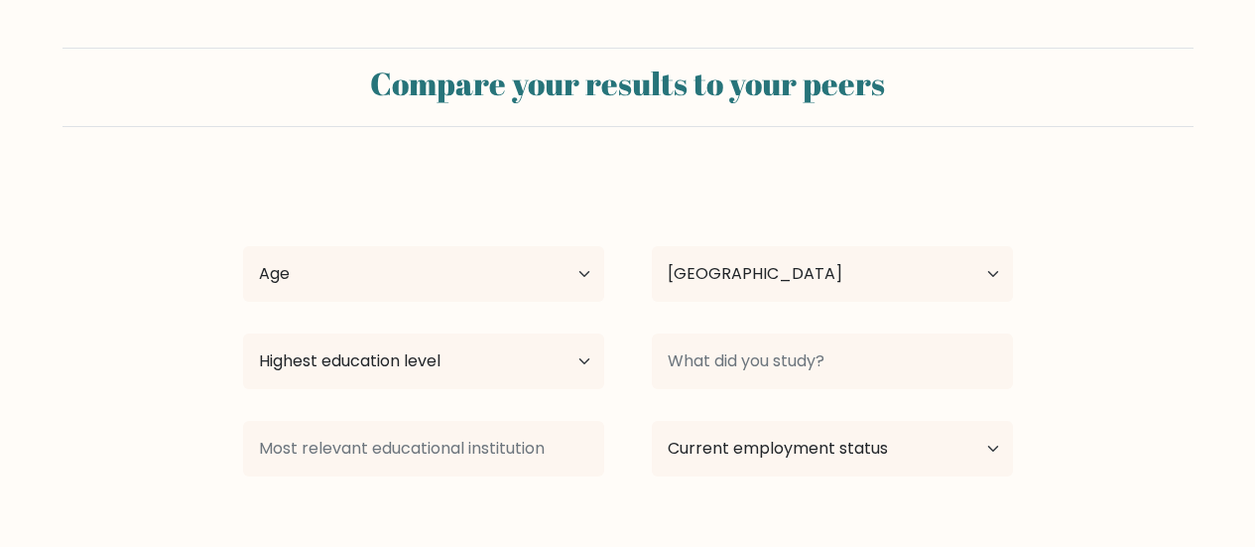
select select "NZ"
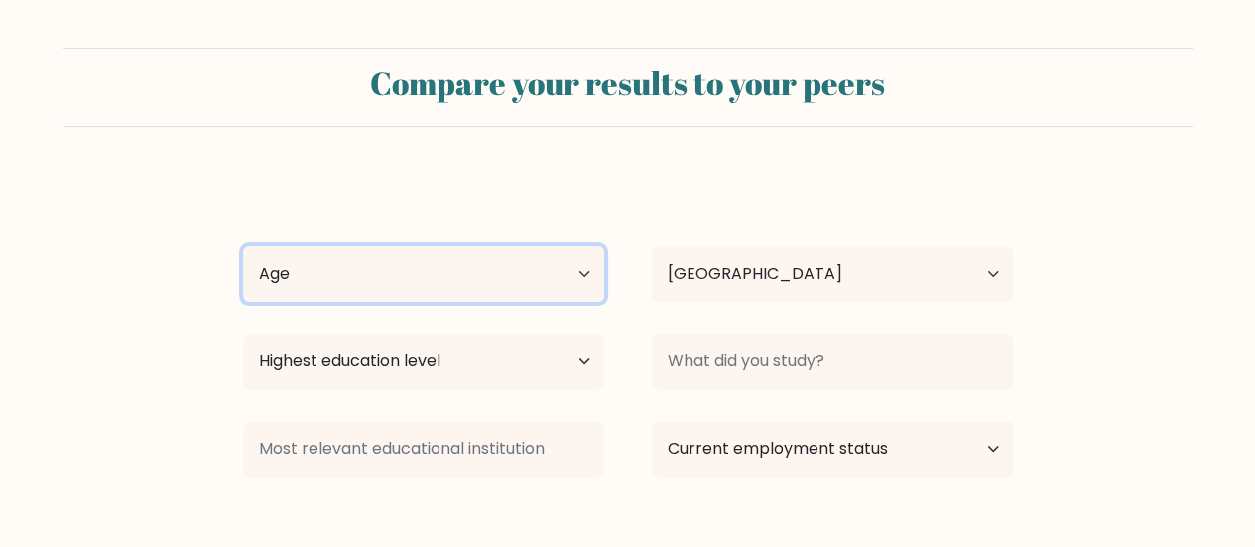
click at [450, 249] on select "Age Under 18 years old 18-24 years old 25-34 years old 35-44 years old 45-54 ye…" at bounding box center [423, 274] width 361 height 56
select select "min_18"
click at [243, 246] on select "Age Under 18 years old 18-24 years old 25-34 years old 35-44 years old 45-54 ye…" at bounding box center [423, 274] width 361 height 56
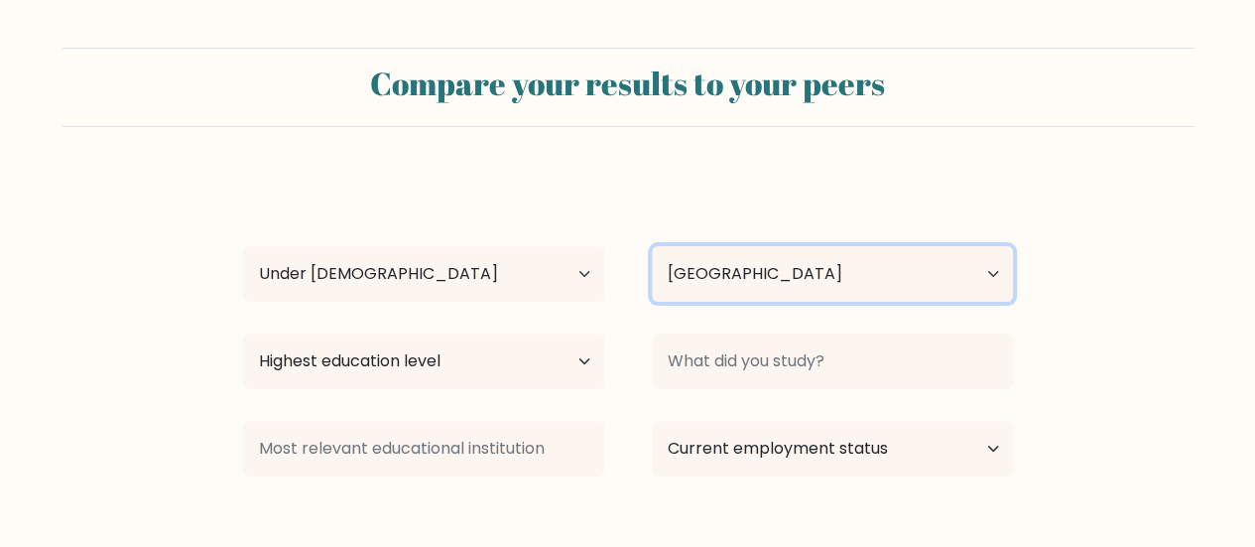
click at [815, 275] on select "Country Afghanistan Albania Algeria American Samoa Andorra Angola Anguilla Anta…" at bounding box center [832, 274] width 361 height 56
click at [652, 246] on select "Country Afghanistan Albania Algeria American Samoa Andorra Angola Anguilla Anta…" at bounding box center [832, 274] width 361 height 56
click at [772, 265] on select "Country Afghanistan Albania Algeria American Samoa Andorra Angola Anguilla Anta…" at bounding box center [832, 274] width 361 height 56
select select "NZ"
click at [652, 246] on select "Country Afghanistan Albania Algeria American Samoa Andorra Angola Anguilla Anta…" at bounding box center [832, 274] width 361 height 56
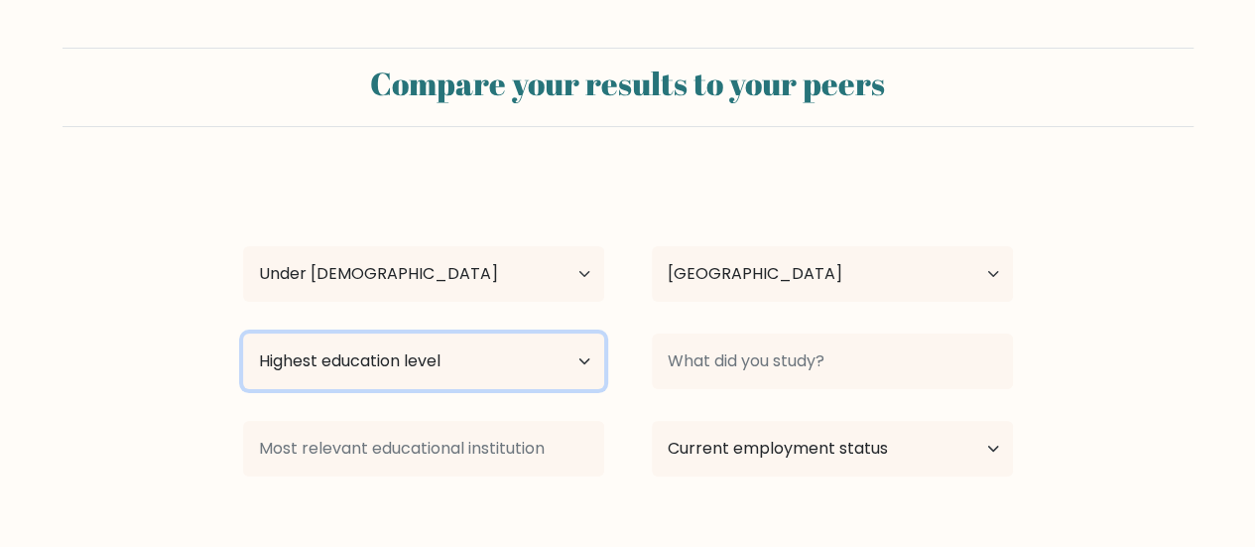
click at [379, 362] on select "Highest education level No schooling Primary Lower Secondary Upper Secondary Oc…" at bounding box center [423, 361] width 361 height 56
select select "primary"
click at [243, 333] on select "Highest education level No schooling Primary Lower Secondary Upper Secondary Oc…" at bounding box center [423, 361] width 361 height 56
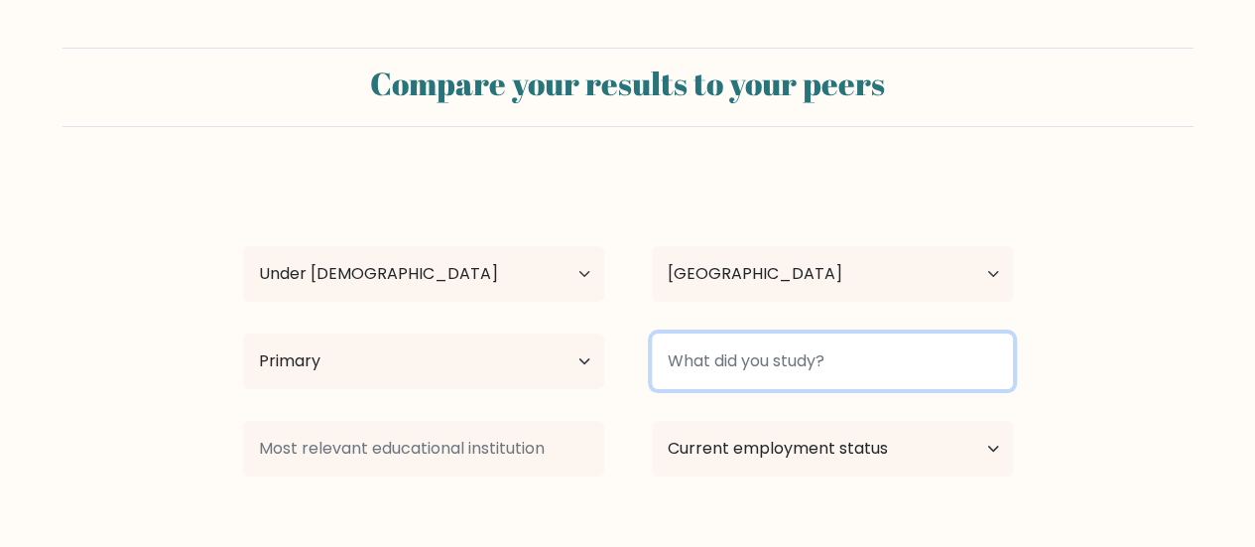
click at [792, 361] on input at bounding box center [832, 361] width 361 height 56
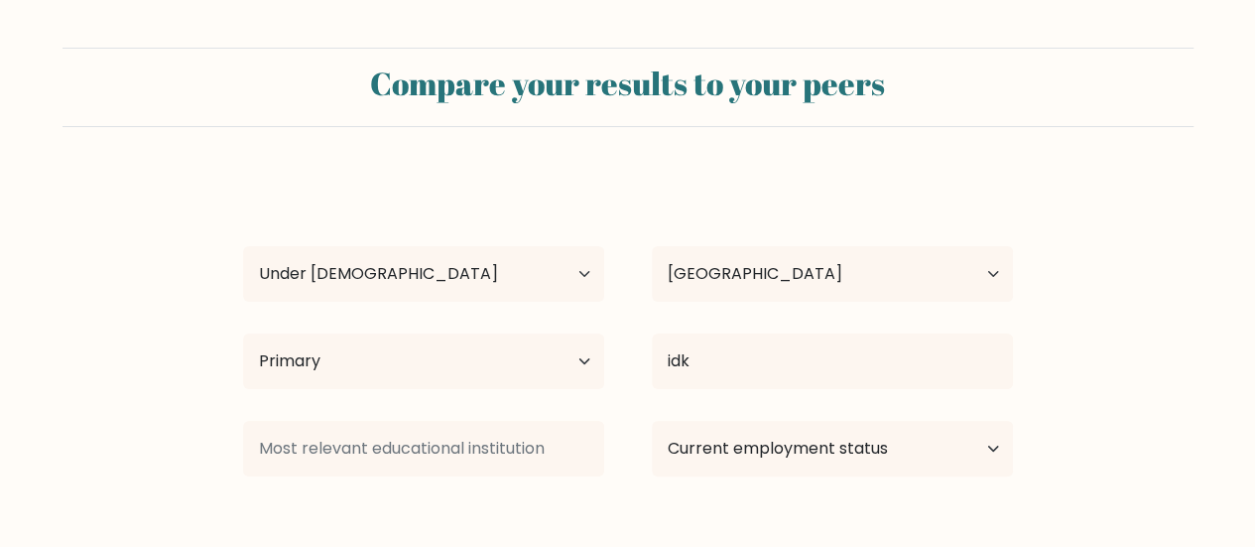
drag, startPoint x: 469, startPoint y: 410, endPoint x: 523, endPoint y: 426, distance: 55.9
click at [501, 414] on div "mark lauko Age Under 18 years old 18-24 years old 25-34 years old 35-44 years o…" at bounding box center [627, 393] width 793 height 436
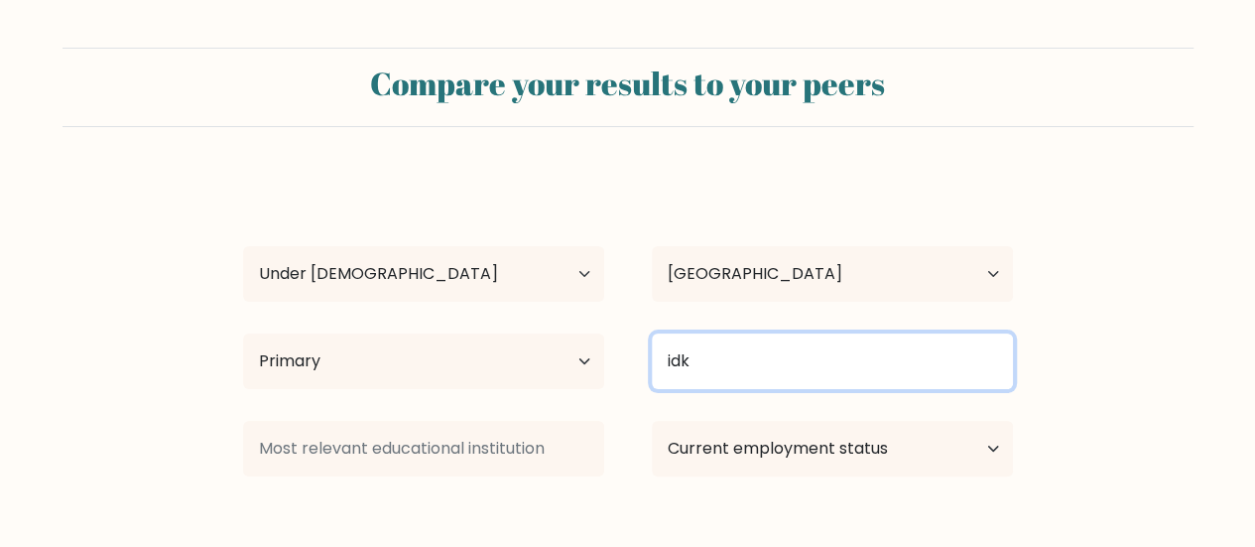
click at [756, 350] on input "idk" at bounding box center [832, 361] width 361 height 56
type input "i"
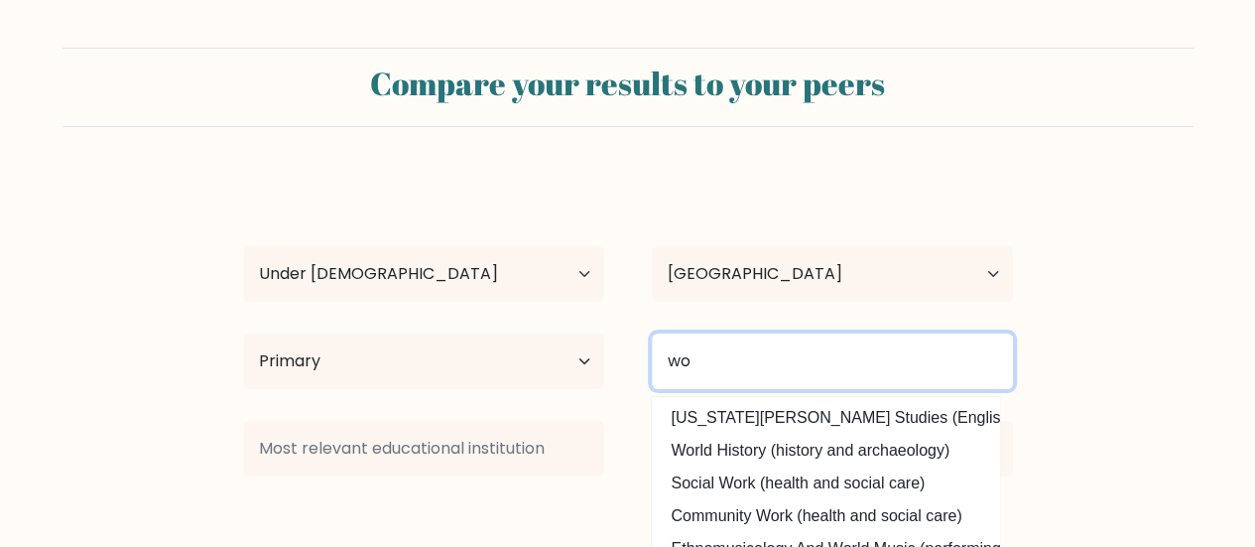
type input "w"
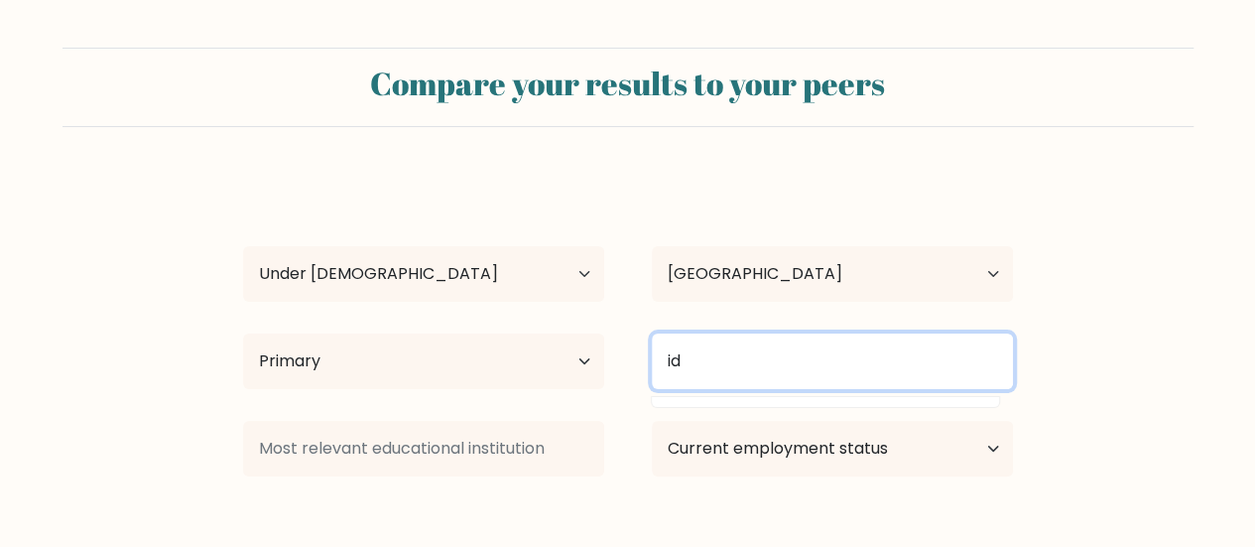
type input "idk"
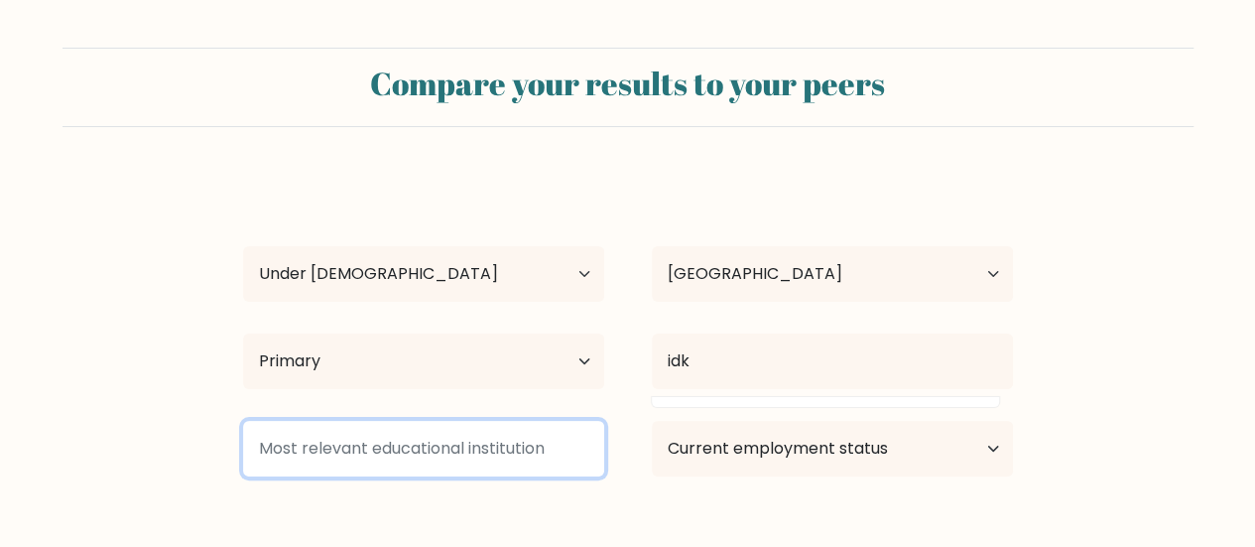
click at [474, 434] on input at bounding box center [423, 449] width 361 height 56
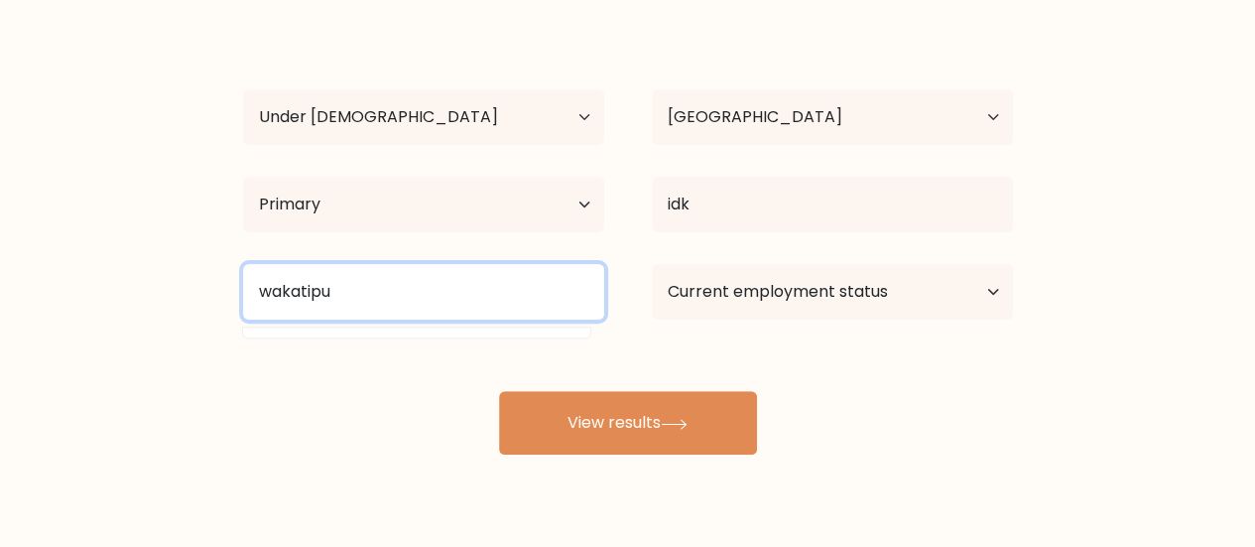
scroll to position [159, 0]
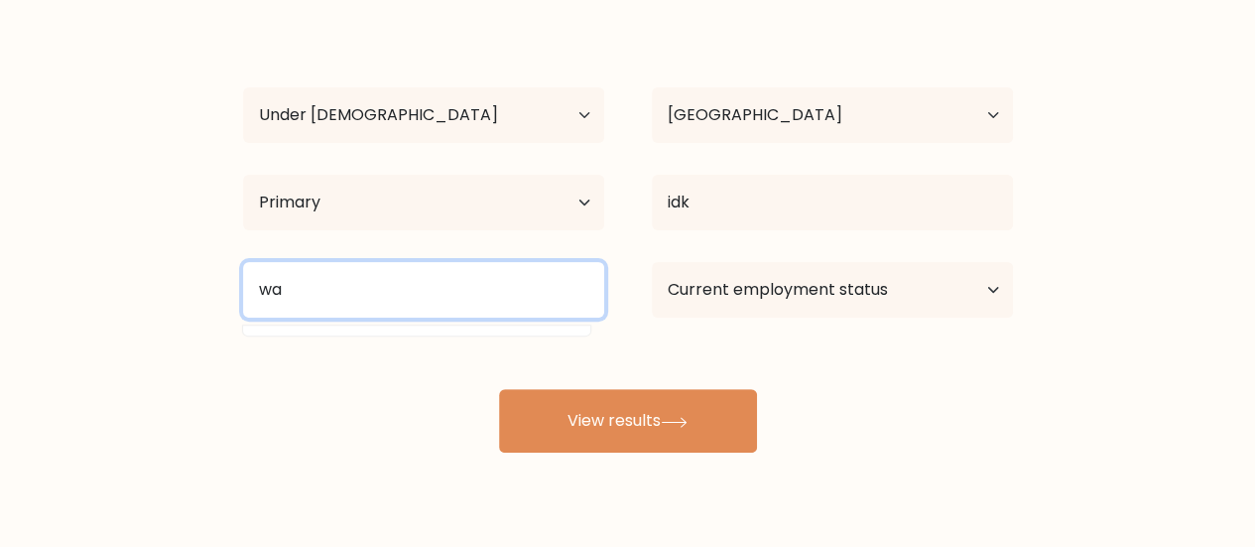
type input "w"
type input "q"
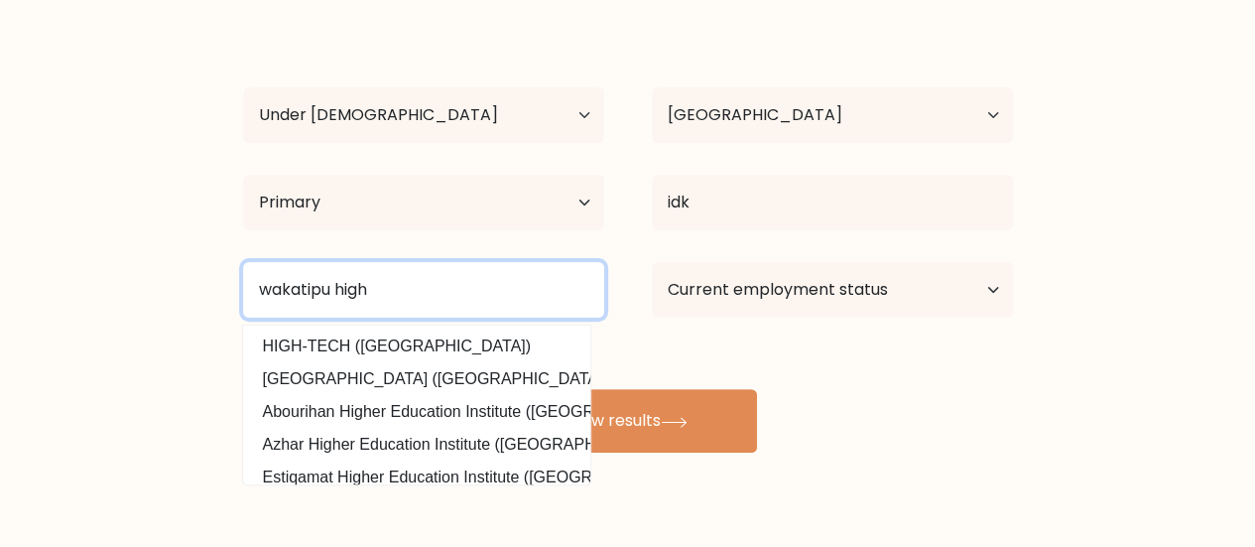
type input "wakatipu high"
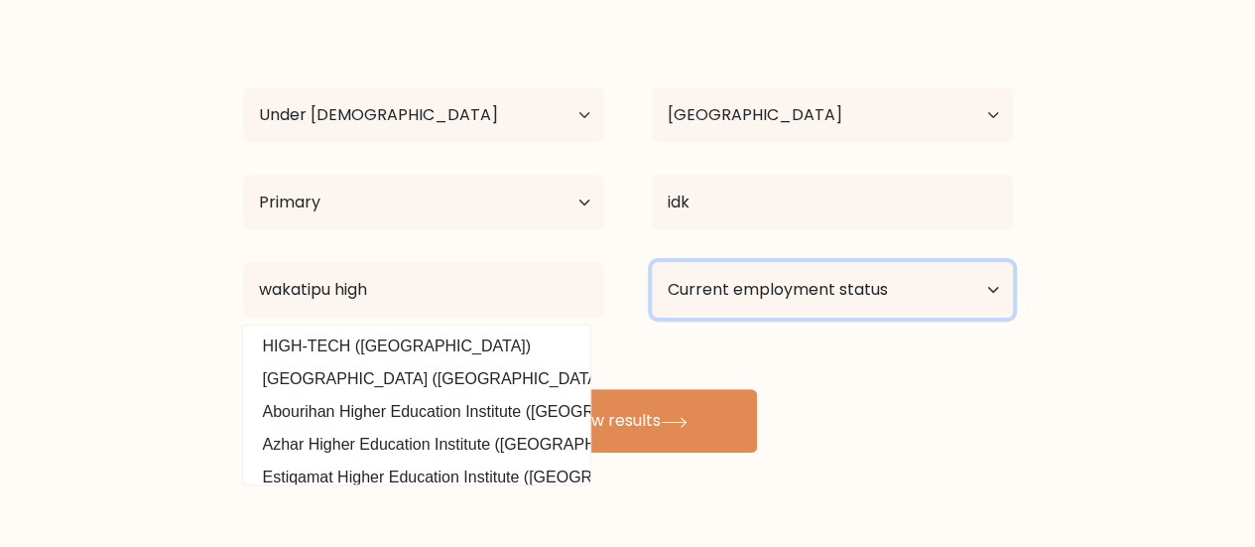
click at [799, 283] on select "Current employment status Employed Student Retired Other / prefer not to answer" at bounding box center [832, 290] width 361 height 56
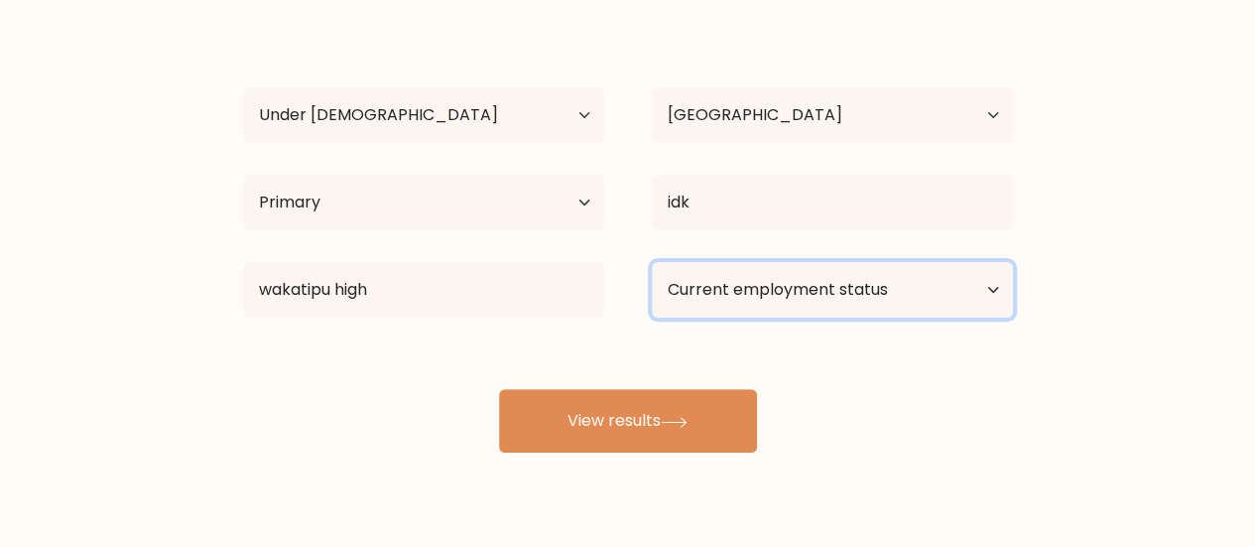
select select "student"
click at [652, 262] on select "Current employment status Employed Student Retired Other / prefer not to answer" at bounding box center [832, 290] width 361 height 56
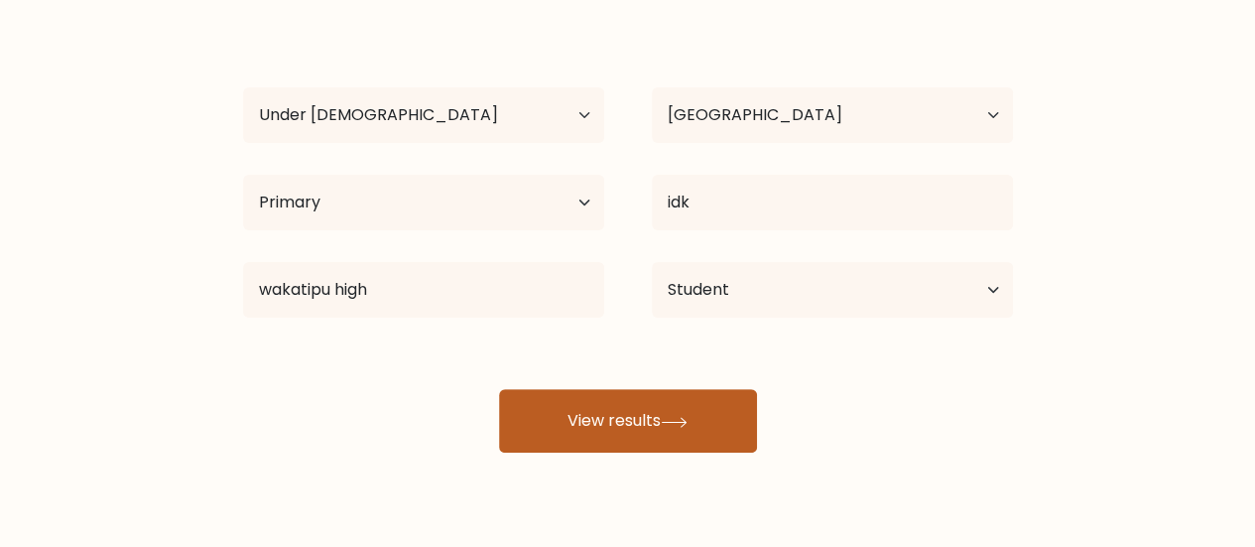
click at [659, 440] on button "View results" at bounding box center [628, 420] width 258 height 63
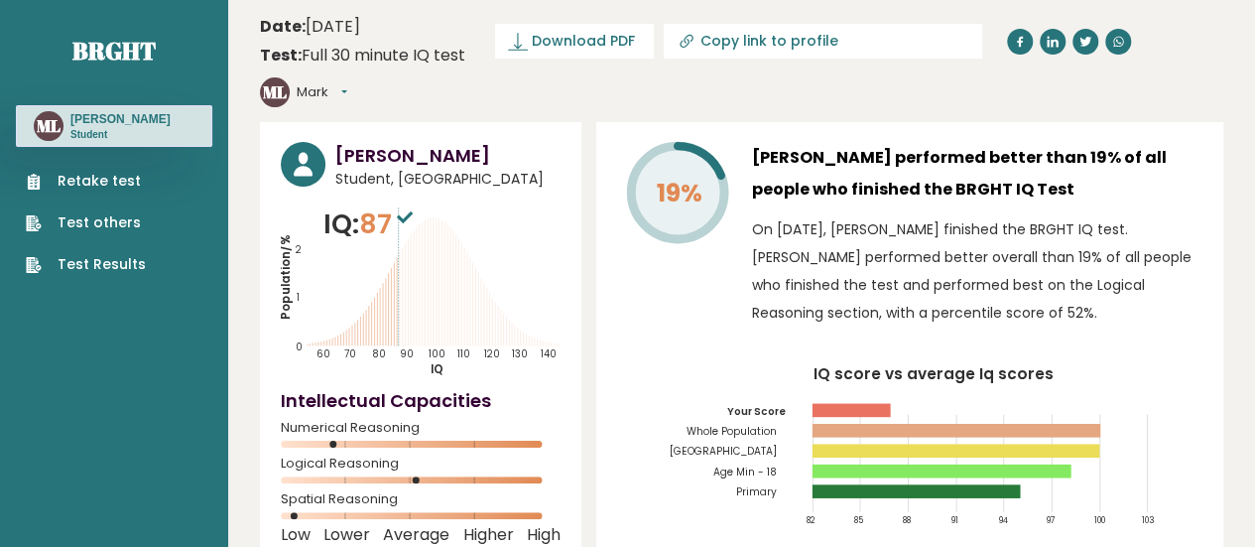
click at [1026, 447] on icon "IQ score vs average Iq scores 82 85 88 91 94 97 100 103 Your Score Whole Popula…" at bounding box center [909, 453] width 585 height 174
click at [120, 219] on link "Test others" at bounding box center [86, 222] width 120 height 21
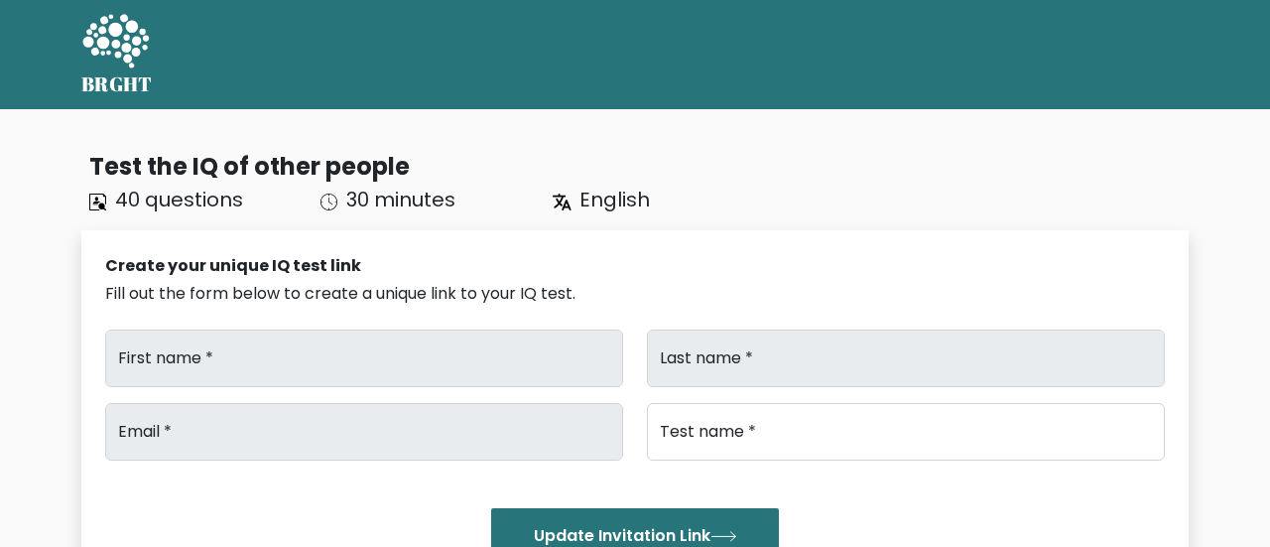
type input "mark"
type input "[PERSON_NAME]"
type input "[EMAIL_ADDRESS][DOMAIN_NAME]"
type input "Brght Intelligence Test"
